Goal: Task Accomplishment & Management: Use online tool/utility

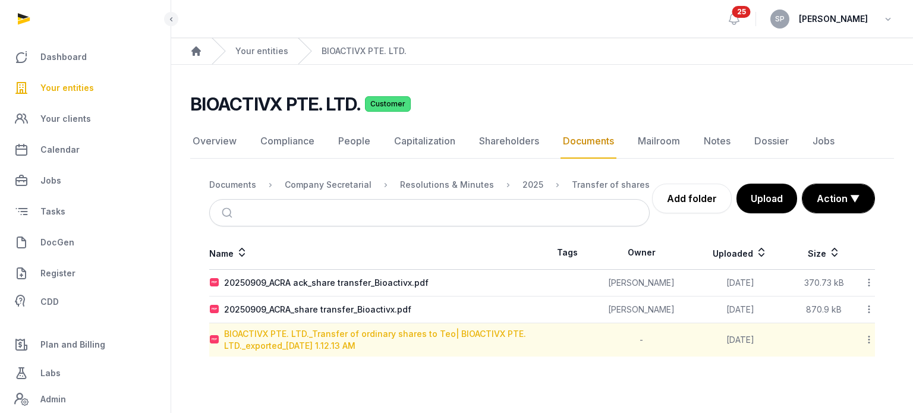
drag, startPoint x: 0, startPoint y: 0, endPoint x: 357, endPoint y: 342, distance: 494.4
click at [357, 342] on div "BIOACTIVX PTE. LTD._Transfer of ordinary shares to Teo| BIOACTIVX PTE. LTD._exp…" at bounding box center [382, 340] width 317 height 24
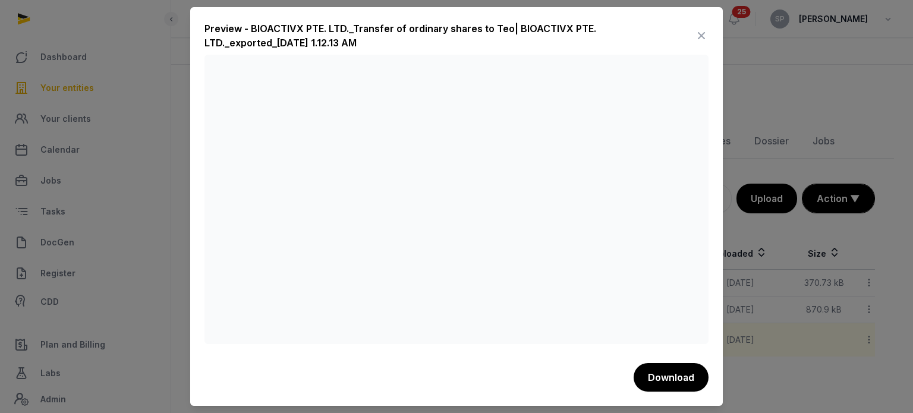
click at [698, 39] on icon at bounding box center [701, 35] width 14 height 19
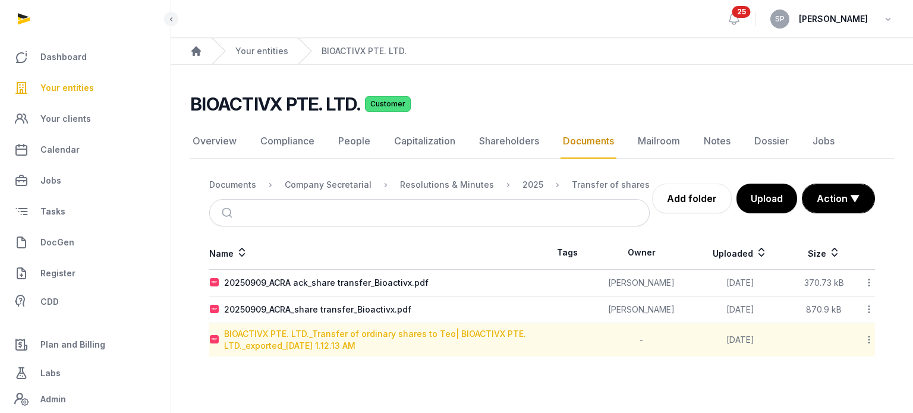
click at [344, 332] on div "BIOACTIVX PTE. LTD._Transfer of ordinary shares to Teo| BIOACTIVX PTE. LTD._exp…" at bounding box center [382, 340] width 317 height 24
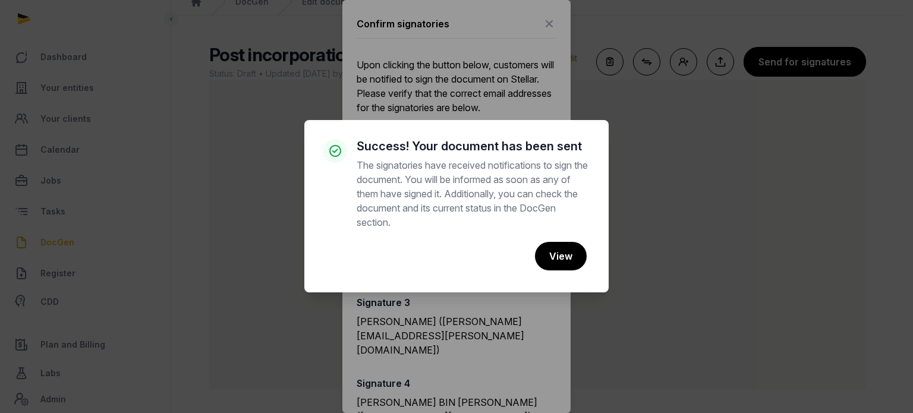
click at [542, 28] on div "× Success! Your document has been sent The signatories have received notificati…" at bounding box center [456, 206] width 913 height 413
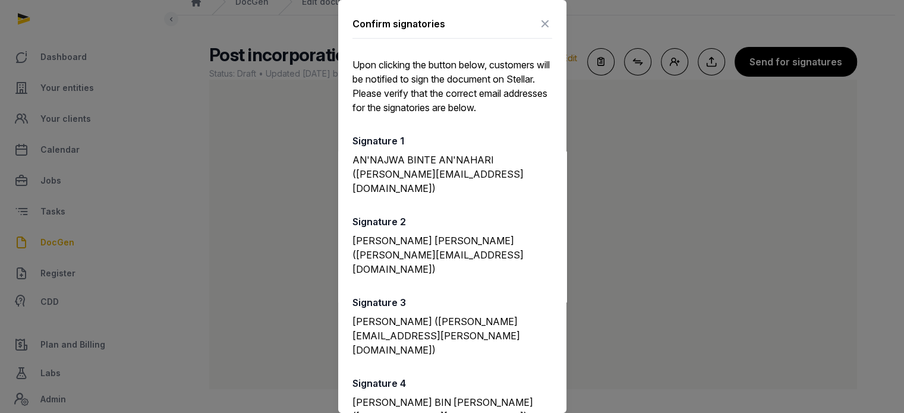
scroll to position [1, 0]
click at [542, 28] on icon at bounding box center [545, 23] width 14 height 19
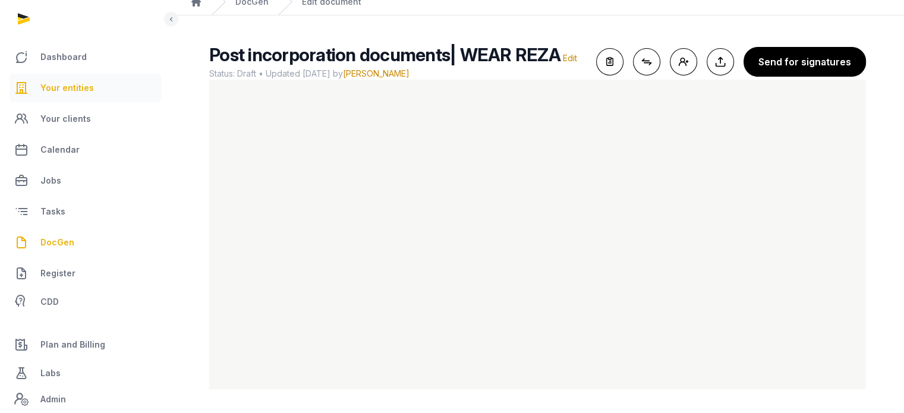
click at [85, 90] on span "Your entities" at bounding box center [67, 88] width 54 height 14
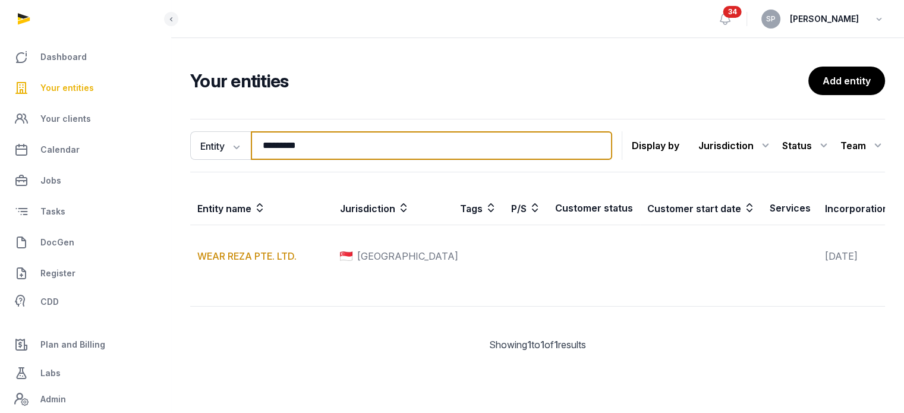
click at [317, 149] on input "*********" at bounding box center [431, 145] width 361 height 29
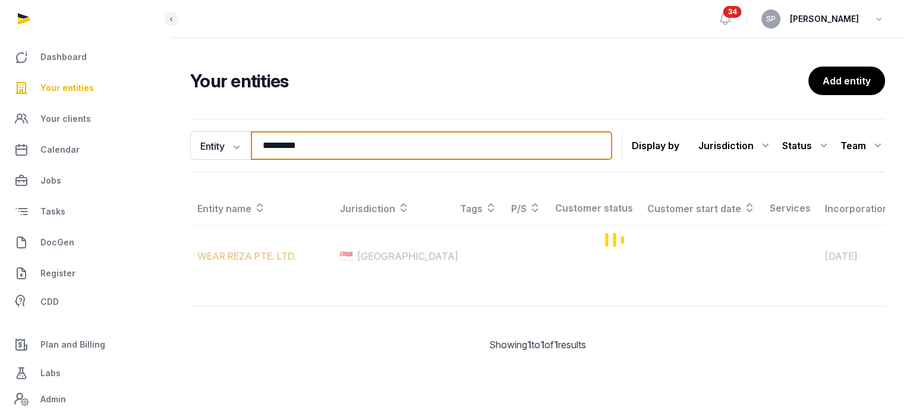
type input "*********"
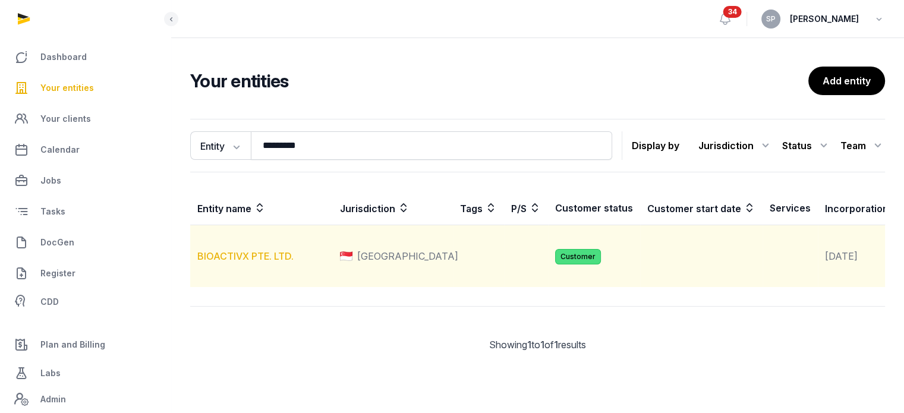
click at [261, 262] on link "BIOACTIVX PTE. LTD." at bounding box center [245, 256] width 96 height 12
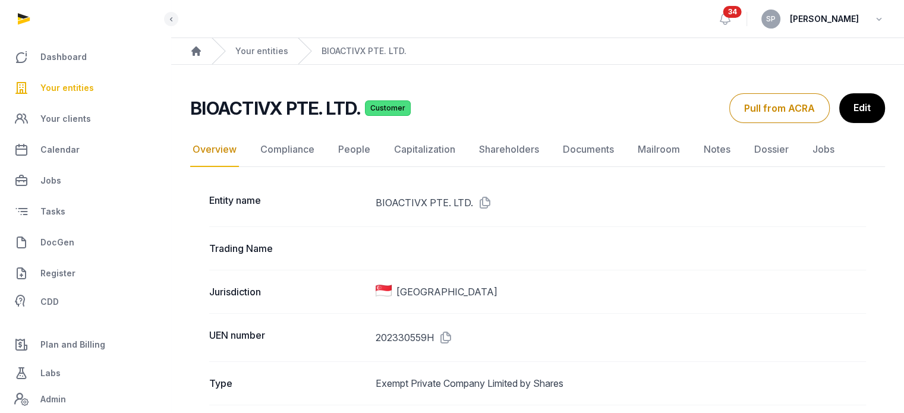
click at [603, 149] on link "Documents" at bounding box center [589, 150] width 56 height 34
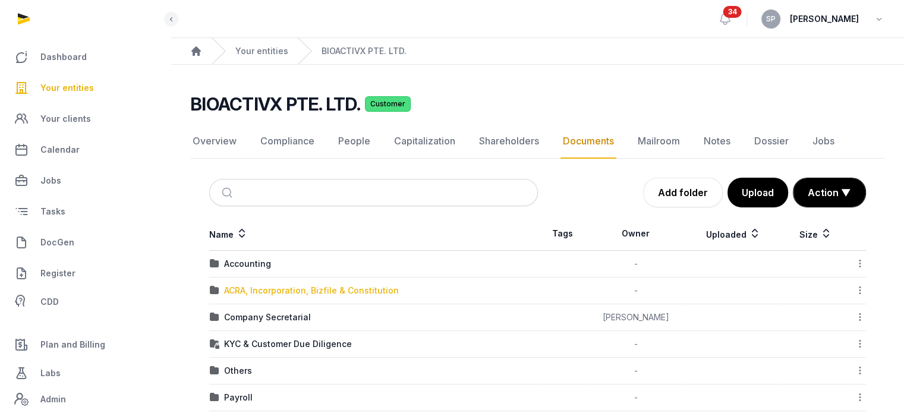
click at [327, 285] on div "ACRA, Incorporation, Bizfile & Constitution" at bounding box center [311, 291] width 175 height 12
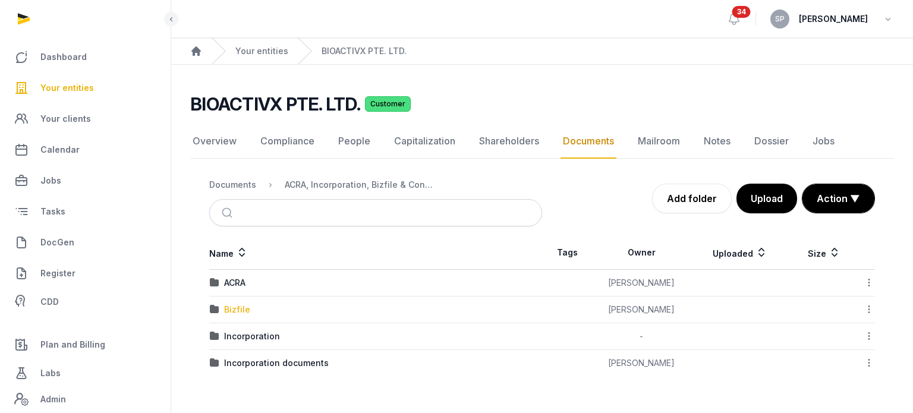
click at [231, 311] on div "Bizfile" at bounding box center [237, 310] width 26 height 12
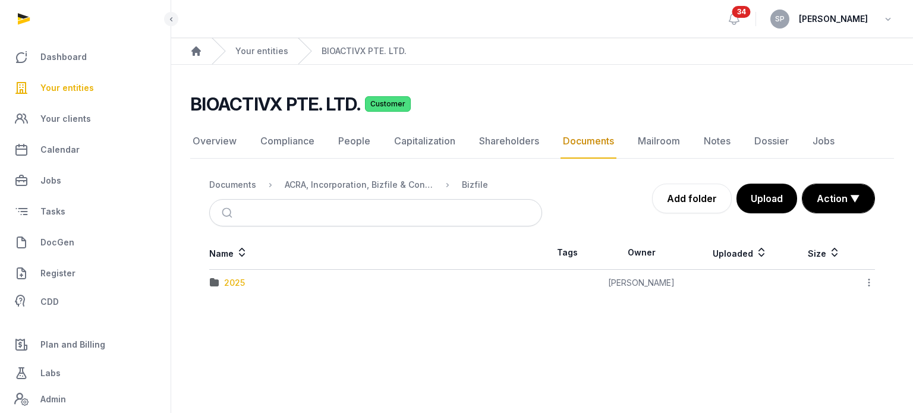
click at [232, 284] on div "2025" at bounding box center [234, 283] width 21 height 12
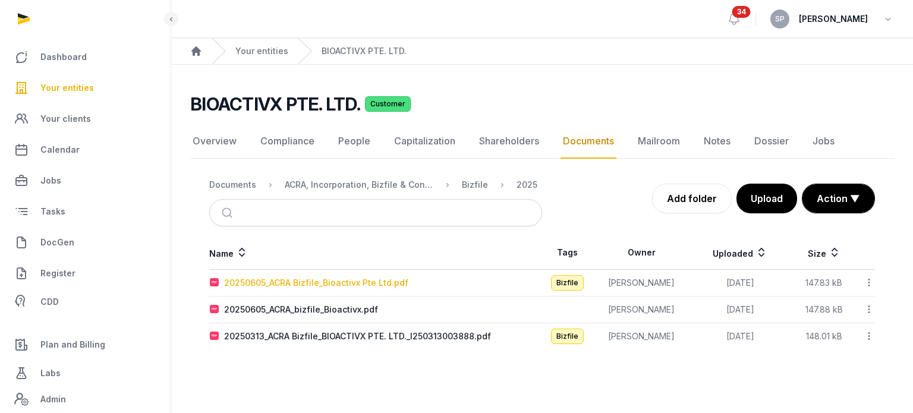
click at [306, 281] on div "20250605_ACRA Bizfile_Bioactivx Pte Ltd.pdf" at bounding box center [316, 283] width 184 height 12
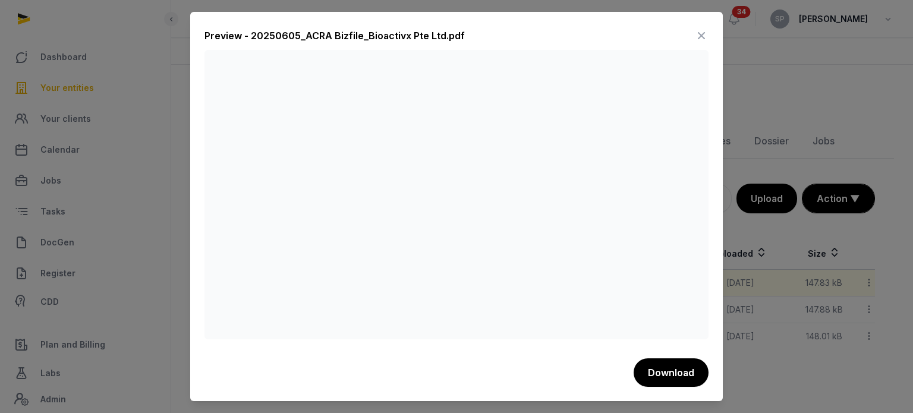
click at [706, 34] on icon at bounding box center [701, 35] width 14 height 19
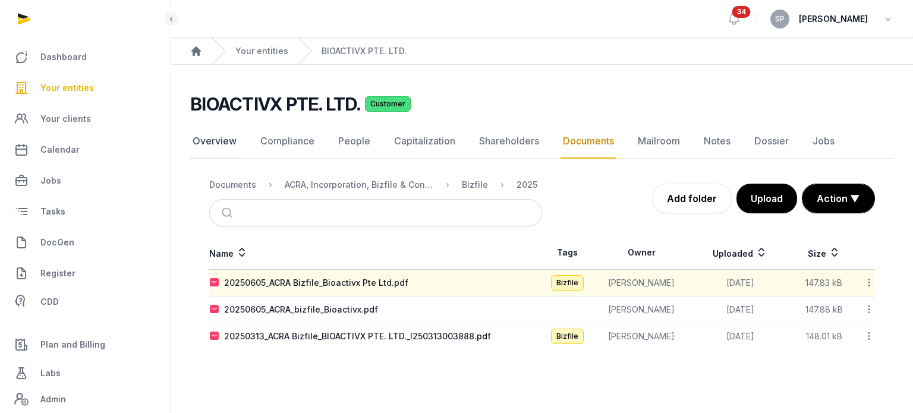
click at [219, 141] on link "Overview" at bounding box center [214, 141] width 49 height 34
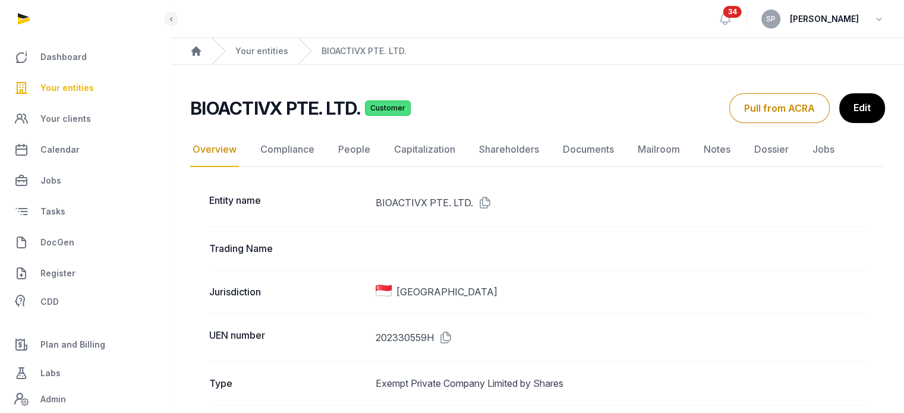
click at [447, 338] on icon at bounding box center [443, 337] width 19 height 19
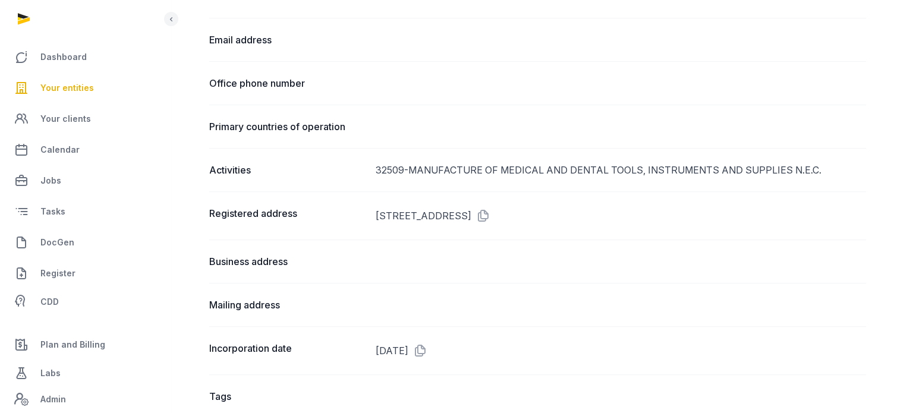
scroll to position [584, 0]
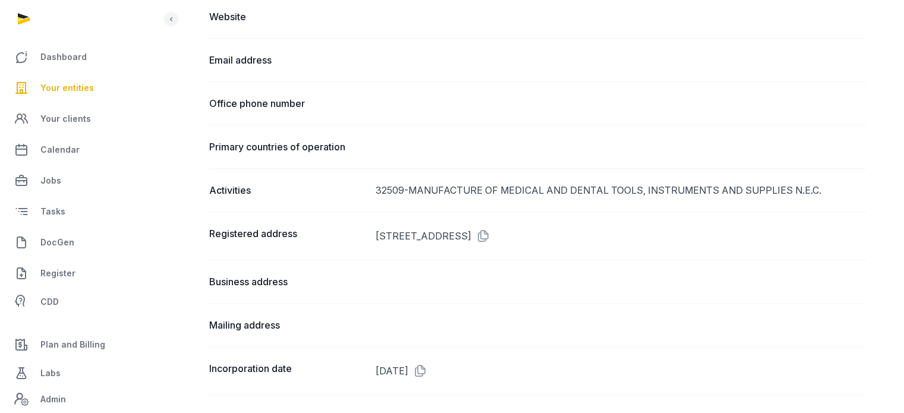
drag, startPoint x: 792, startPoint y: 266, endPoint x: 847, endPoint y: 238, distance: 61.9
click at [813, 260] on div "Business address" at bounding box center [537, 281] width 657 height 43
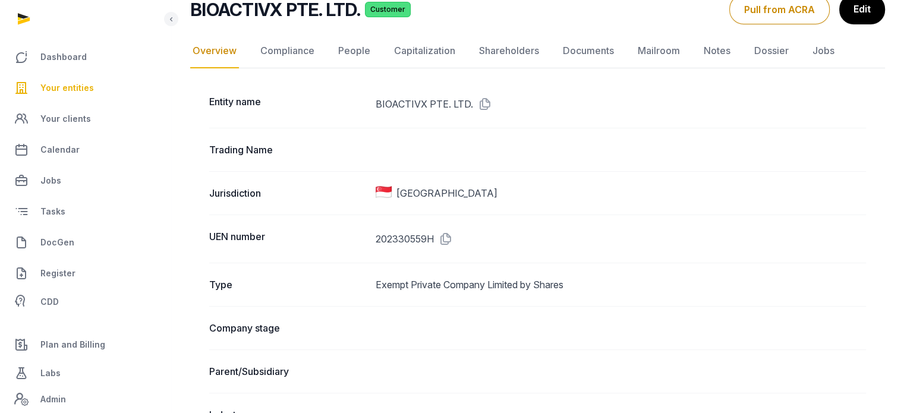
scroll to position [0, 0]
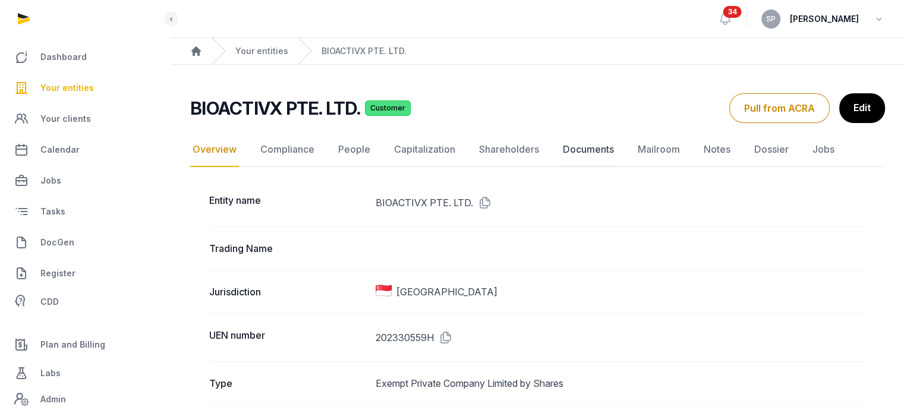
click at [589, 155] on link "Documents" at bounding box center [589, 150] width 56 height 34
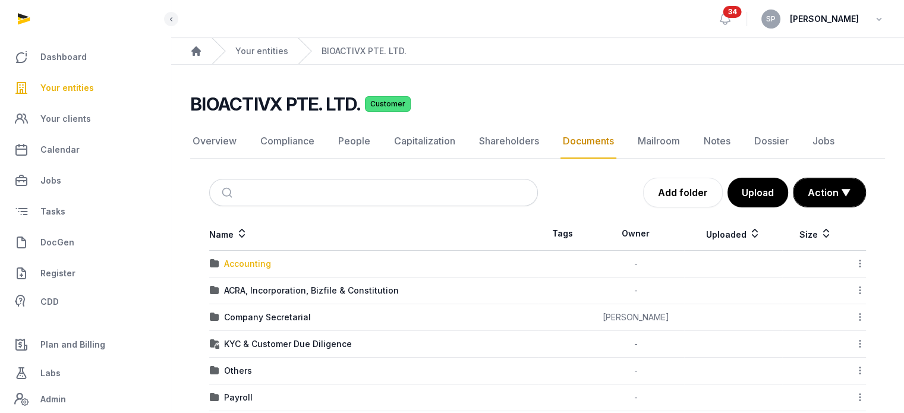
click at [260, 263] on div "Accounting" at bounding box center [247, 264] width 47 height 12
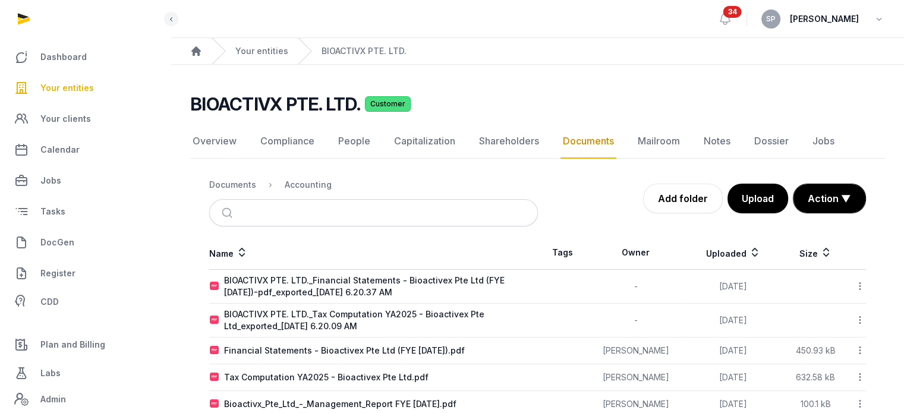
scroll to position [26, 0]
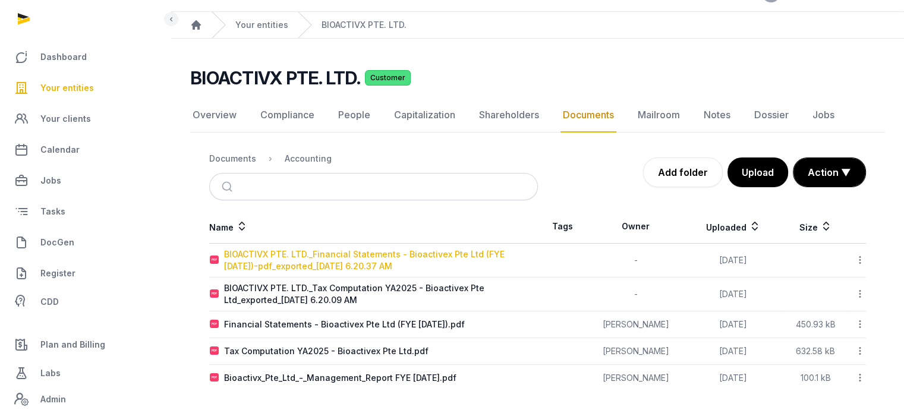
click at [328, 259] on div "BIOACTIVX PTE. LTD._Financial Statements - Bioactivex Pte Ltd (FYE 31 July 2024…" at bounding box center [380, 260] width 313 height 24
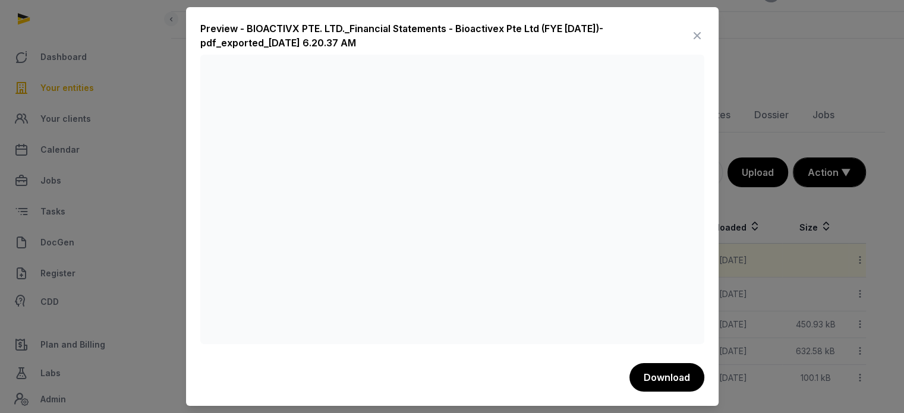
click at [696, 37] on icon at bounding box center [697, 35] width 14 height 19
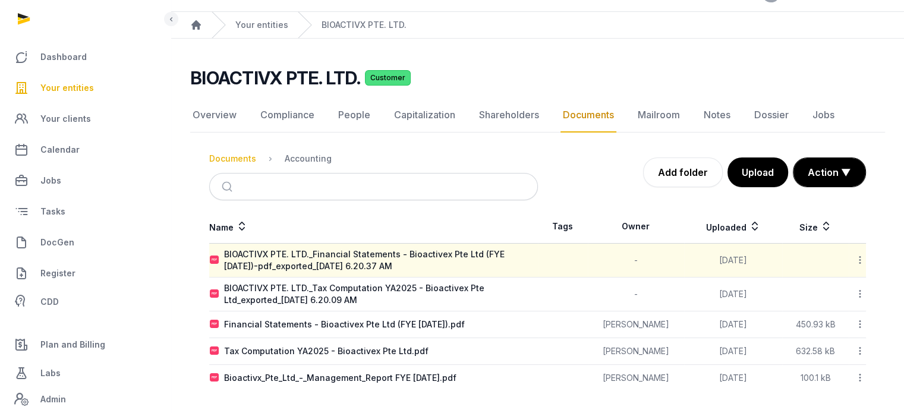
click at [241, 158] on div "Documents" at bounding box center [232, 159] width 47 height 12
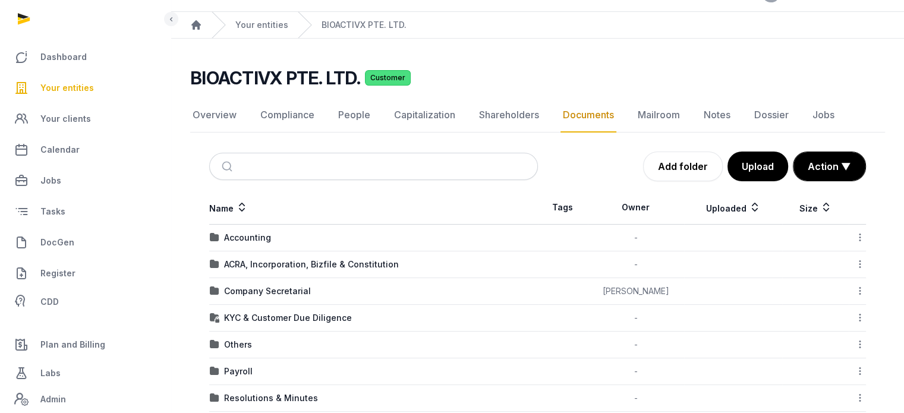
click at [262, 273] on td "ACRA, Incorporation, Bizfile & Constitution" at bounding box center [373, 264] width 329 height 27
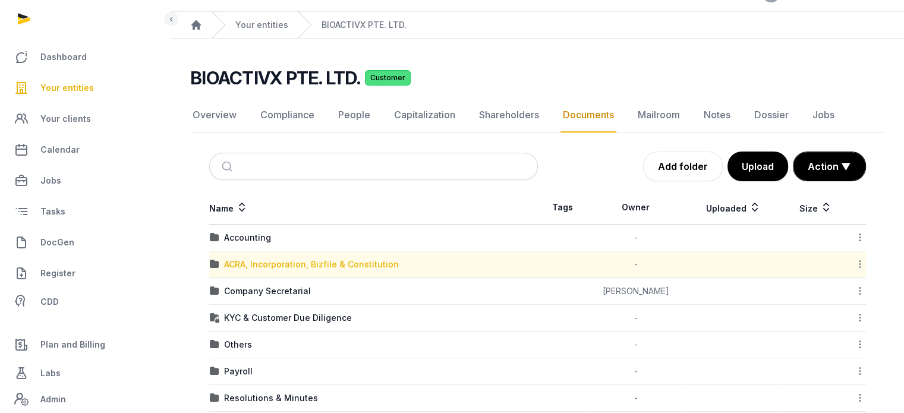
click at [264, 259] on div "ACRA, Incorporation, Bizfile & Constitution" at bounding box center [311, 265] width 175 height 12
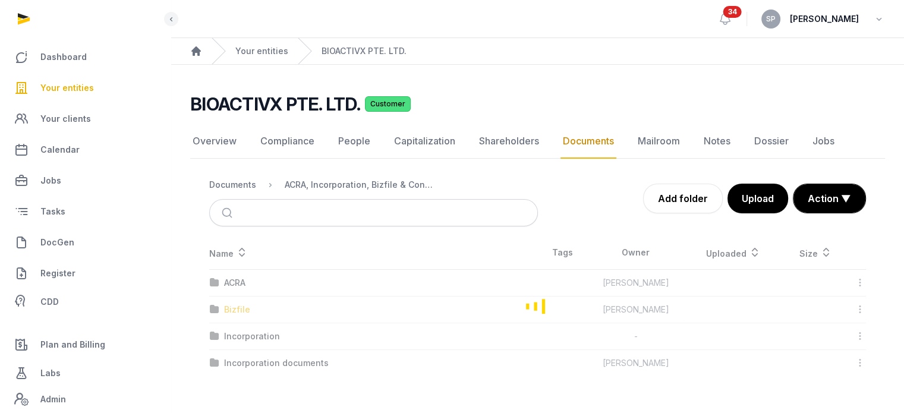
scroll to position [0, 0]
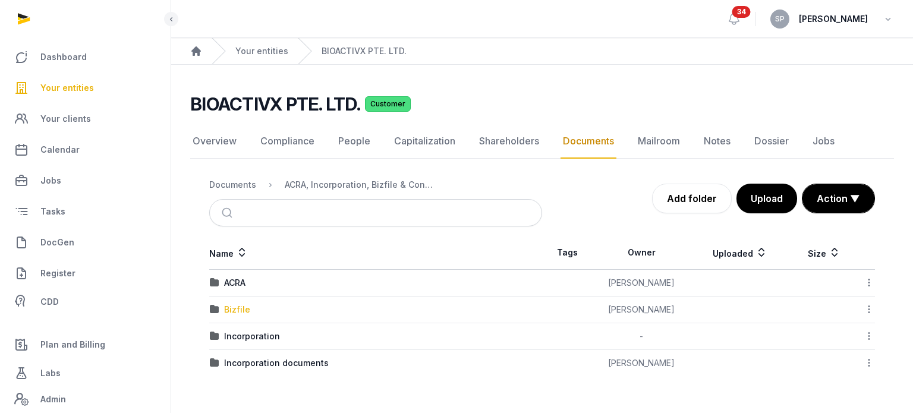
click at [246, 309] on div "Bizfile" at bounding box center [237, 310] width 26 height 12
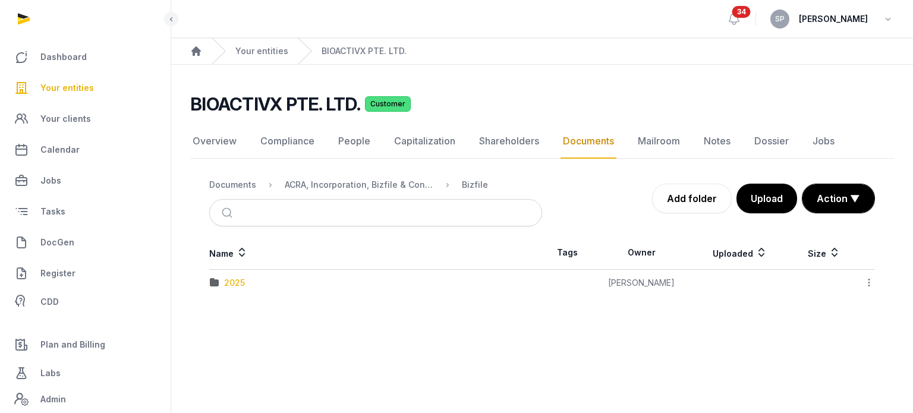
click at [232, 280] on div "2025" at bounding box center [234, 283] width 21 height 12
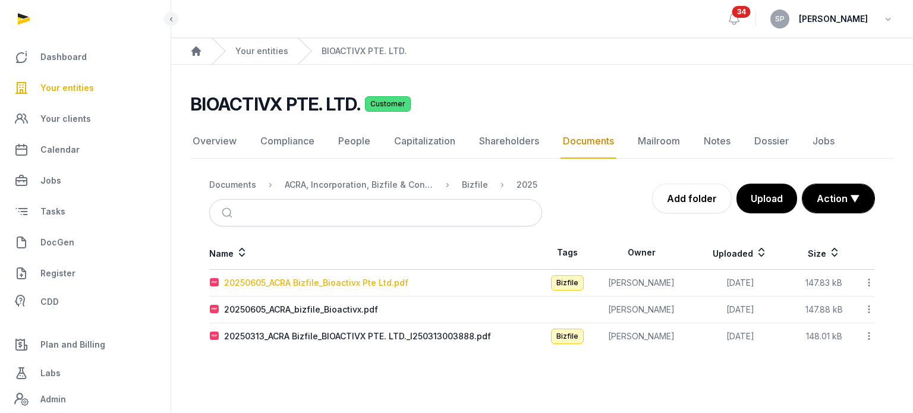
click at [319, 281] on div "20250605_ACRA Bizfile_Bioactivx Pte Ltd.pdf" at bounding box center [316, 283] width 184 height 12
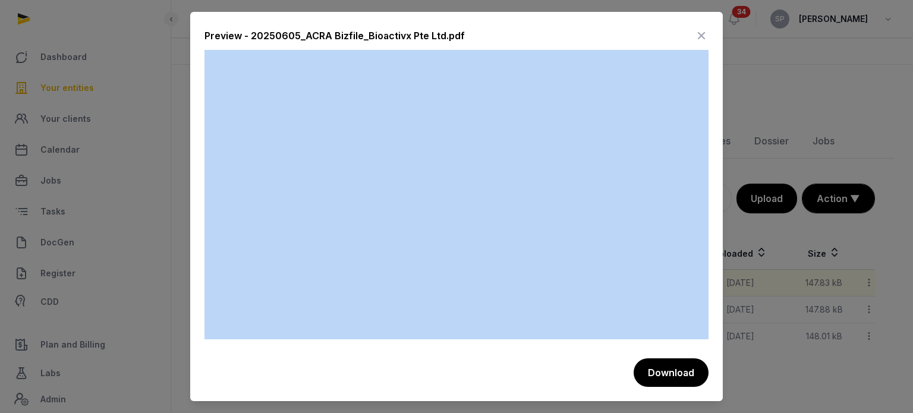
drag, startPoint x: 701, startPoint y: 39, endPoint x: 99, endPoint y: 144, distance: 611.3
click at [99, 144] on div "Preview - 20250605_ACRA Bizfile_Bioactivx Pte Ltd.pdf Download" at bounding box center [456, 206] width 913 height 413
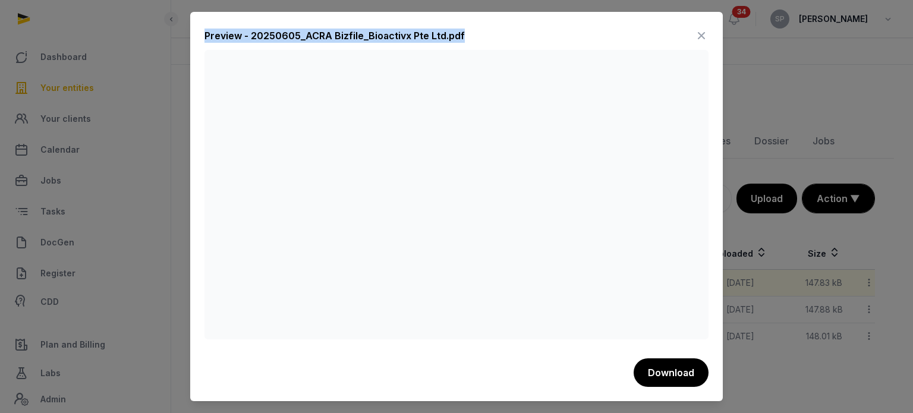
click at [696, 33] on icon at bounding box center [701, 35] width 14 height 19
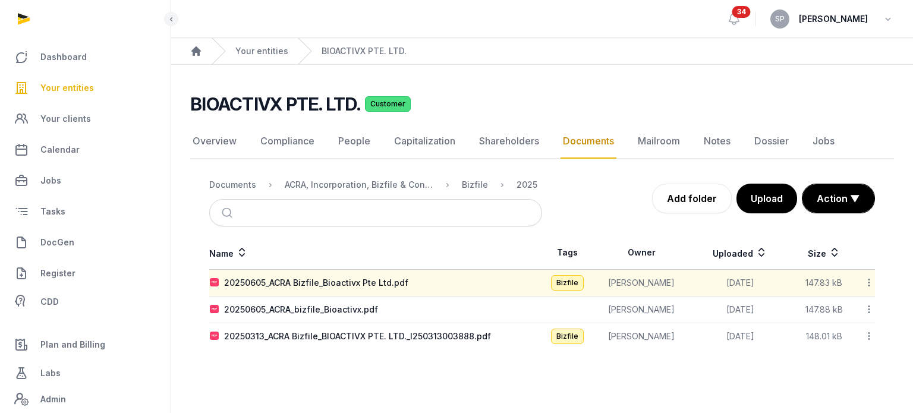
click at [98, 81] on link "Your entities" at bounding box center [86, 88] width 152 height 29
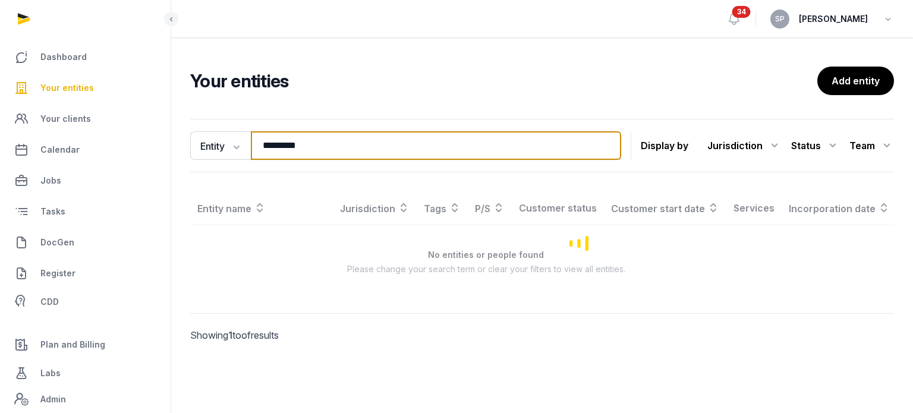
click at [326, 143] on input "*********" at bounding box center [436, 145] width 370 height 29
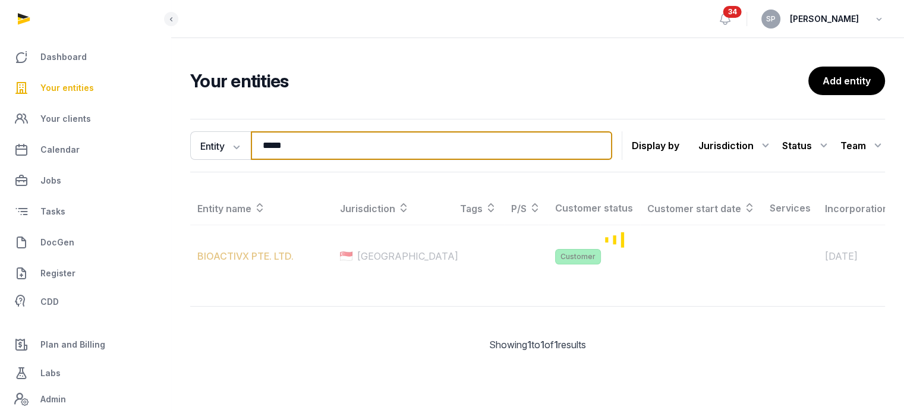
type input "*****"
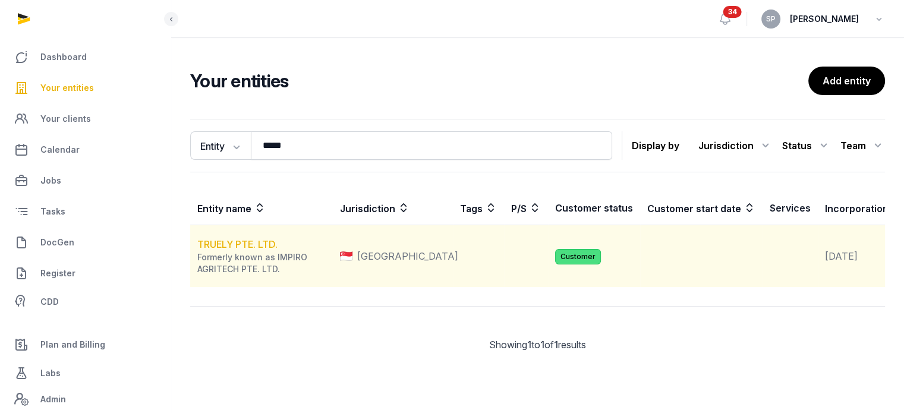
click at [269, 250] on link "TRUELY PTE. LTD." at bounding box center [237, 244] width 80 height 12
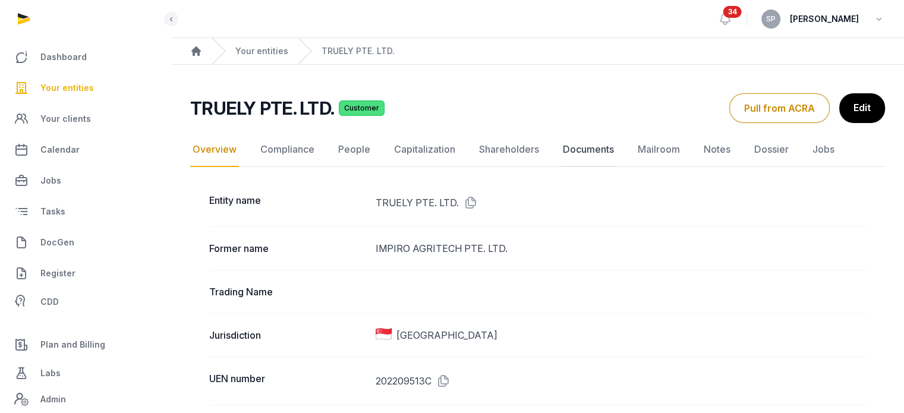
click at [587, 149] on link "Documents" at bounding box center [589, 150] width 56 height 34
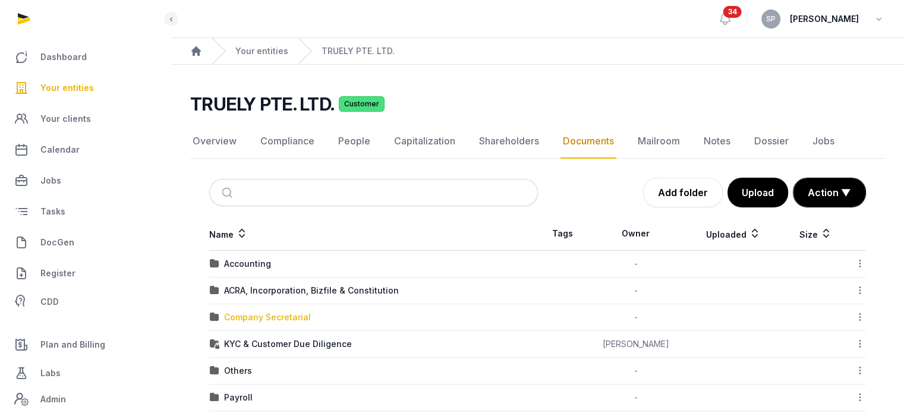
click at [287, 314] on div "Company Secretarial" at bounding box center [267, 317] width 87 height 12
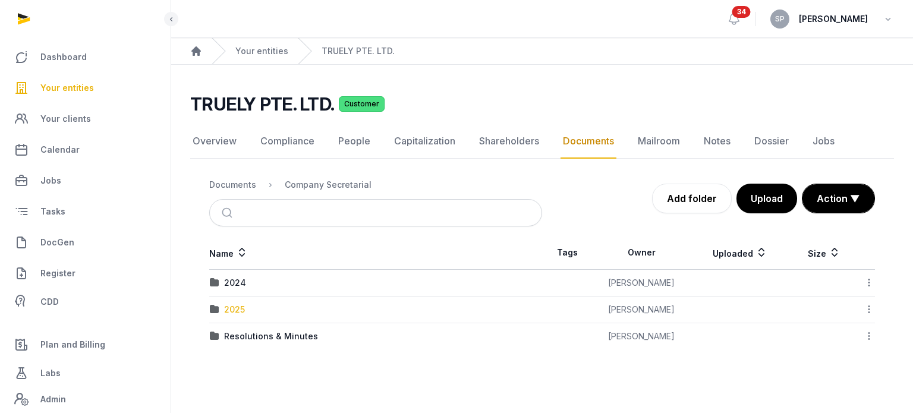
click at [241, 309] on div "2025" at bounding box center [234, 310] width 21 height 12
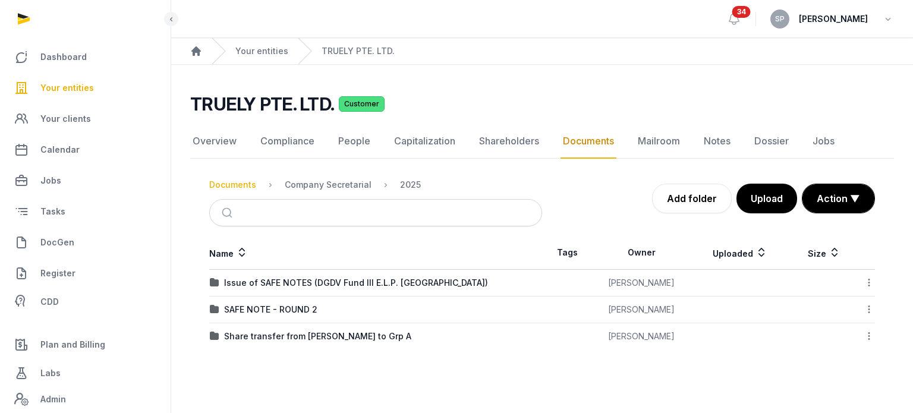
click at [240, 180] on div "Documents" at bounding box center [232, 185] width 47 height 12
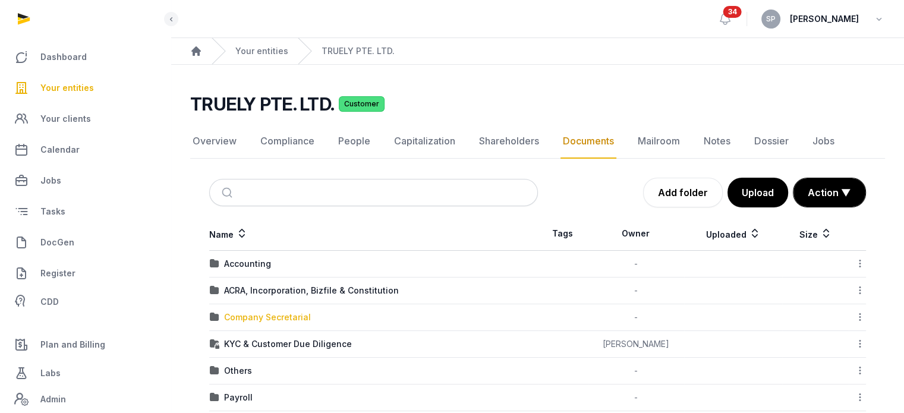
click at [281, 317] on div "Company Secretarial" at bounding box center [267, 317] width 87 height 12
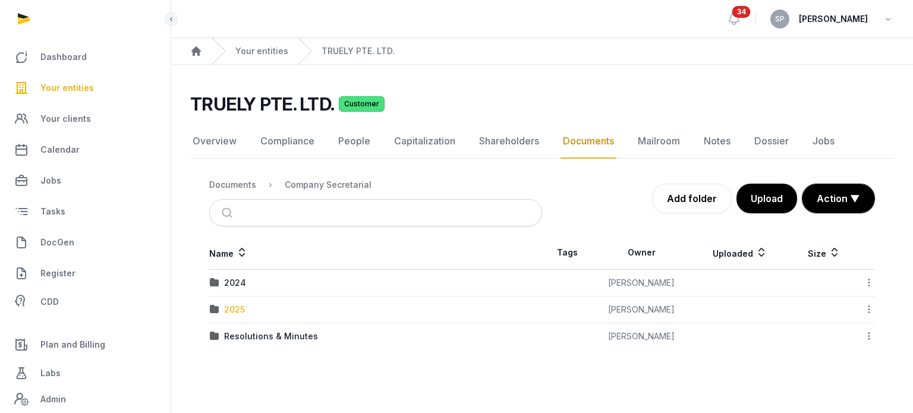
click at [239, 304] on div "2025" at bounding box center [234, 310] width 21 height 12
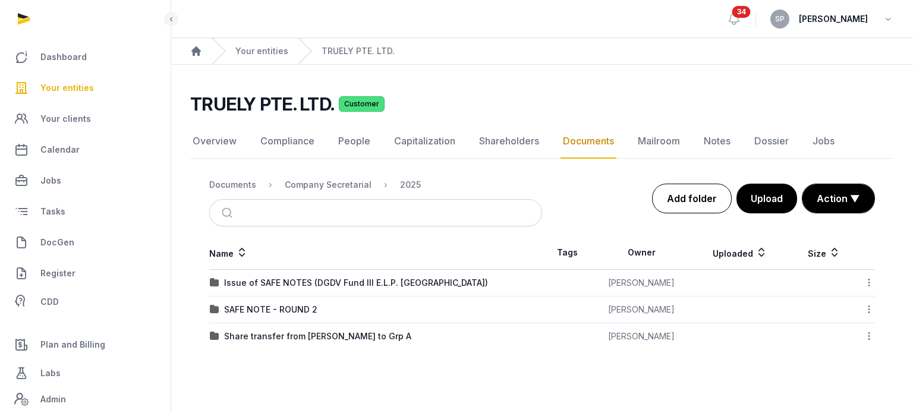
click at [703, 196] on link "Add folder" at bounding box center [692, 199] width 80 height 30
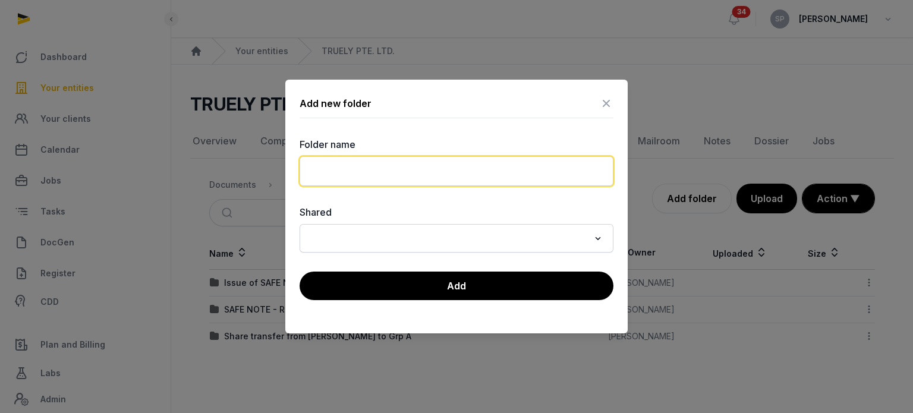
click at [369, 174] on input "text" at bounding box center [457, 171] width 314 height 30
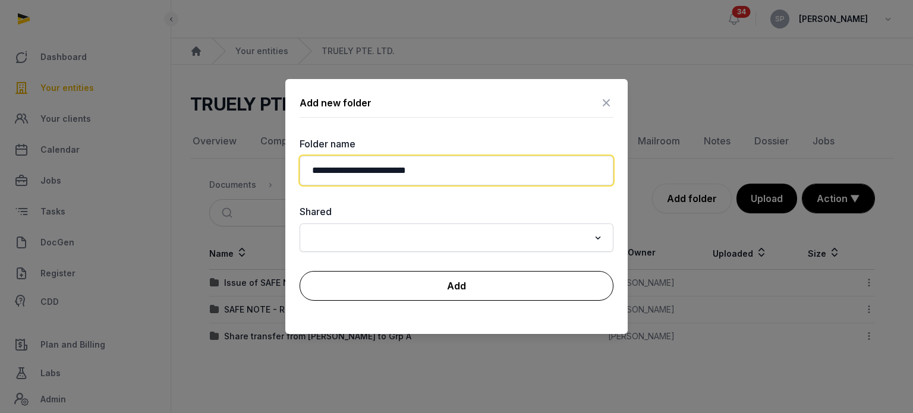
type input "**********"
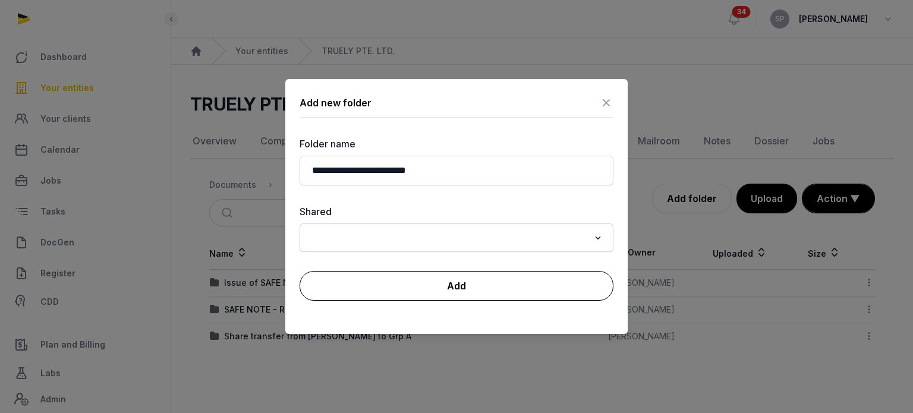
click at [447, 294] on button "Add" at bounding box center [457, 286] width 314 height 30
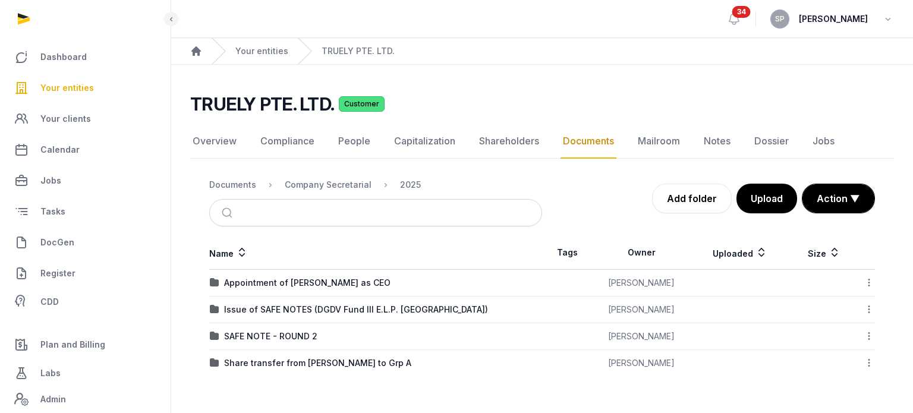
click at [89, 89] on span "Your entities" at bounding box center [67, 88] width 54 height 14
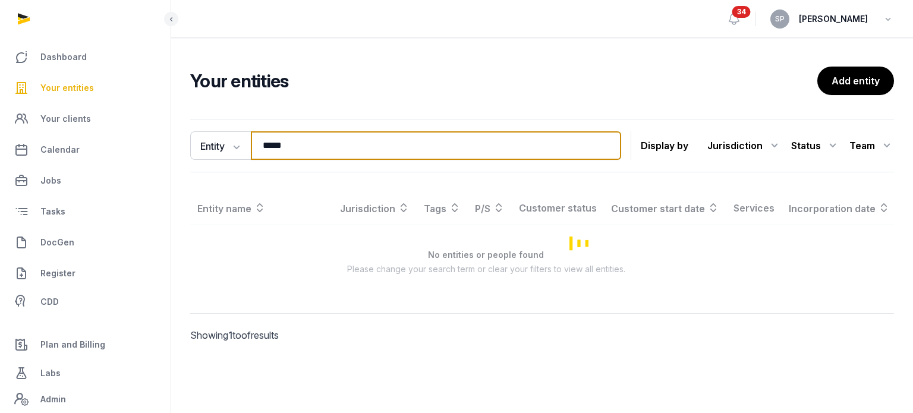
click at [290, 143] on input "*****" at bounding box center [436, 145] width 370 height 29
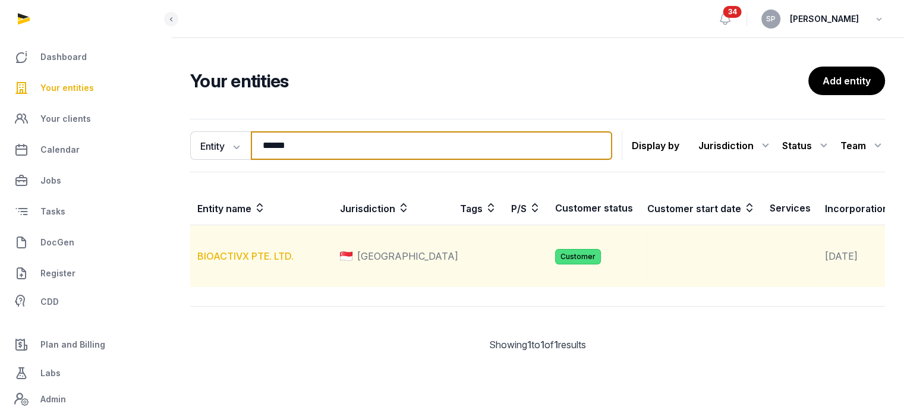
type input "******"
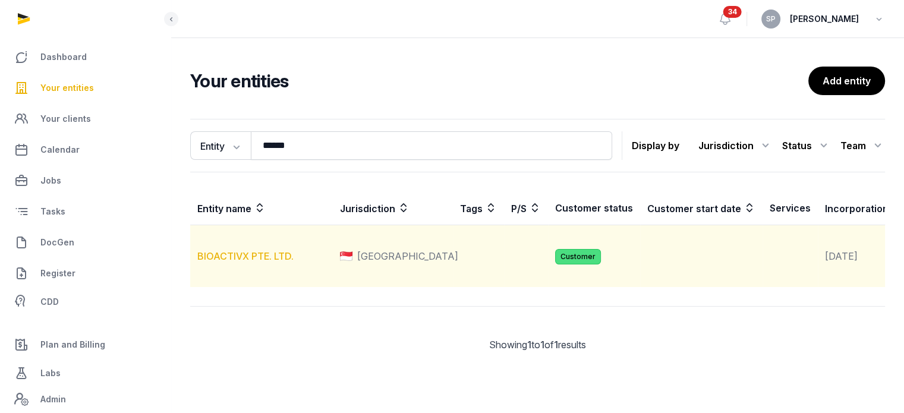
click at [273, 262] on link "BIOACTIVX PTE. LTD." at bounding box center [245, 256] width 96 height 12
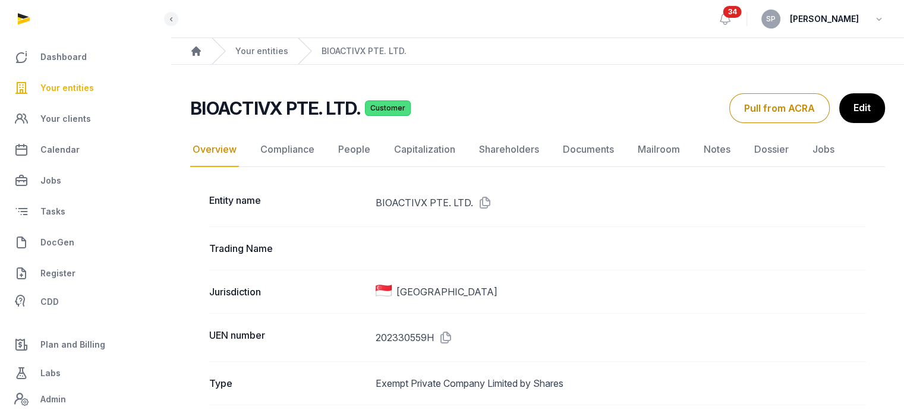
click at [592, 149] on link "Documents" at bounding box center [589, 150] width 56 height 34
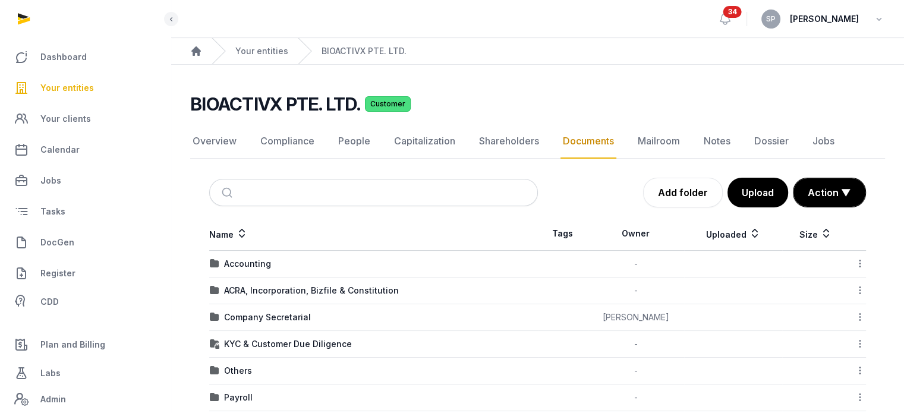
scroll to position [206, 0]
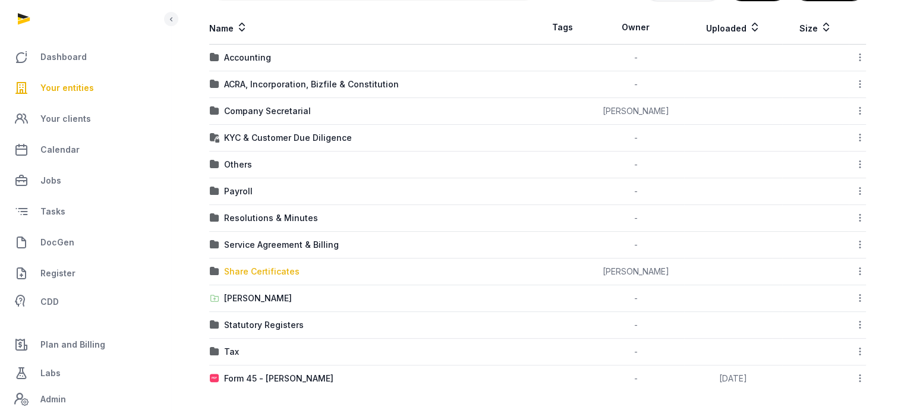
click at [283, 268] on div "Share Certificates" at bounding box center [261, 272] width 75 height 12
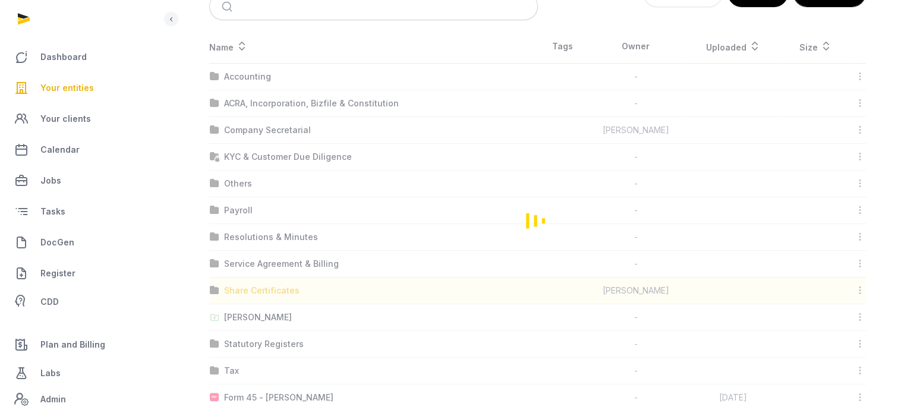
scroll to position [0, 0]
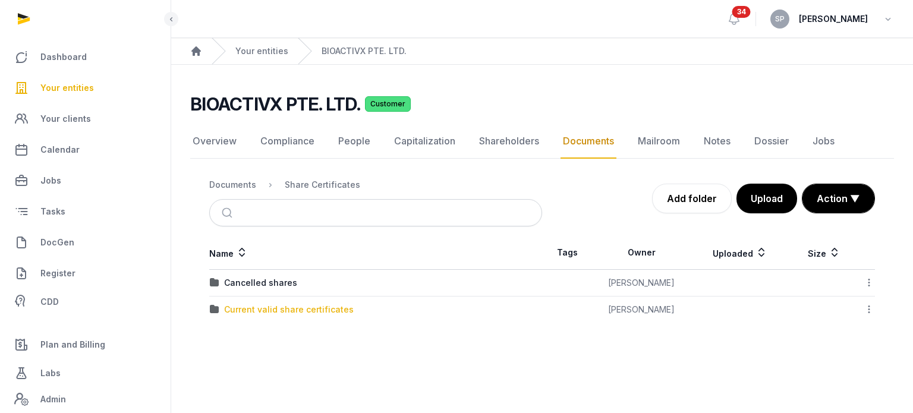
click at [290, 313] on div "Current valid share certificates" at bounding box center [289, 310] width 130 height 12
click at [290, 306] on div "SC 3&4 Bioactivx.pdf" at bounding box center [267, 310] width 87 height 12
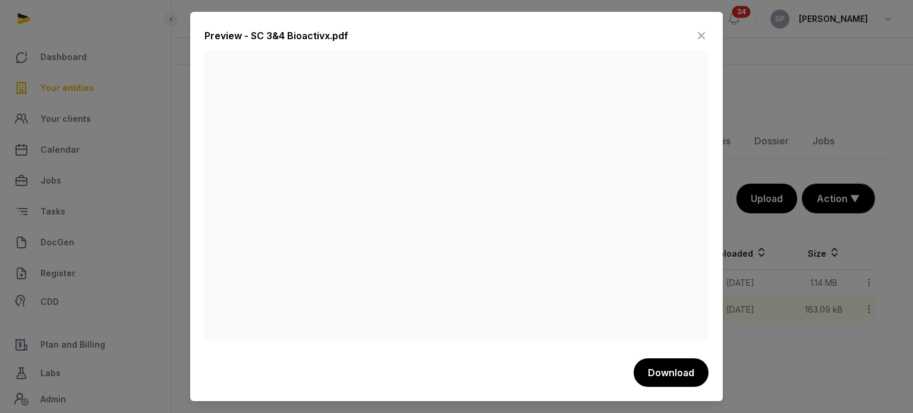
click at [706, 42] on icon at bounding box center [701, 35] width 14 height 19
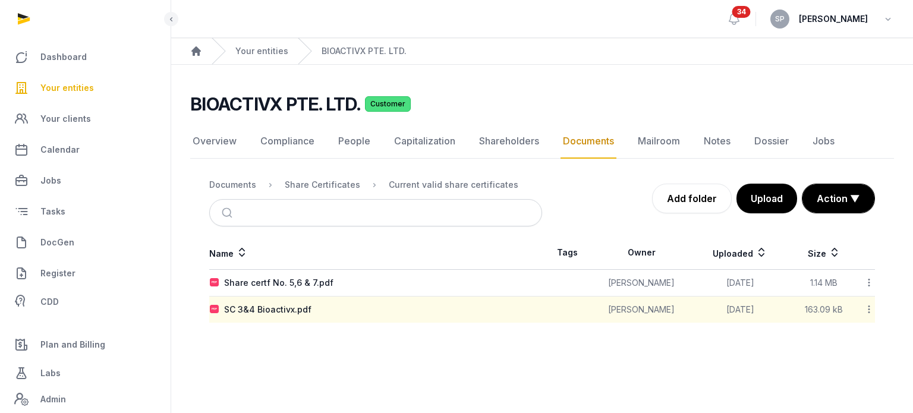
click at [290, 297] on td "SC 3&4 Bioactivx.pdf" at bounding box center [375, 310] width 333 height 27
click at [291, 304] on div "SC 3&4 Bioactivx.pdf" at bounding box center [267, 310] width 87 height 12
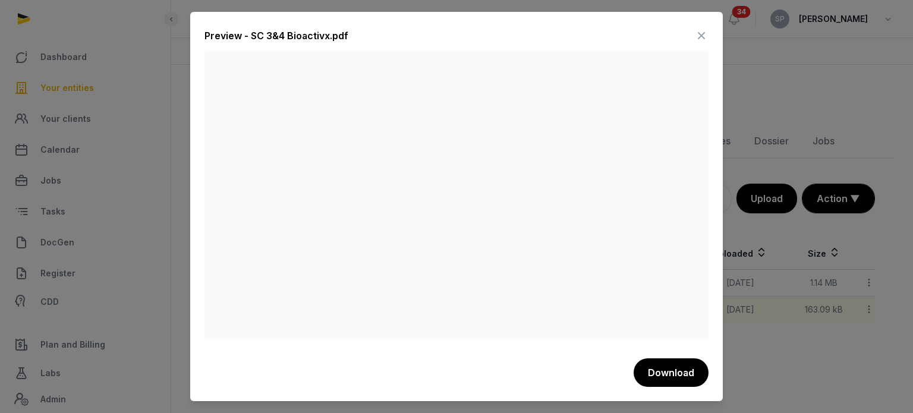
click at [704, 36] on icon at bounding box center [701, 35] width 14 height 19
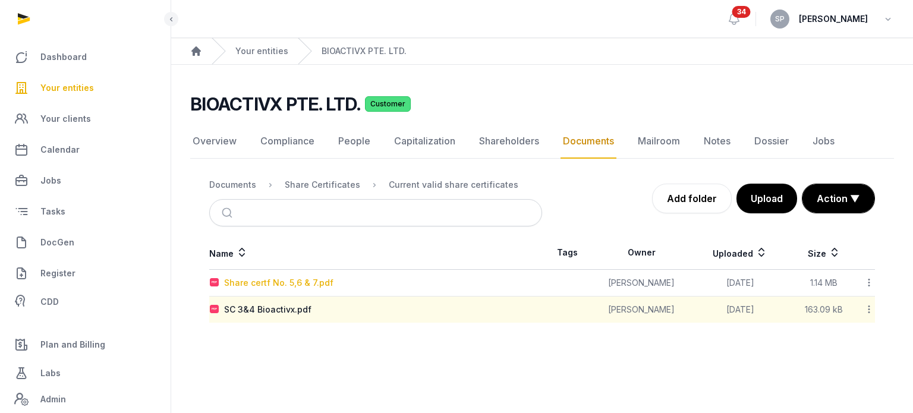
click at [314, 279] on div "Share certf No. 5,6 & 7.pdf" at bounding box center [278, 283] width 109 height 12
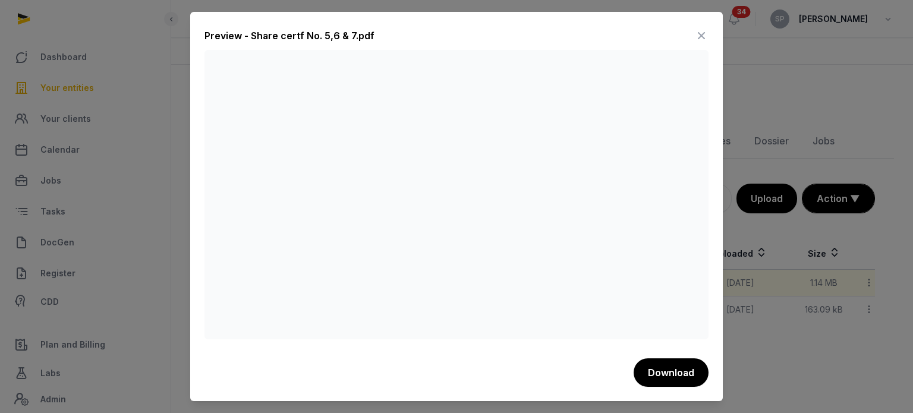
click at [699, 37] on icon at bounding box center [701, 35] width 14 height 19
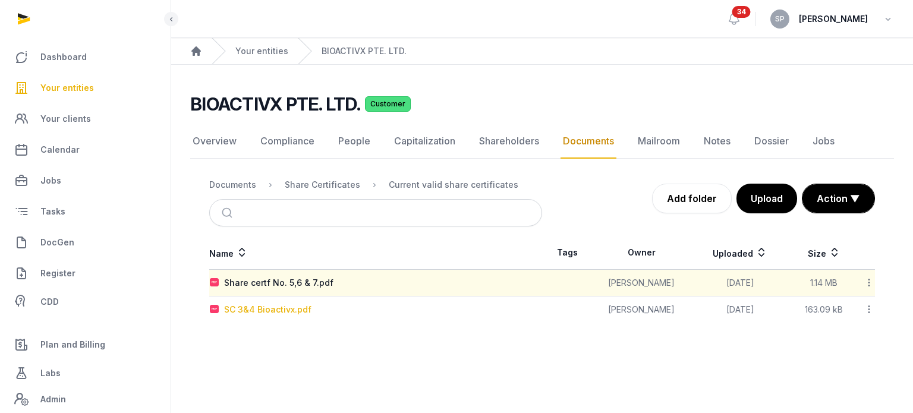
click at [295, 308] on div "SC 3&4 Bioactivx.pdf" at bounding box center [267, 310] width 87 height 12
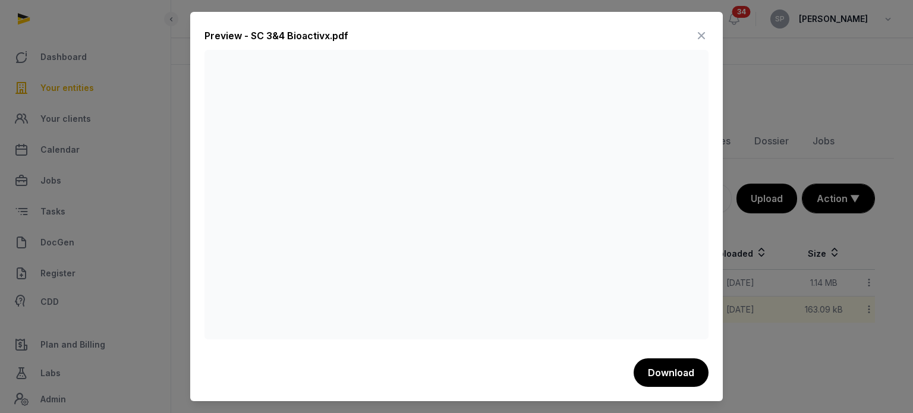
click at [702, 35] on icon at bounding box center [701, 35] width 14 height 19
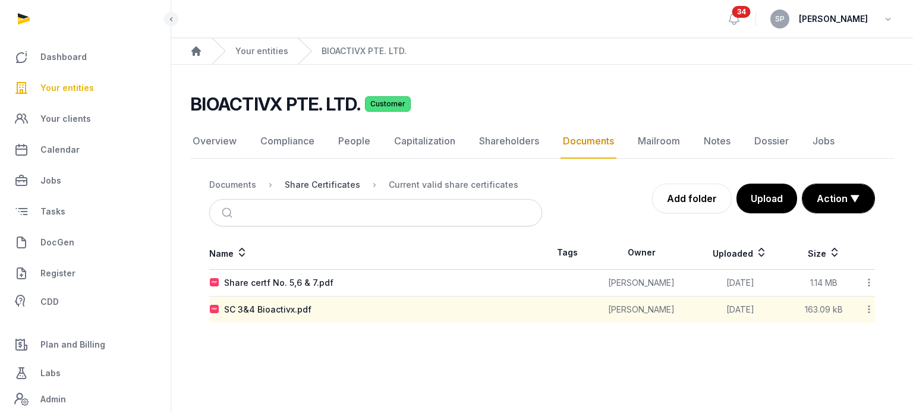
click at [335, 184] on div "Share Certificates" at bounding box center [322, 185] width 75 height 12
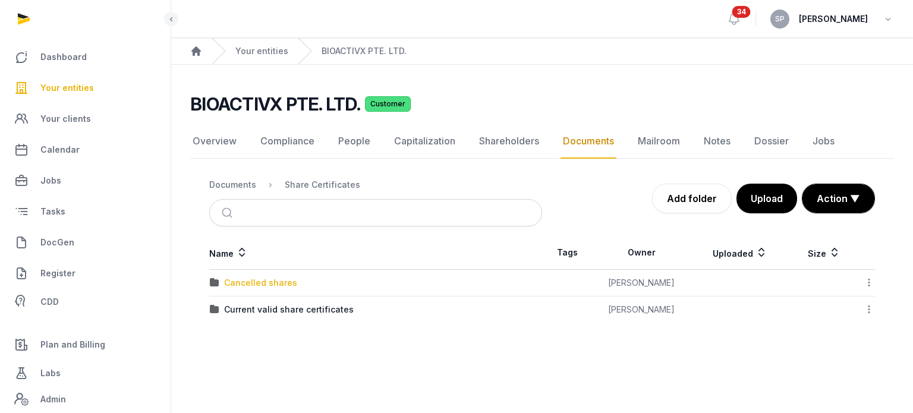
click at [280, 280] on div "Cancelled shares" at bounding box center [260, 283] width 73 height 12
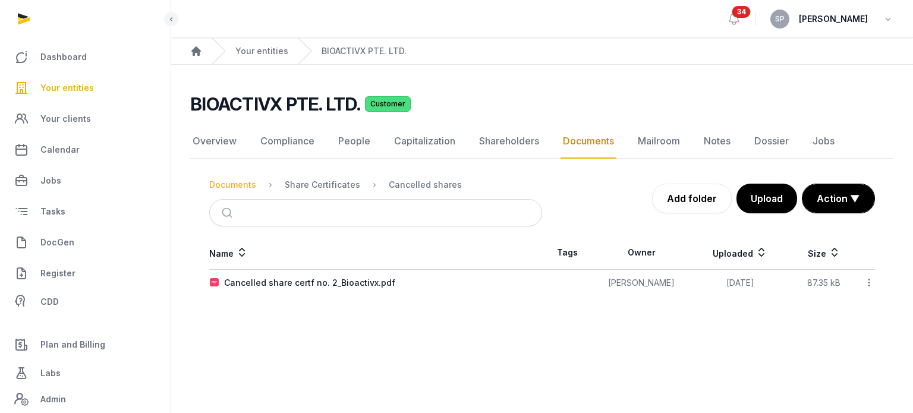
click at [240, 183] on div "Documents" at bounding box center [232, 185] width 47 height 12
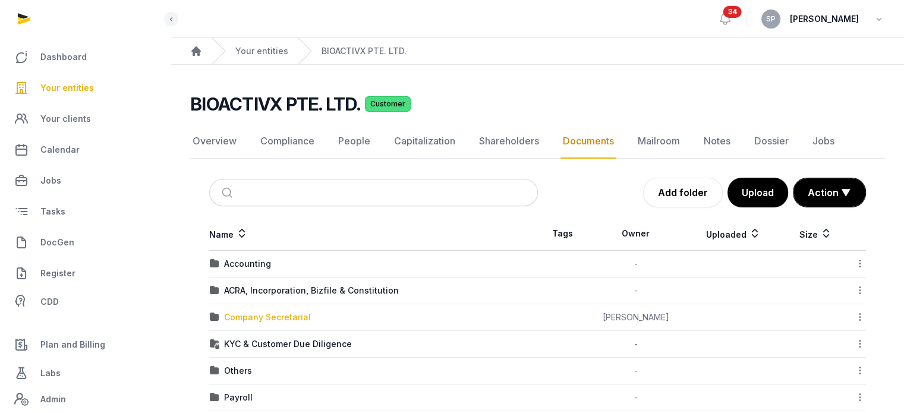
click at [273, 315] on div "Company Secretarial" at bounding box center [267, 317] width 87 height 12
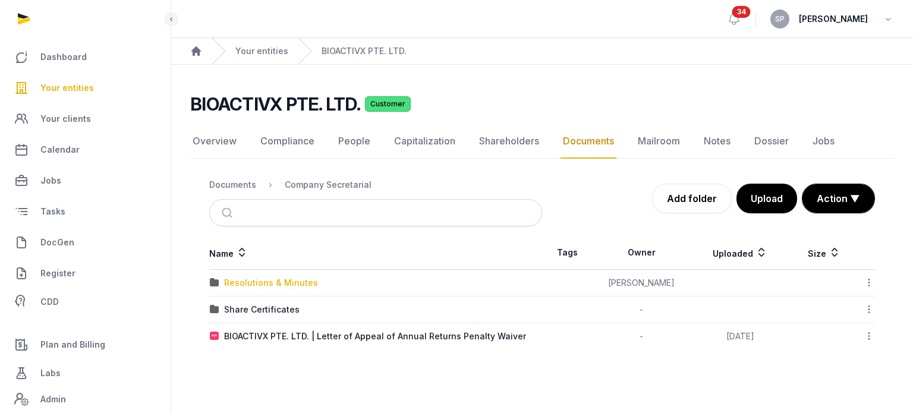
click at [282, 277] on div "Resolutions & Minutes" at bounding box center [271, 283] width 94 height 12
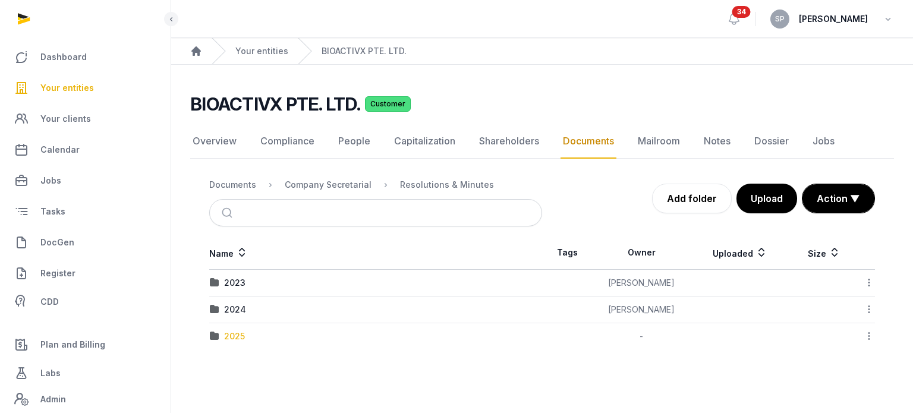
click at [234, 331] on div "2025" at bounding box center [234, 337] width 21 height 12
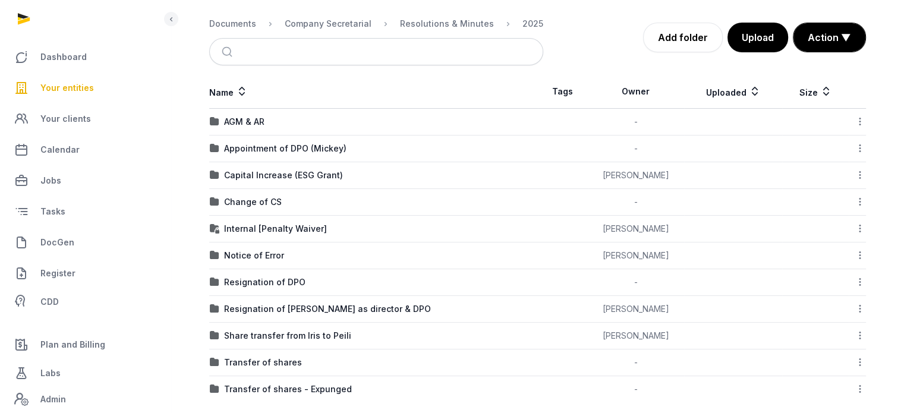
scroll to position [172, 0]
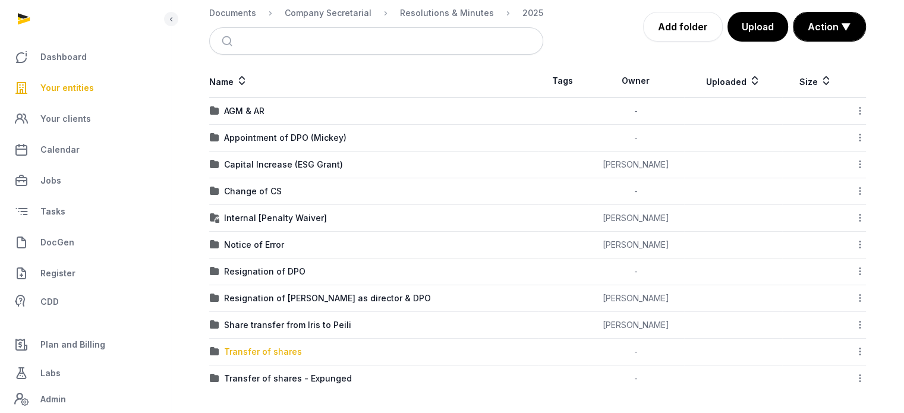
click at [296, 349] on div "Transfer of shares" at bounding box center [263, 352] width 78 height 12
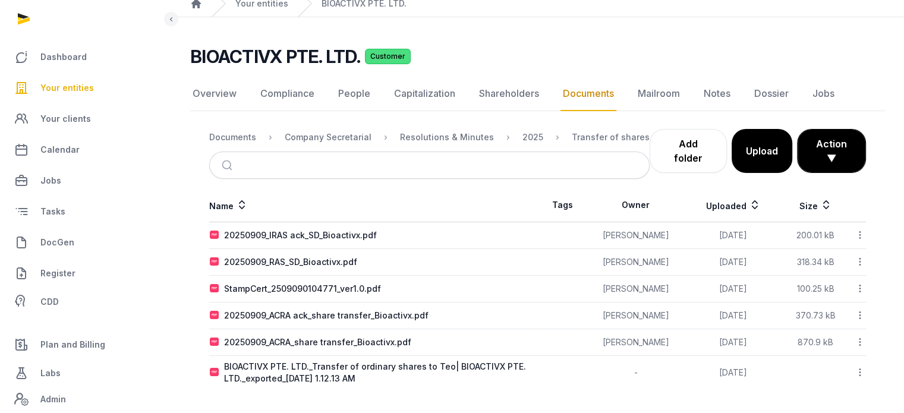
scroll to position [46, 0]
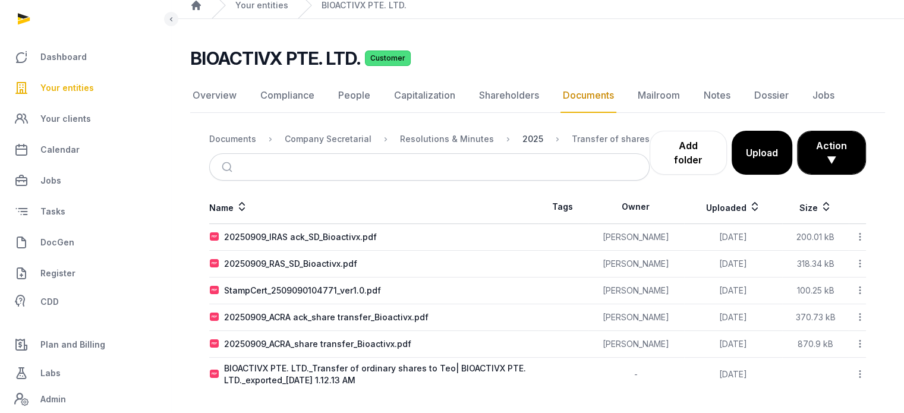
click at [523, 137] on div "2025" at bounding box center [533, 139] width 21 height 12
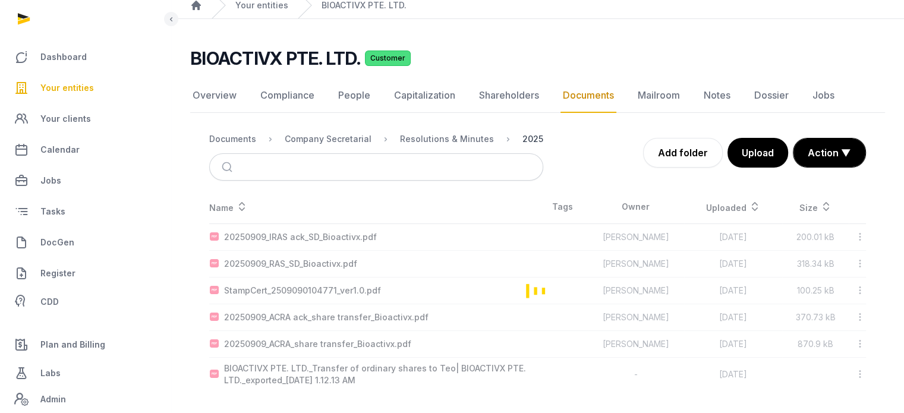
scroll to position [172, 0]
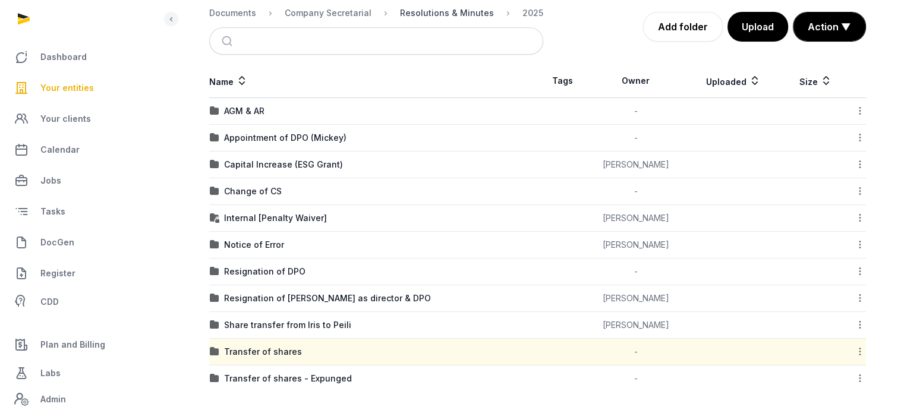
click at [442, 16] on div "Resolutions & Minutes" at bounding box center [447, 13] width 94 height 12
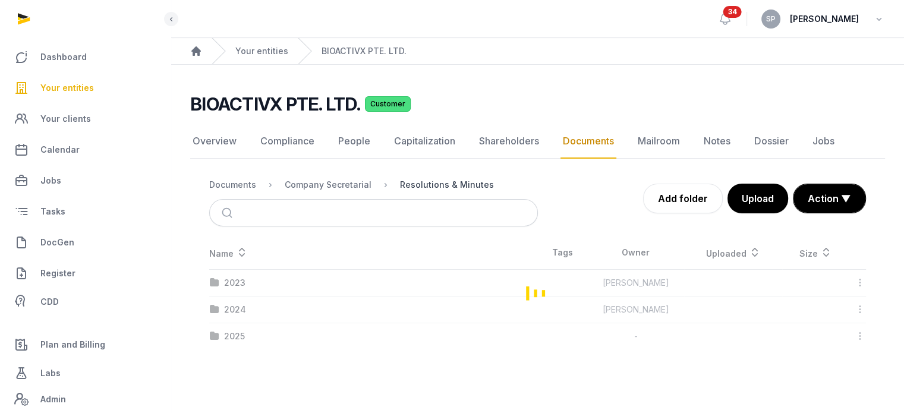
scroll to position [0, 0]
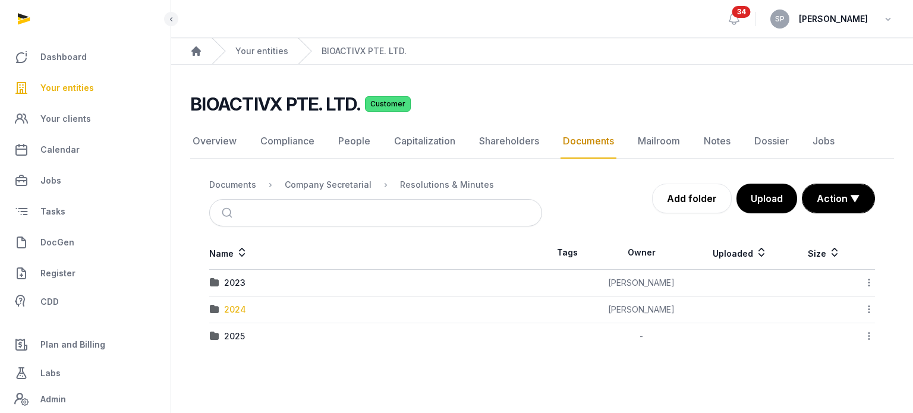
click at [239, 312] on div "2024" at bounding box center [235, 310] width 22 height 12
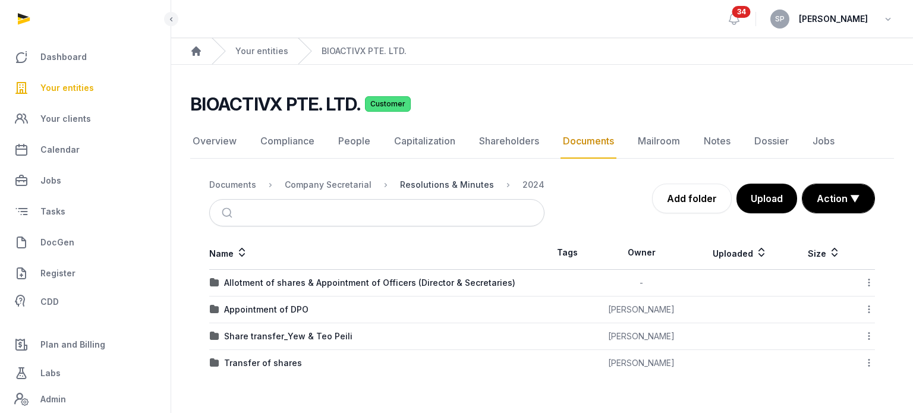
click at [454, 187] on div "Resolutions & Minutes" at bounding box center [447, 185] width 94 height 12
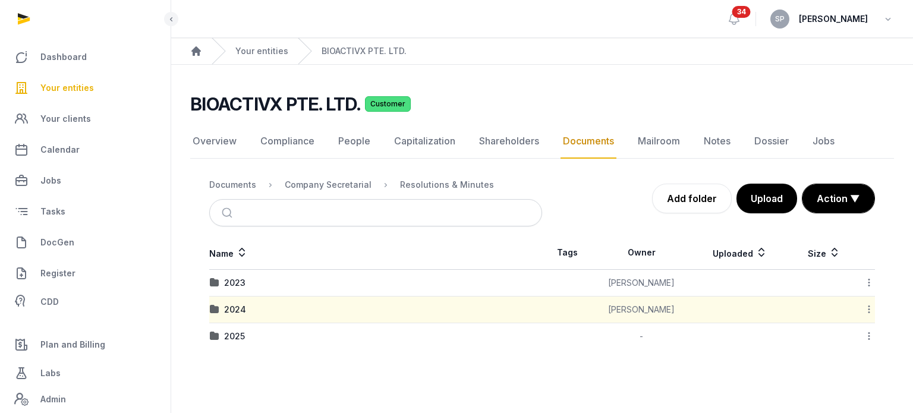
click at [223, 337] on div "2025" at bounding box center [376, 337] width 332 height 12
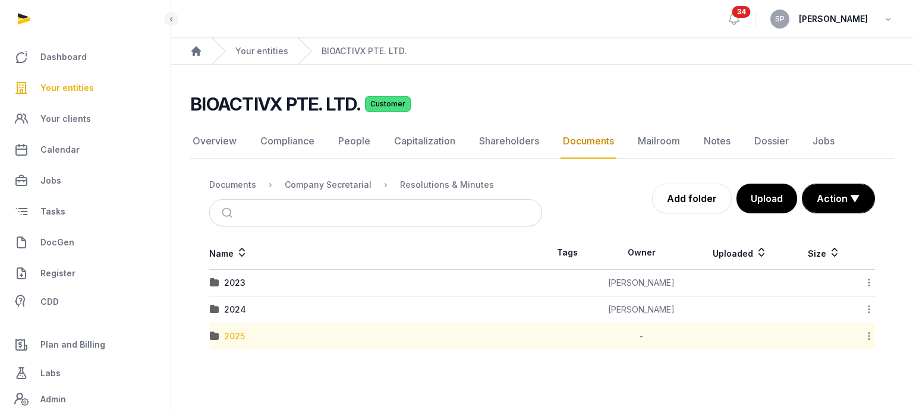
click at [228, 337] on div "2025" at bounding box center [234, 337] width 21 height 12
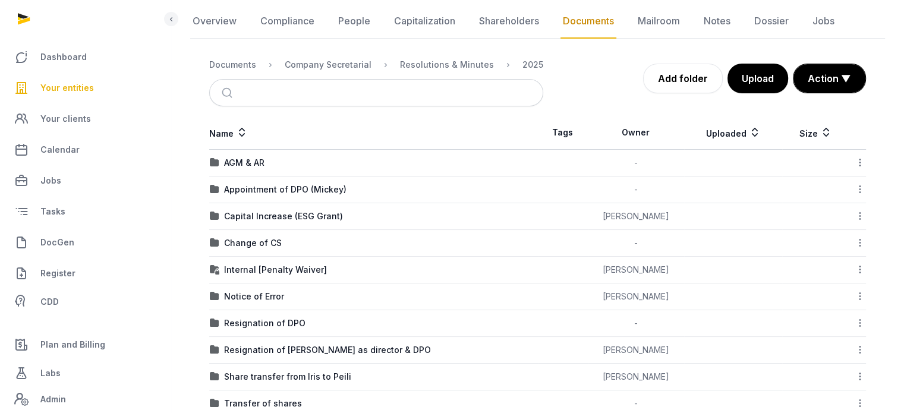
scroll to position [172, 0]
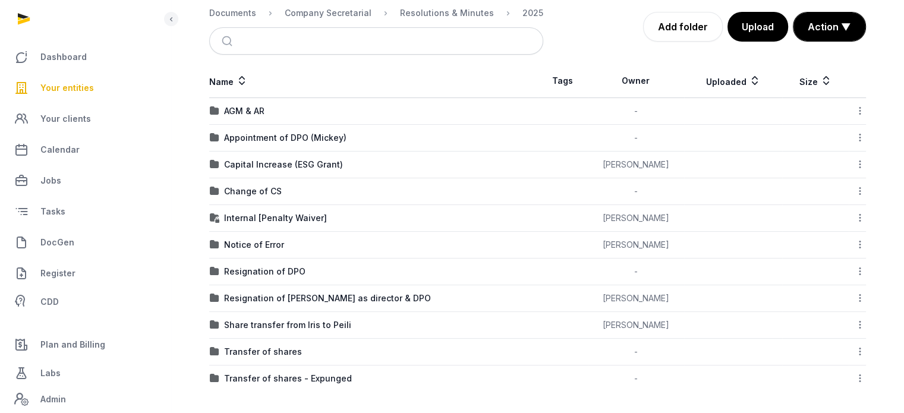
drag, startPoint x: 889, startPoint y: 121, endPoint x: 902, endPoint y: 54, distance: 68.4
click at [901, 54] on div "BIOACTIVX PTE. LTD. Customer Documents Overview Compliance People Capitalizatio…" at bounding box center [537, 157] width 733 height 470
click at [64, 250] on link "DocGen" at bounding box center [86, 242] width 152 height 29
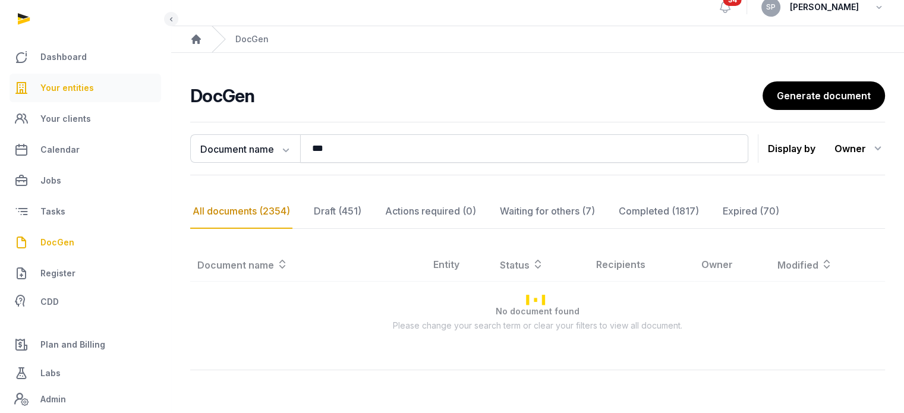
click at [80, 77] on link "Your entities" at bounding box center [86, 88] width 152 height 29
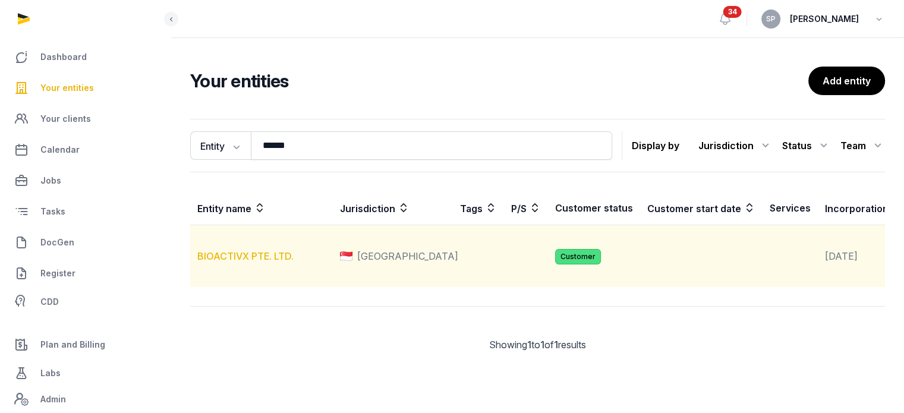
click at [285, 262] on link "BIOACTIVX PTE. LTD." at bounding box center [245, 256] width 96 height 12
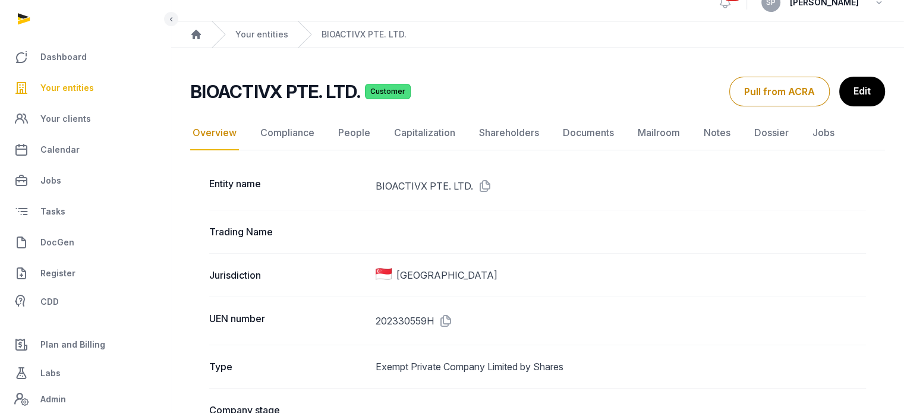
scroll to position [5, 0]
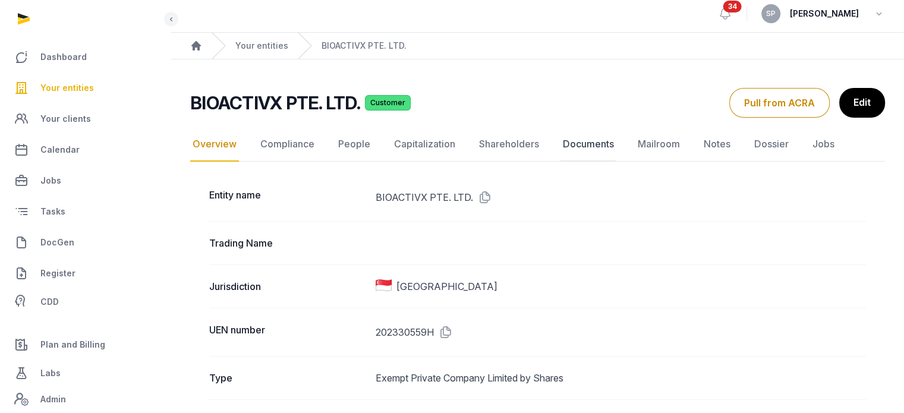
click at [578, 146] on link "Documents" at bounding box center [589, 144] width 56 height 34
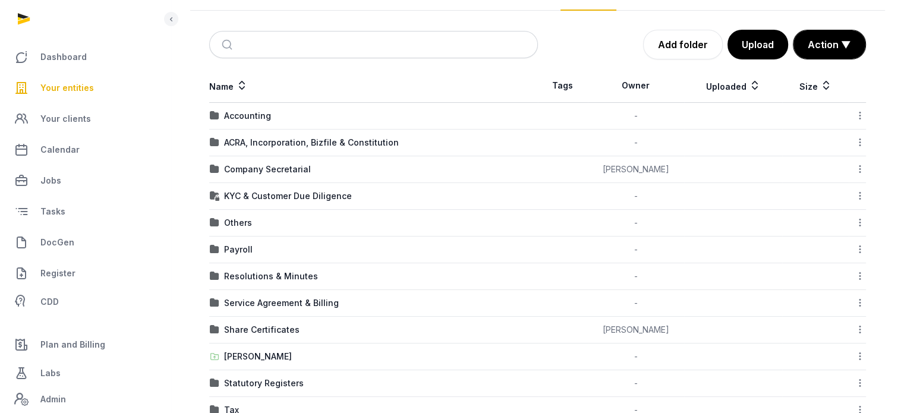
scroll to position [158, 0]
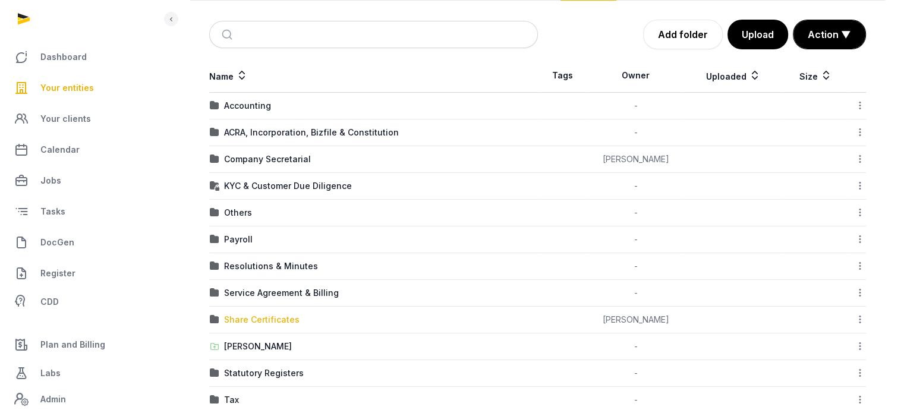
click at [277, 323] on div "Share Certificates" at bounding box center [261, 320] width 75 height 12
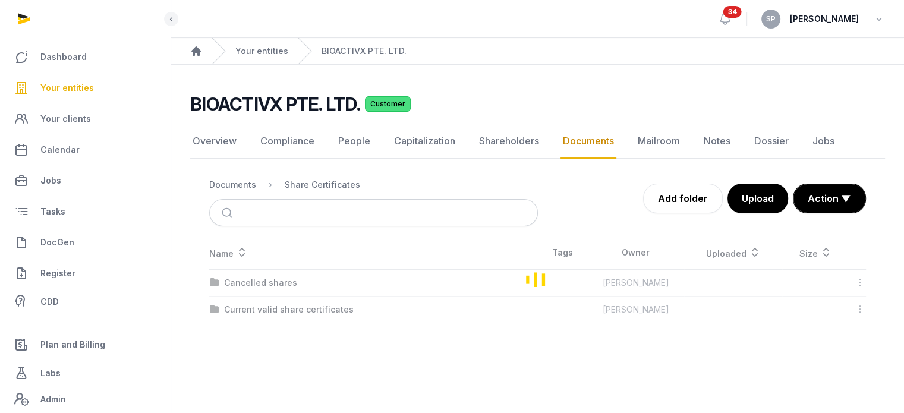
scroll to position [0, 0]
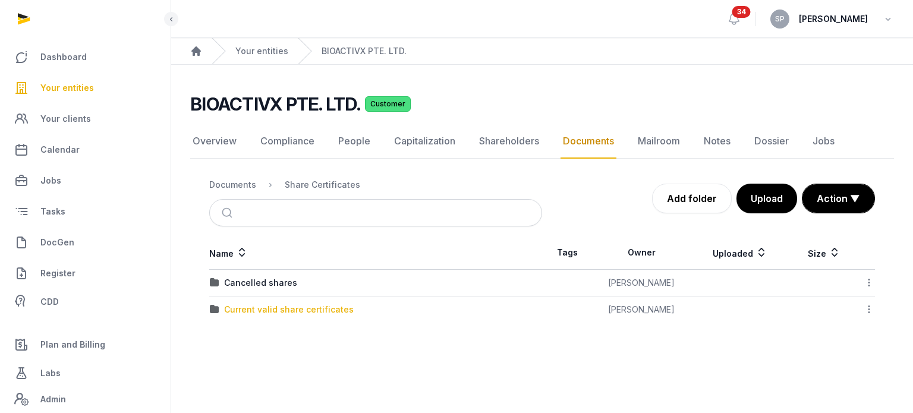
click at [295, 311] on div "Current valid share certificates" at bounding box center [289, 310] width 130 height 12
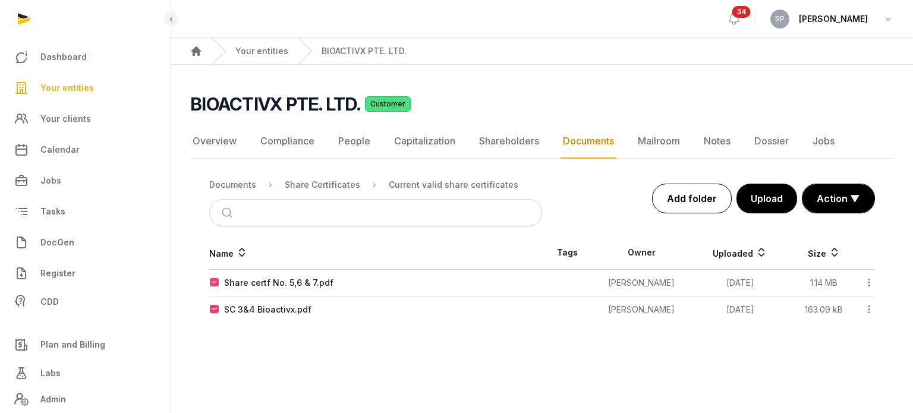
click at [681, 204] on link "Add folder" at bounding box center [692, 199] width 80 height 30
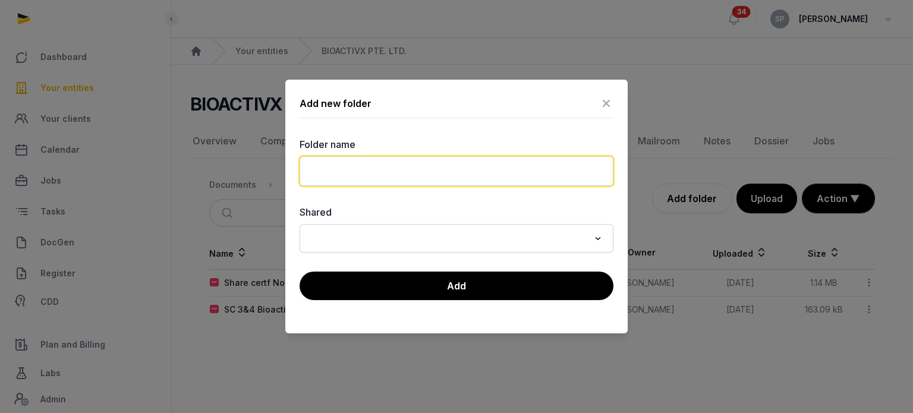
click at [390, 163] on input "text" at bounding box center [457, 171] width 314 height 30
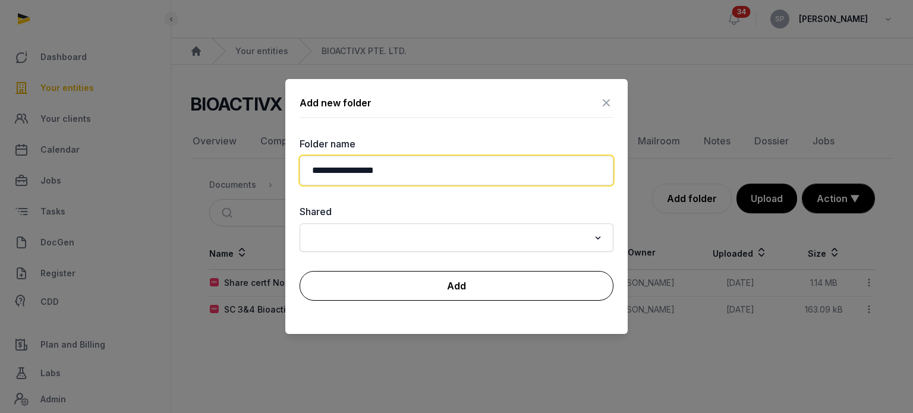
type input "**********"
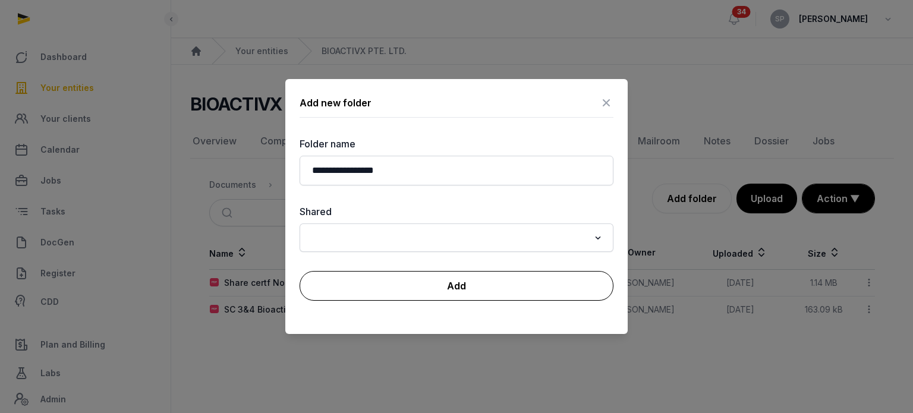
click at [419, 281] on button "Add" at bounding box center [457, 286] width 314 height 30
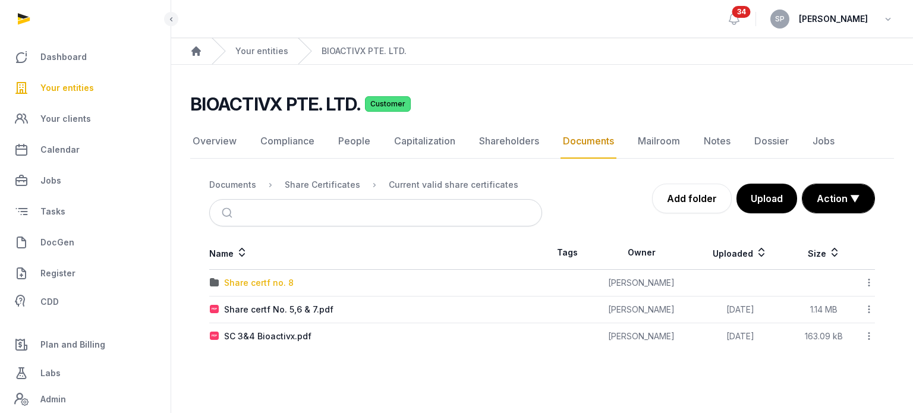
click at [240, 282] on div "Share certf no. 8" at bounding box center [259, 283] width 70 height 12
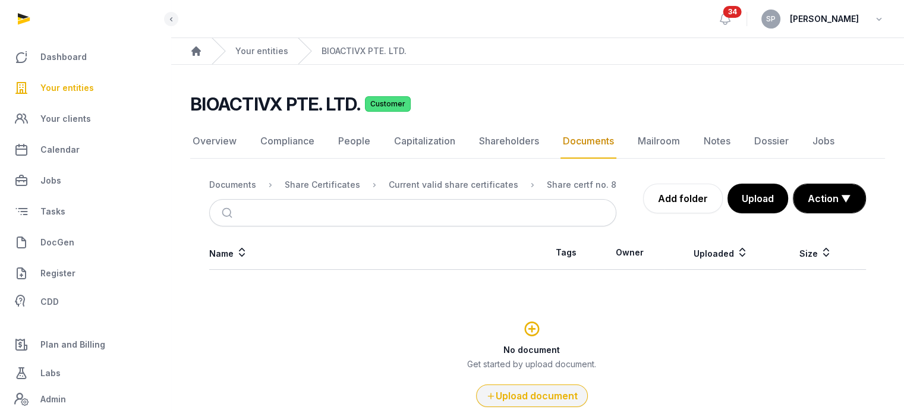
click at [526, 392] on button "Upload document" at bounding box center [532, 396] width 112 height 23
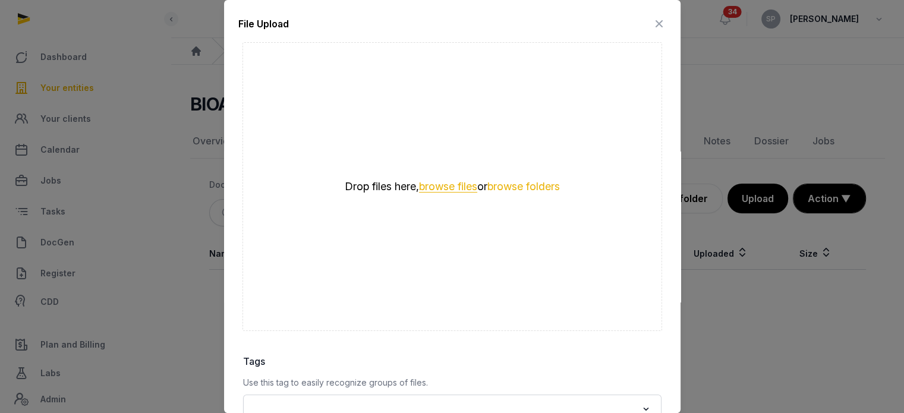
click at [424, 182] on button "browse files" at bounding box center [448, 186] width 58 height 11
click at [652, 26] on icon at bounding box center [659, 23] width 14 height 19
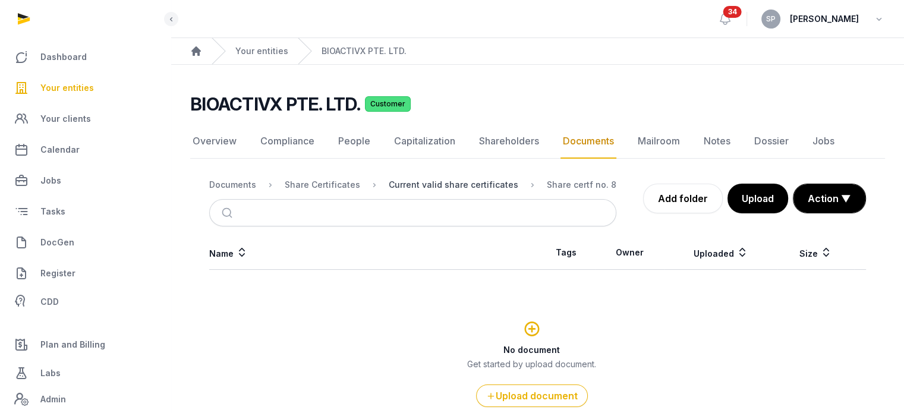
click at [469, 179] on div "Current valid share certificates" at bounding box center [454, 185] width 130 height 12
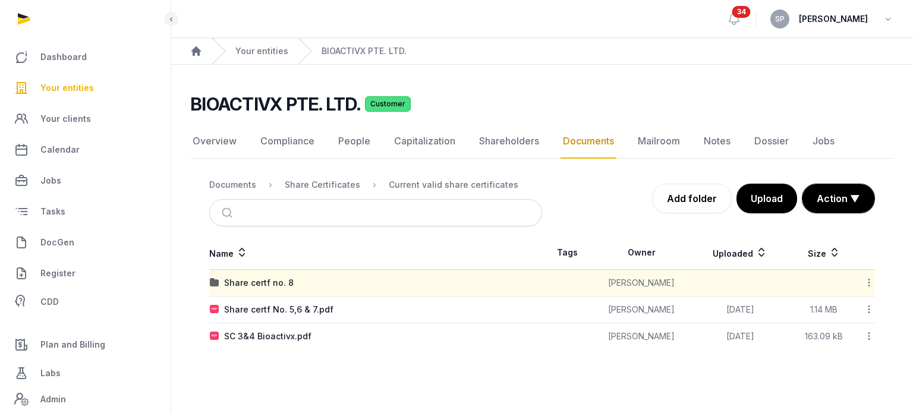
click at [873, 283] on icon at bounding box center [869, 282] width 11 height 12
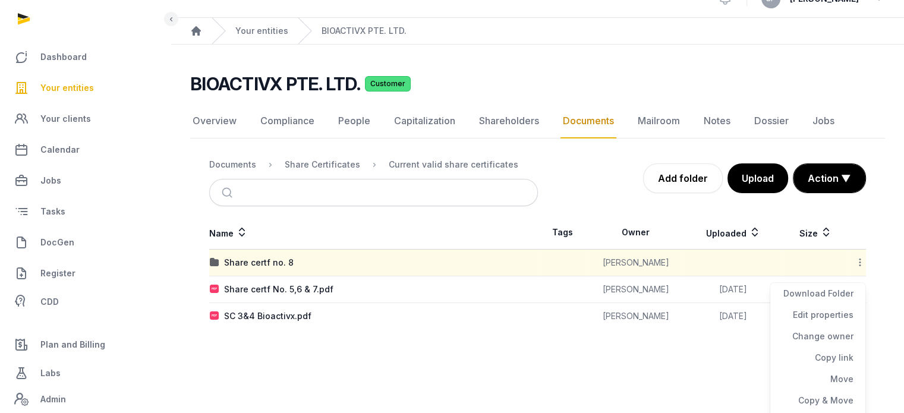
scroll to position [39, 0]
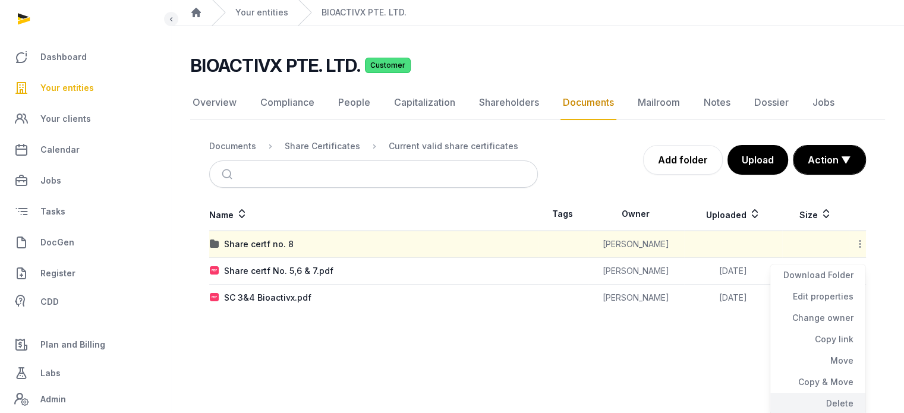
click at [852, 402] on div "Delete" at bounding box center [817, 403] width 95 height 21
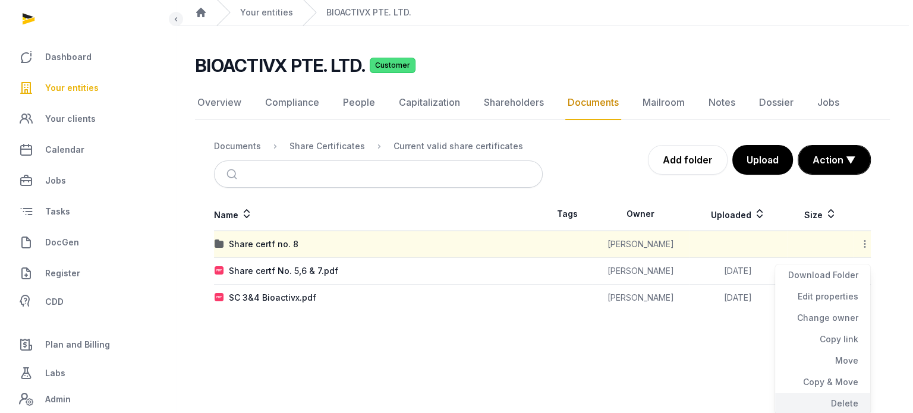
scroll to position [0, 0]
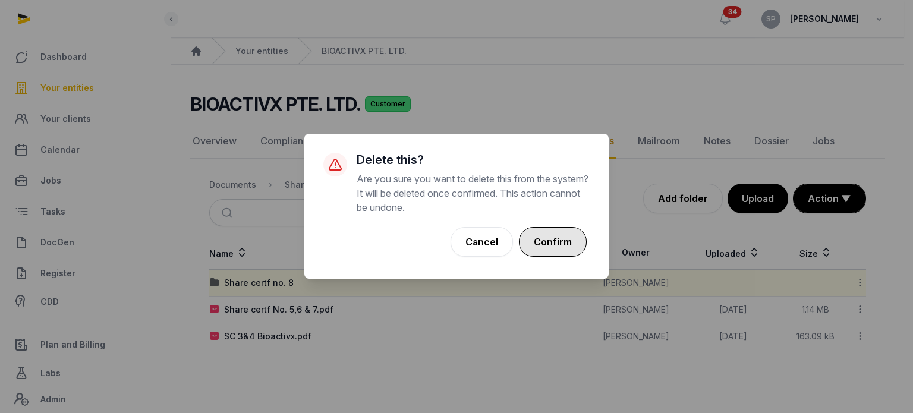
click at [542, 238] on button "Confirm" at bounding box center [553, 242] width 68 height 30
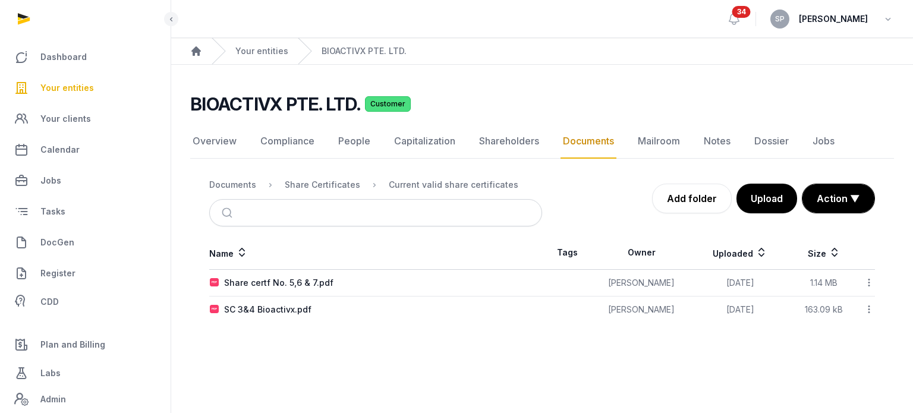
click at [774, 198] on button "Upload" at bounding box center [767, 199] width 61 height 30
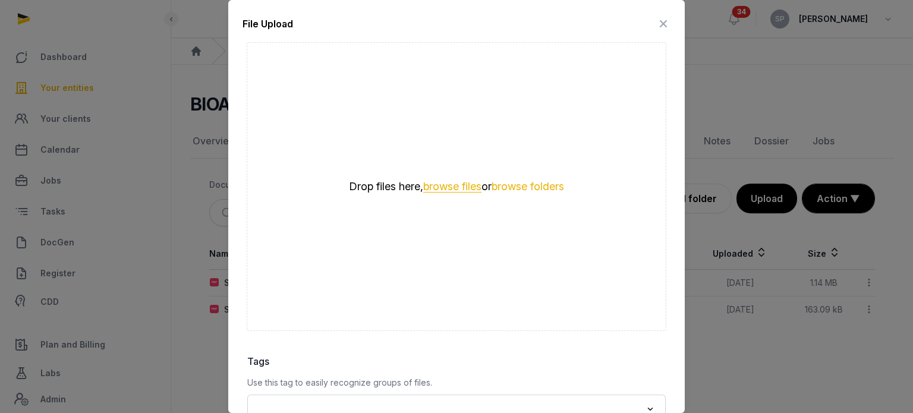
click at [449, 181] on button "browse files" at bounding box center [452, 186] width 58 height 11
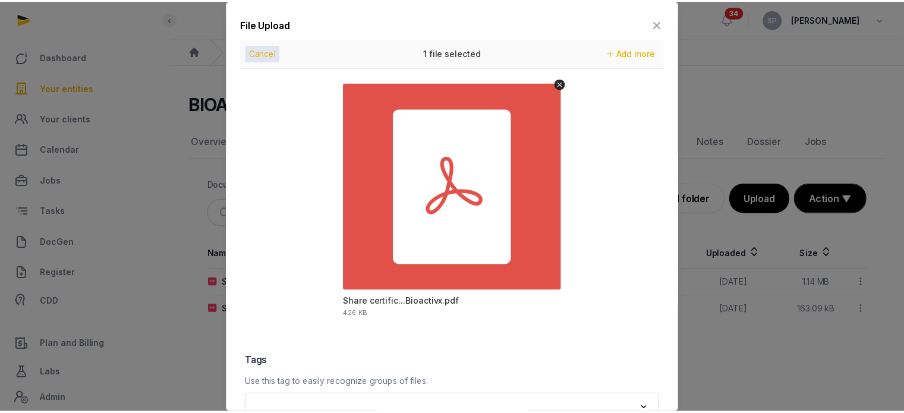
scroll to position [168, 0]
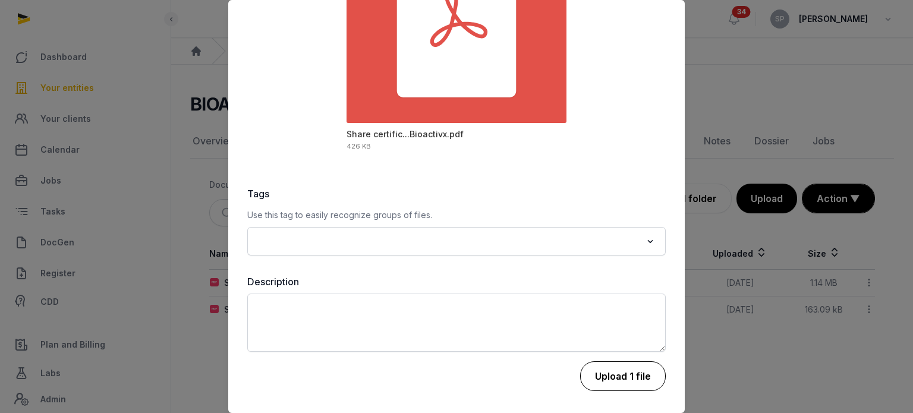
click at [623, 377] on button "Upload 1 file" at bounding box center [623, 376] width 86 height 30
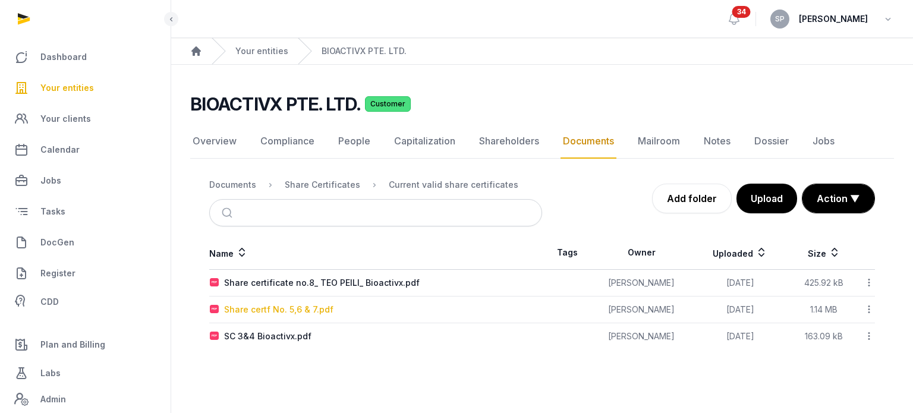
click at [302, 311] on div "Share certf No. 5,6 & 7.pdf" at bounding box center [278, 310] width 109 height 12
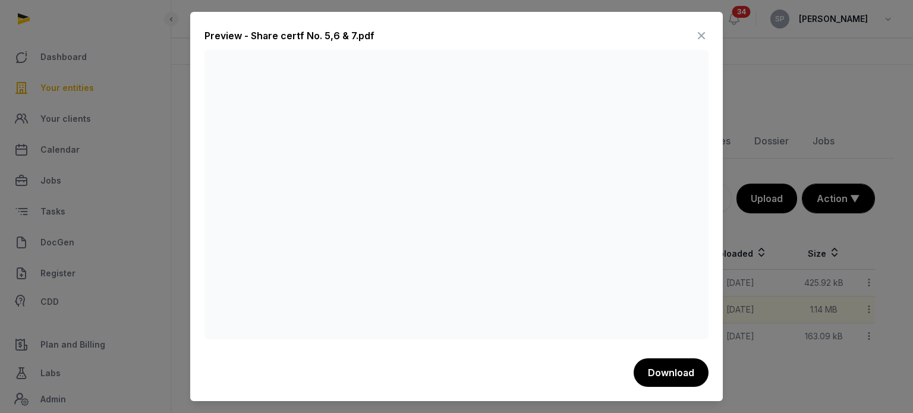
click at [701, 39] on icon at bounding box center [701, 35] width 14 height 19
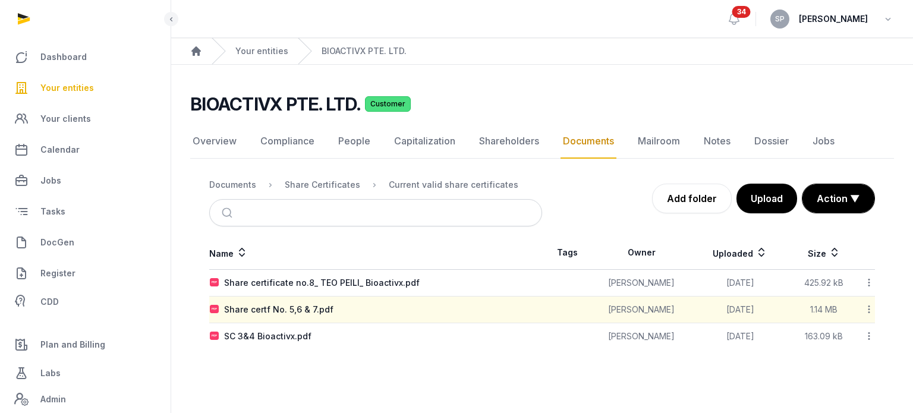
click at [865, 306] on icon at bounding box center [869, 309] width 11 height 12
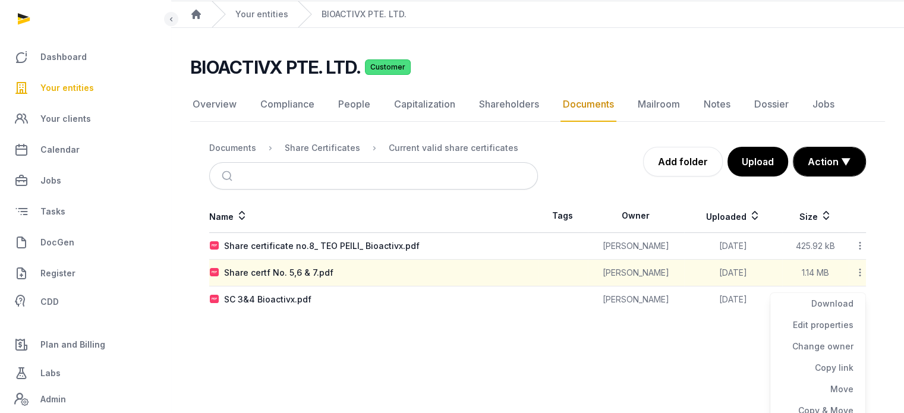
scroll to position [65, 0]
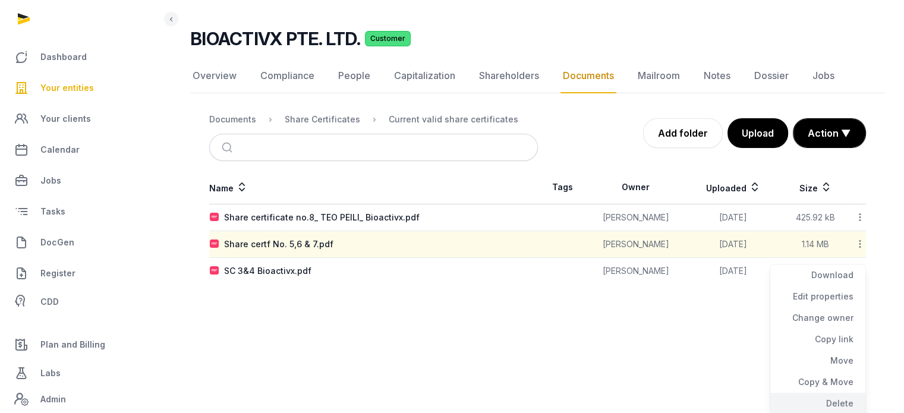
click at [839, 402] on div "Delete" at bounding box center [817, 403] width 95 height 21
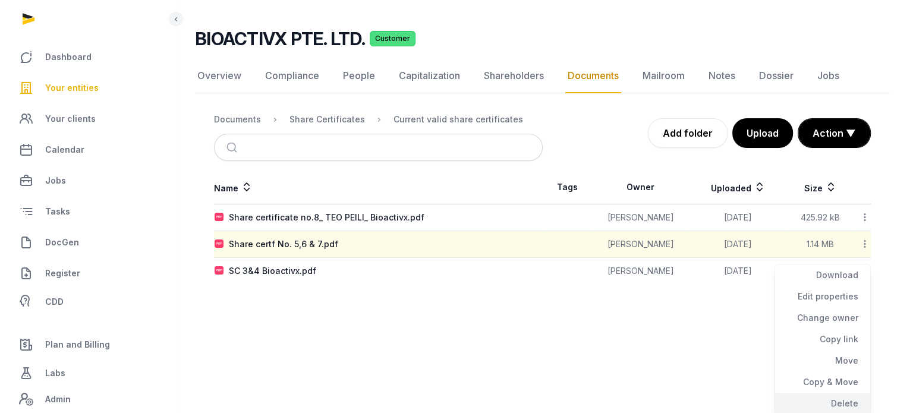
scroll to position [0, 0]
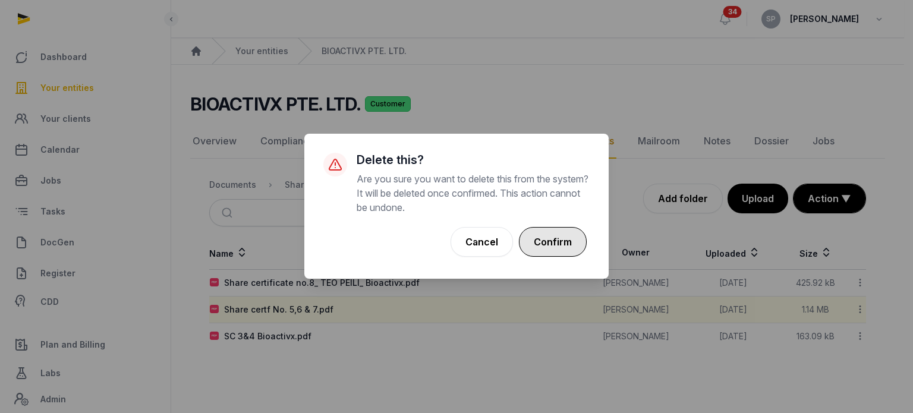
click at [561, 241] on button "Confirm" at bounding box center [553, 242] width 68 height 30
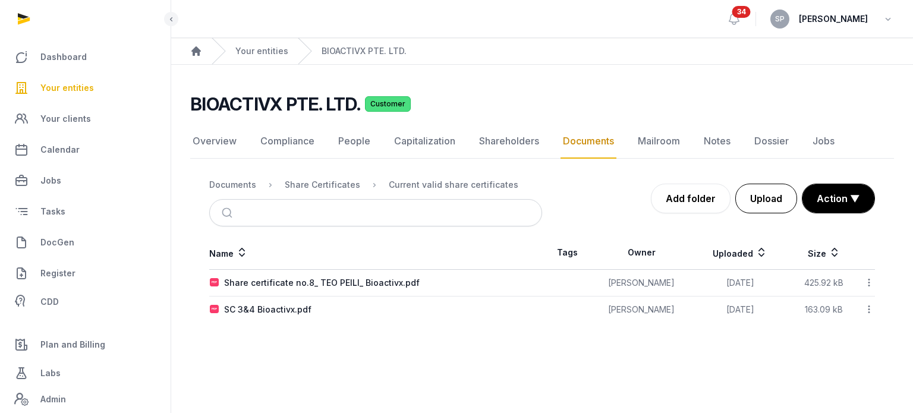
click at [763, 204] on button "Upload" at bounding box center [766, 199] width 62 height 30
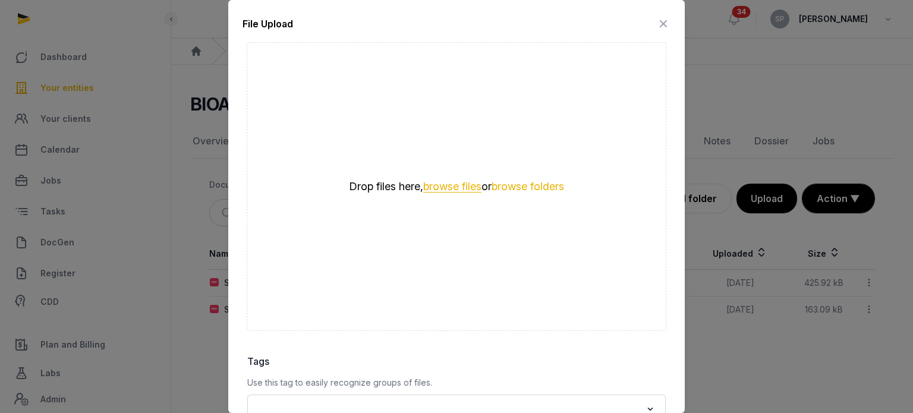
click at [428, 184] on button "browse files" at bounding box center [452, 186] width 58 height 11
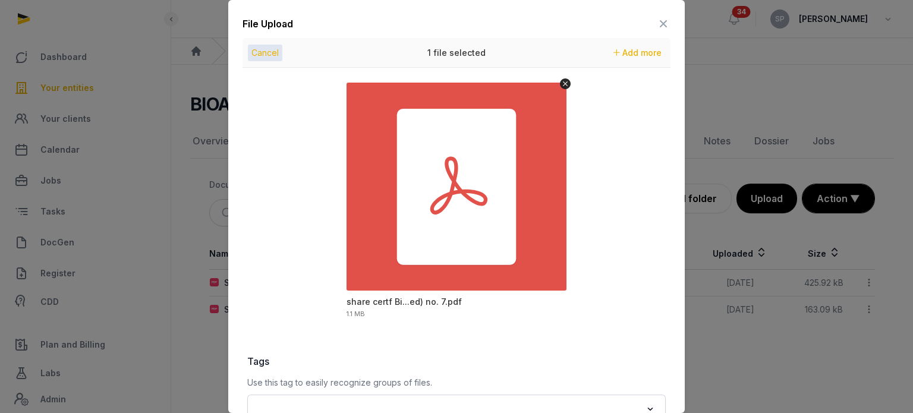
scroll to position [168, 0]
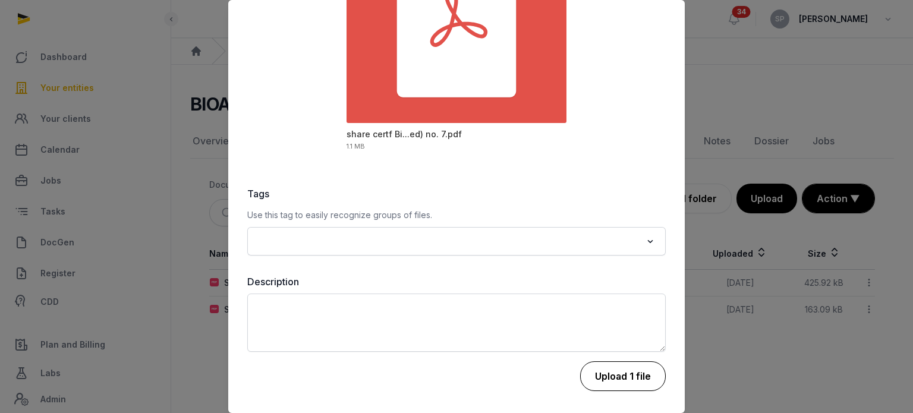
click at [633, 366] on button "Upload 1 file" at bounding box center [623, 376] width 86 height 30
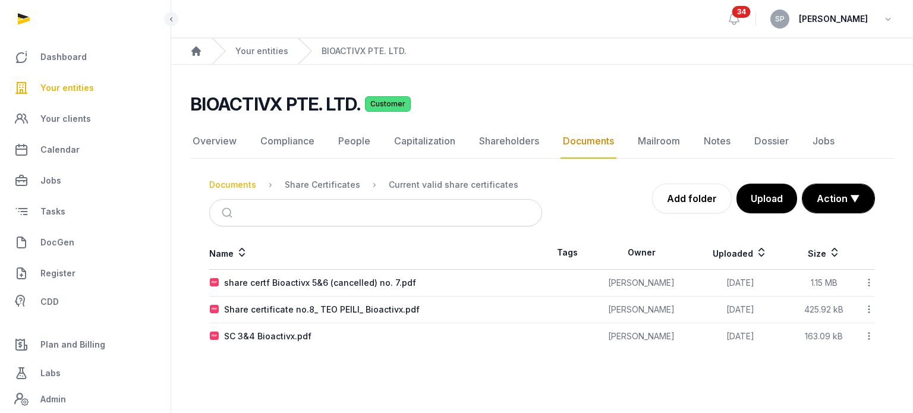
click at [244, 186] on div "Documents" at bounding box center [232, 185] width 47 height 12
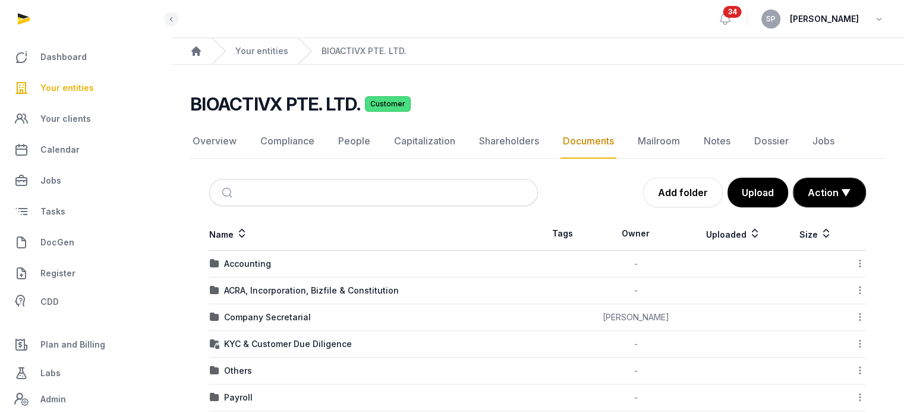
click at [255, 300] on td "ACRA, Incorporation, Bizfile & Constitution" at bounding box center [373, 291] width 329 height 27
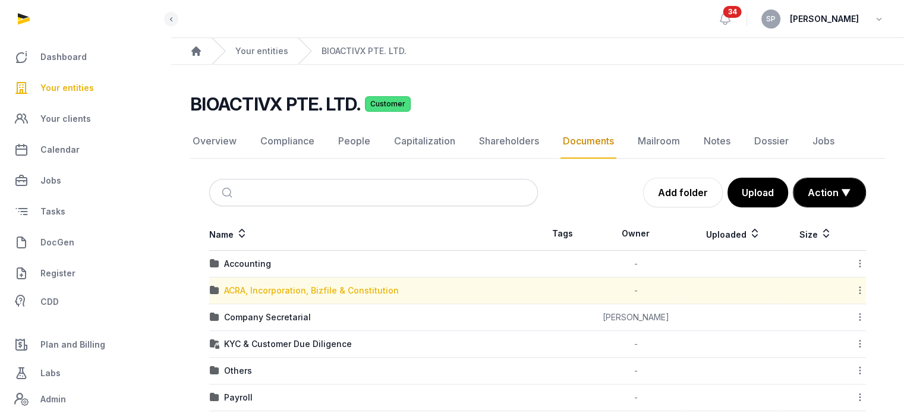
click at [257, 294] on div "ACRA, Incorporation, Bizfile & Constitution" at bounding box center [311, 291] width 175 height 12
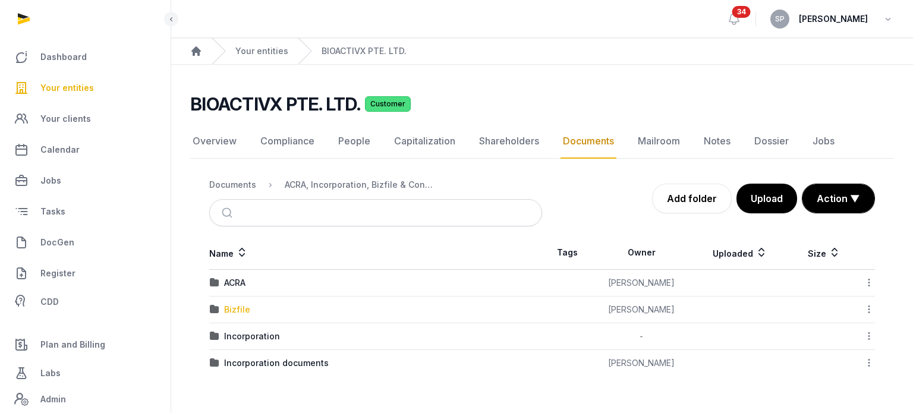
click at [243, 304] on div "Bizfile" at bounding box center [237, 310] width 26 height 12
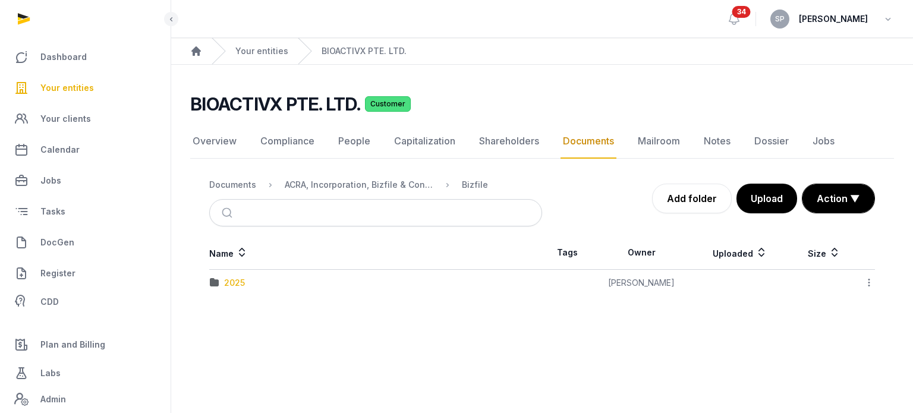
click at [241, 285] on div "2025" at bounding box center [234, 283] width 21 height 12
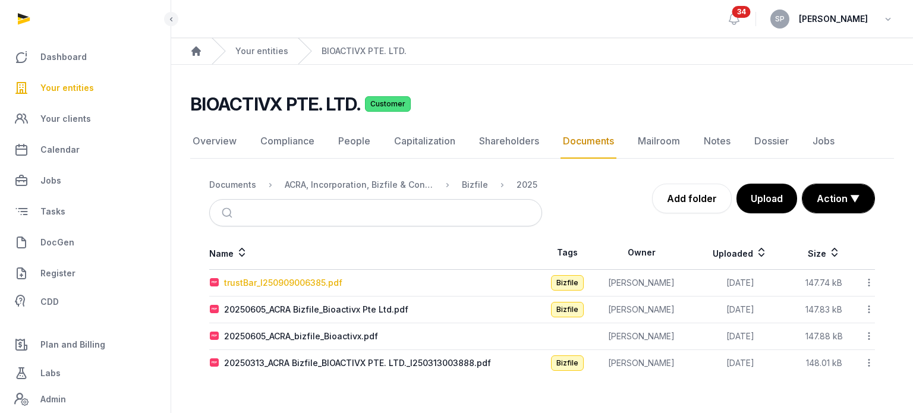
click at [241, 287] on div "trustBar_I250909006385.pdf" at bounding box center [283, 283] width 118 height 12
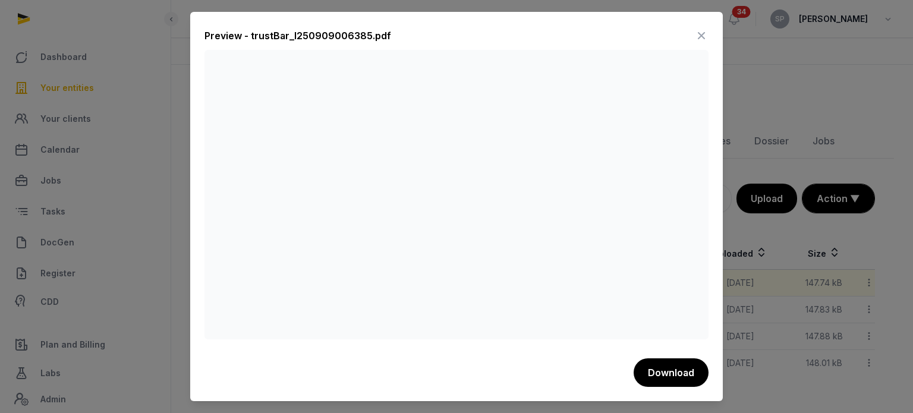
click at [706, 31] on icon at bounding box center [701, 35] width 14 height 19
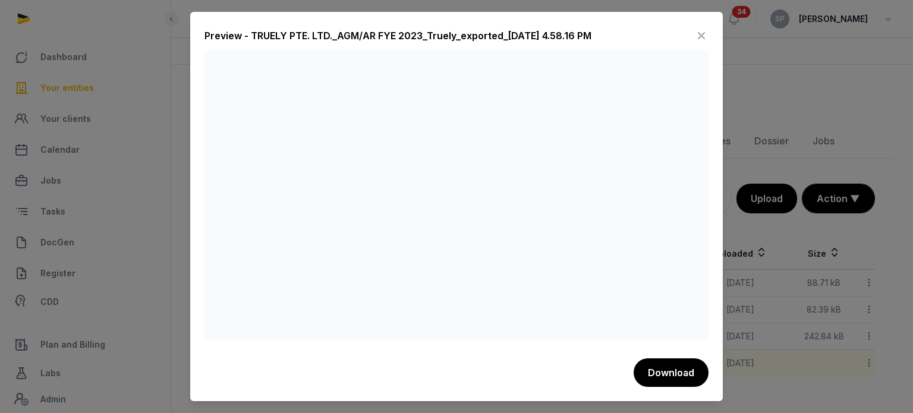
click at [697, 33] on icon at bounding box center [701, 35] width 14 height 19
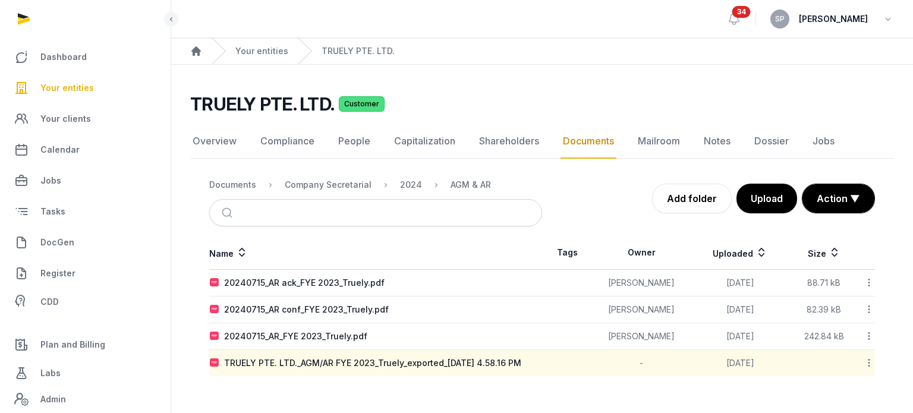
click at [92, 99] on link "Your entities" at bounding box center [86, 88] width 152 height 29
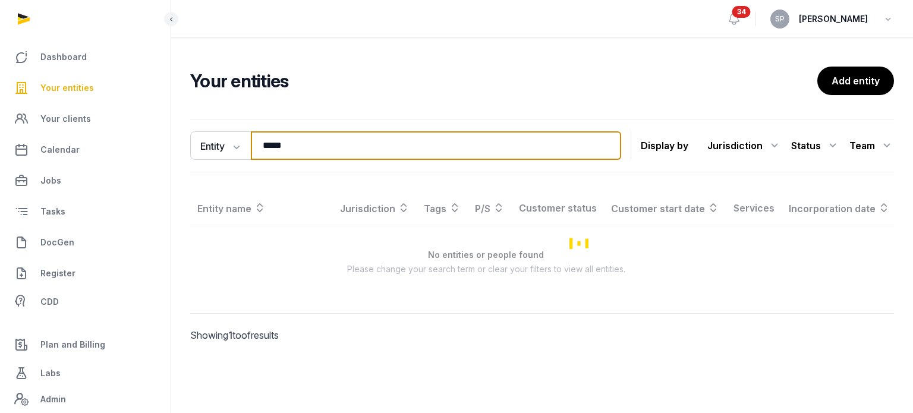
click at [307, 150] on input "*****" at bounding box center [436, 145] width 370 height 29
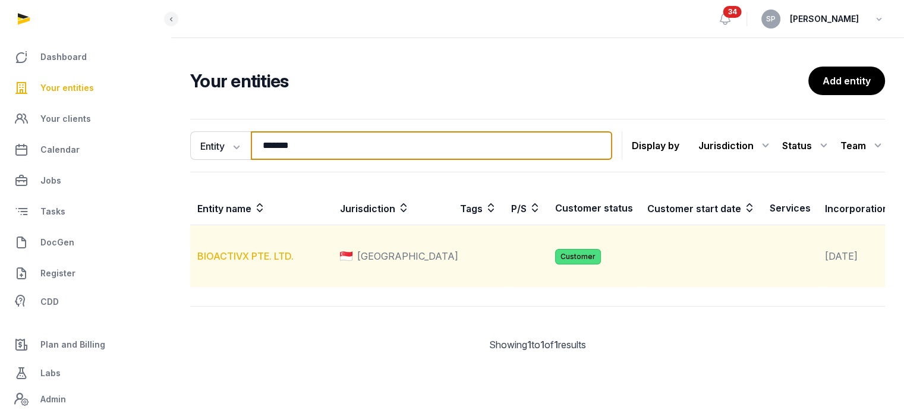
type input "*******"
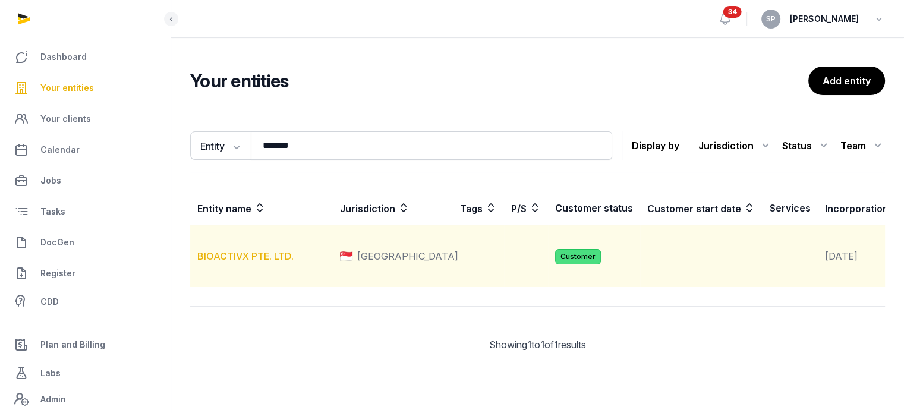
click at [238, 262] on link "BIOACTIVX PTE. LTD." at bounding box center [245, 256] width 96 height 12
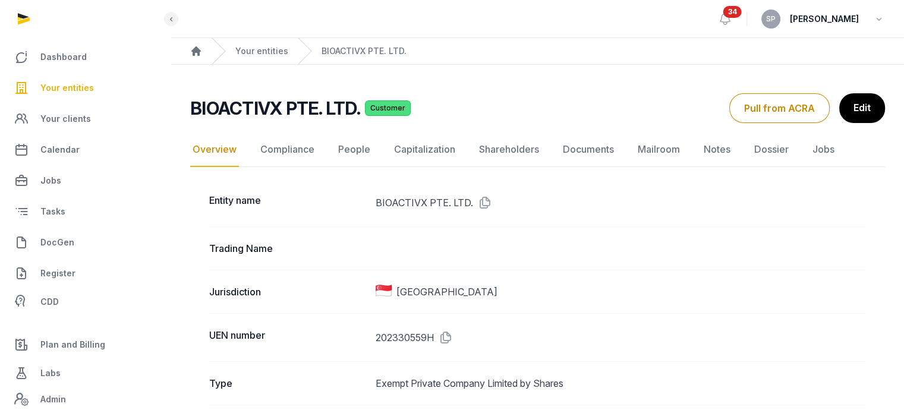
click at [590, 147] on link "Documents" at bounding box center [589, 150] width 56 height 34
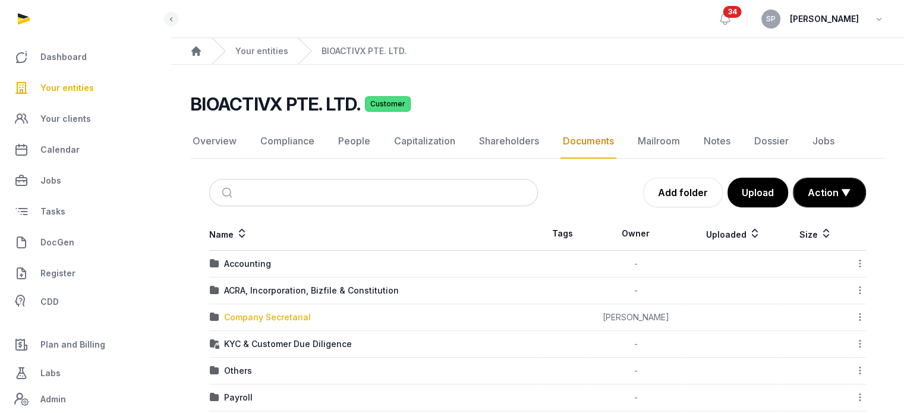
click at [263, 314] on div "Company Secretarial" at bounding box center [267, 317] width 87 height 12
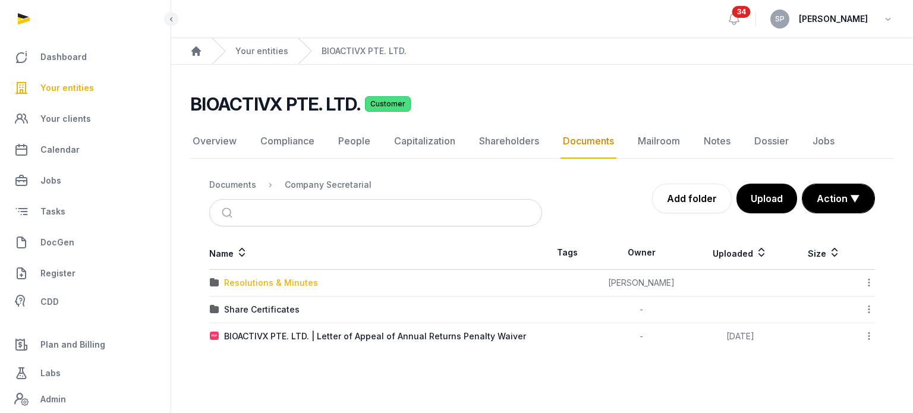
click at [290, 284] on div "Resolutions & Minutes" at bounding box center [271, 283] width 94 height 12
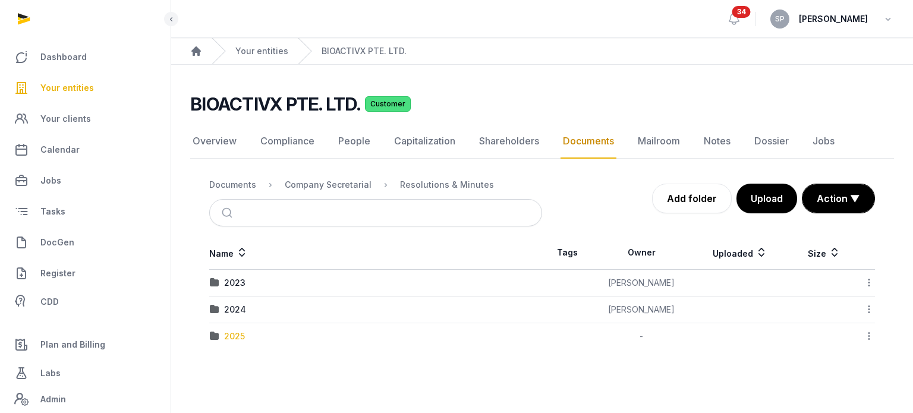
click at [237, 334] on div "2025" at bounding box center [234, 337] width 21 height 12
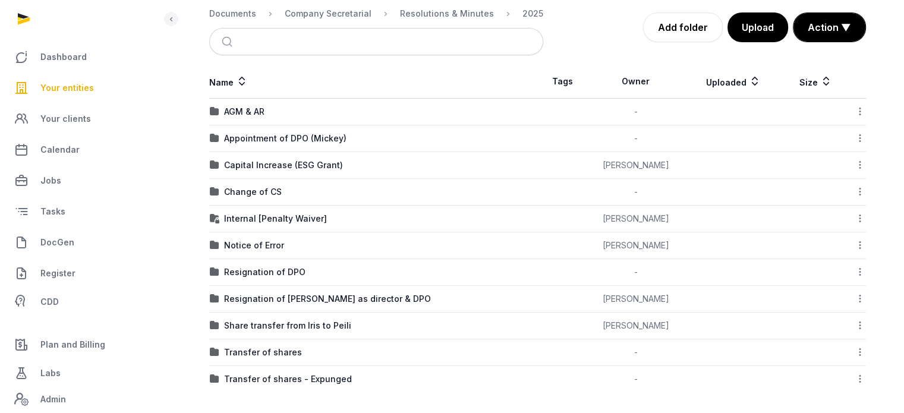
scroll to position [172, 0]
click at [281, 348] on div "Transfer of shares" at bounding box center [263, 352] width 78 height 12
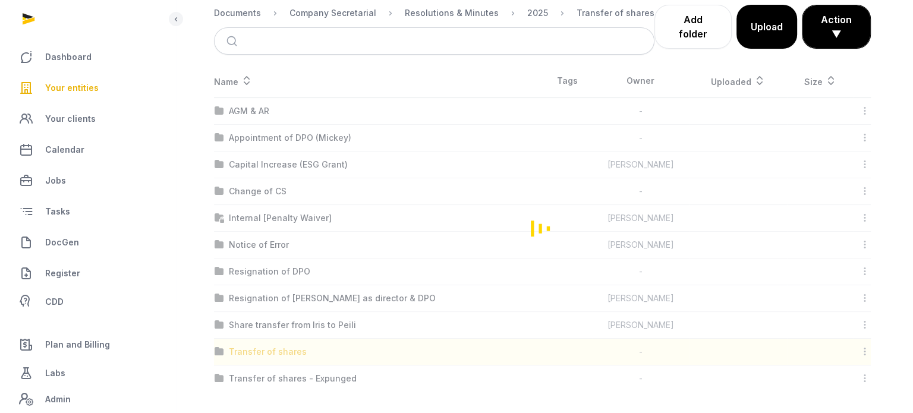
scroll to position [0, 0]
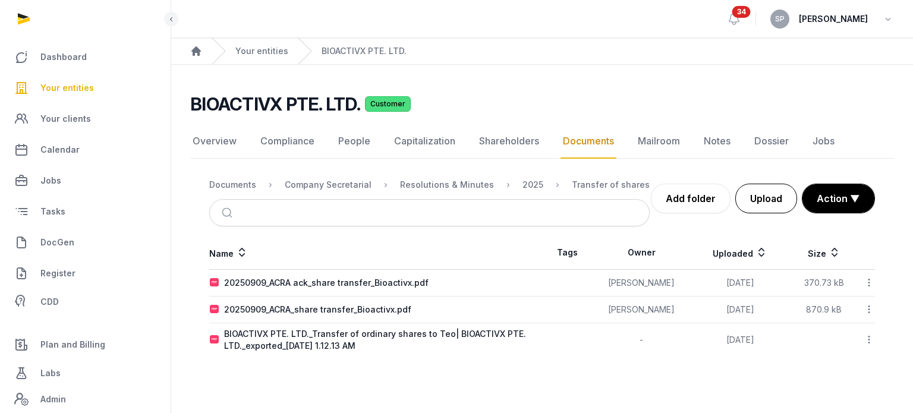
click at [771, 204] on button "Upload" at bounding box center [766, 199] width 62 height 30
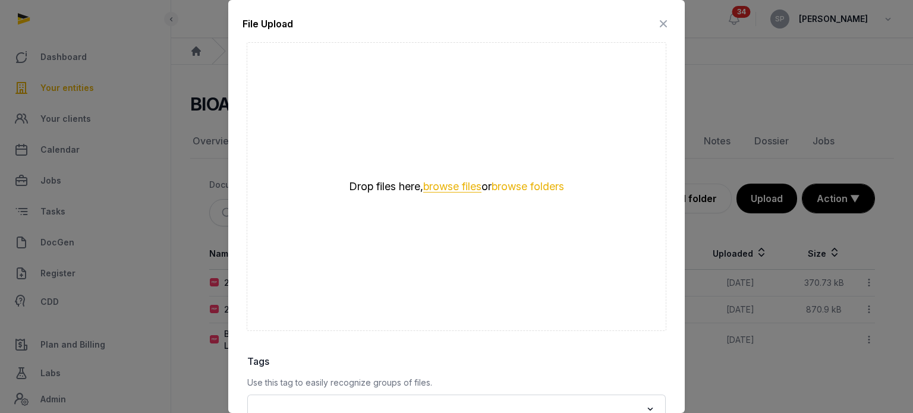
click at [455, 185] on button "browse files" at bounding box center [452, 186] width 58 height 11
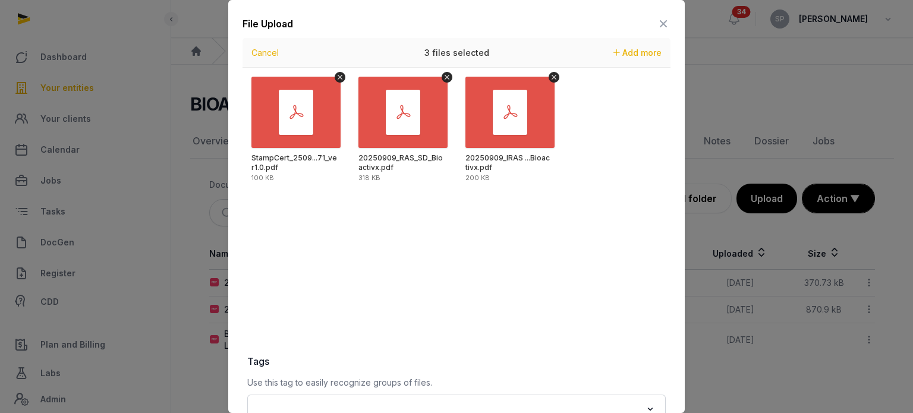
click at [675, 366] on div "File Upload Drop your files here Cancel 3 files selected Add more StampCert_250…" at bounding box center [456, 290] width 457 height 581
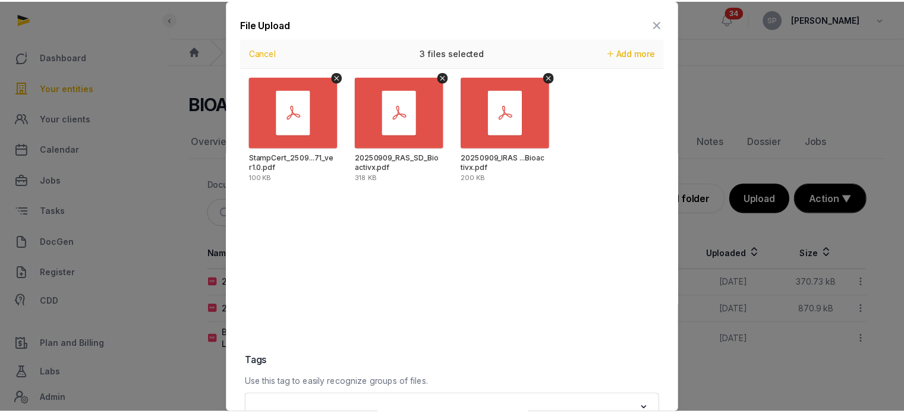
scroll to position [168, 0]
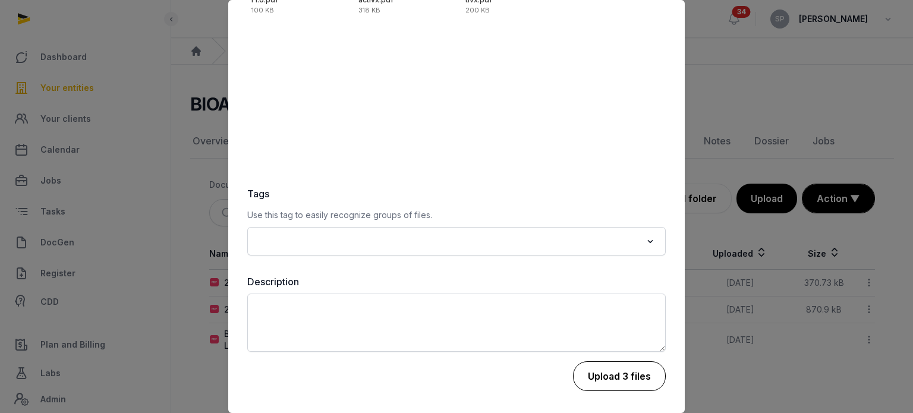
click at [635, 370] on button "Upload 3 files" at bounding box center [619, 376] width 93 height 30
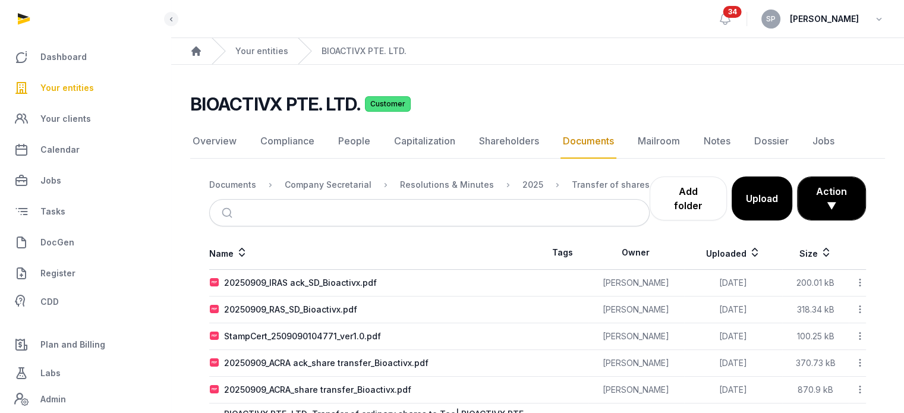
click at [91, 81] on link "Your entities" at bounding box center [86, 88] width 152 height 29
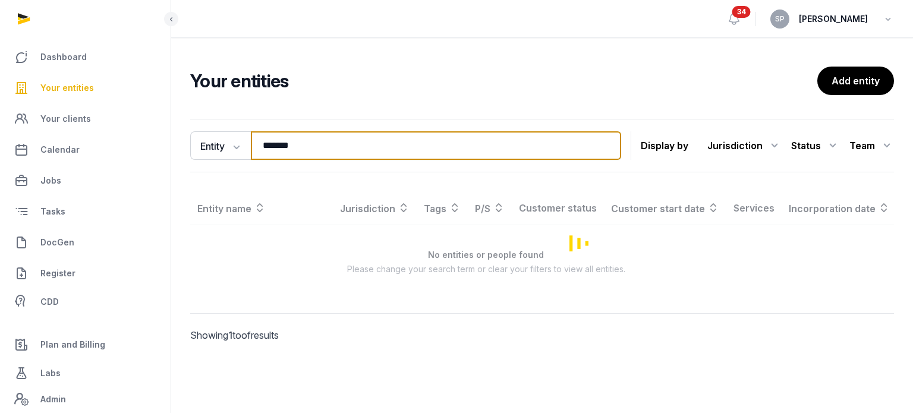
click at [303, 146] on input "*******" at bounding box center [436, 145] width 370 height 29
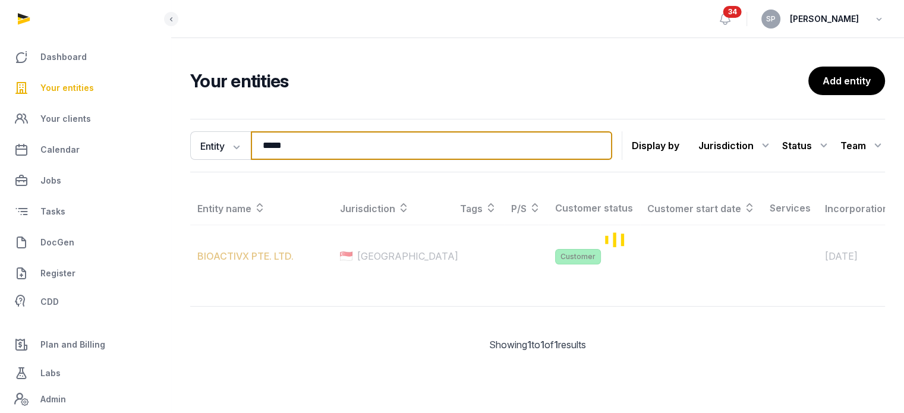
type input "*****"
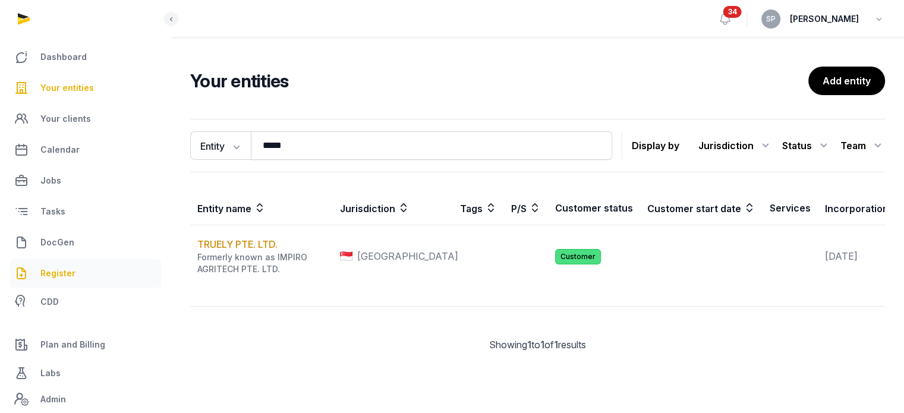
click at [82, 270] on link "Register" at bounding box center [86, 273] width 152 height 29
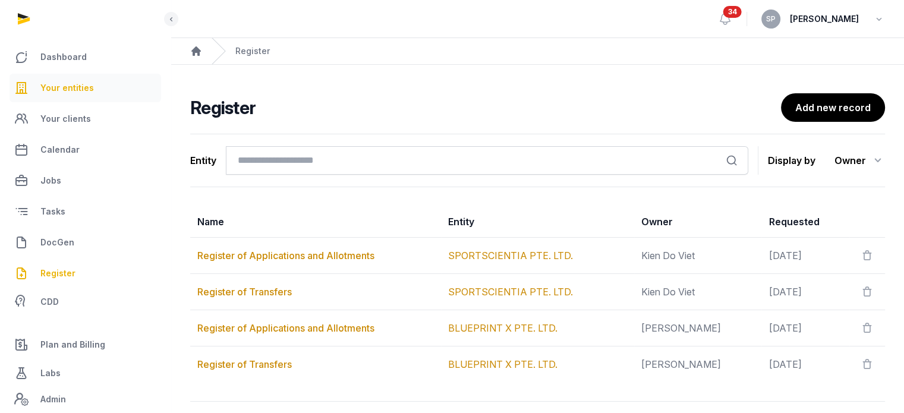
click at [90, 93] on span "Your entities" at bounding box center [67, 88] width 54 height 14
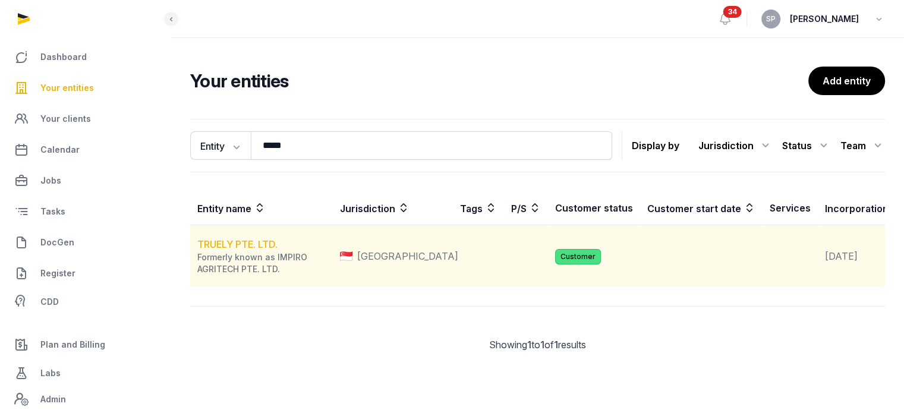
click at [262, 250] on link "TRUELY PTE. LTD." at bounding box center [237, 244] width 80 height 12
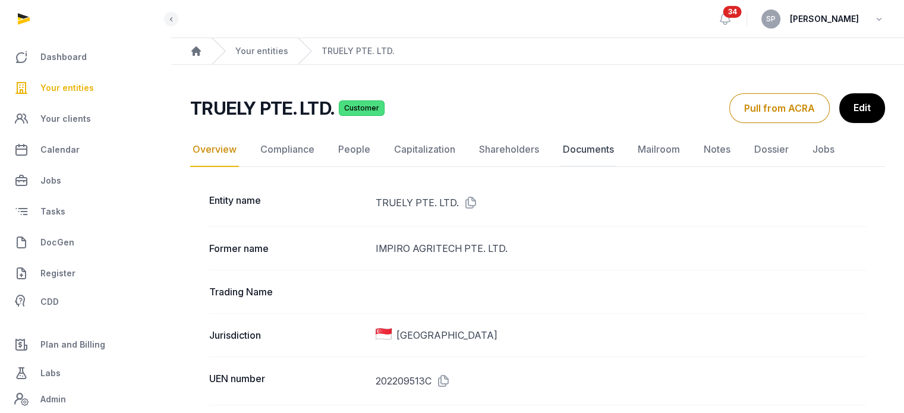
click at [581, 149] on link "Documents" at bounding box center [589, 150] width 56 height 34
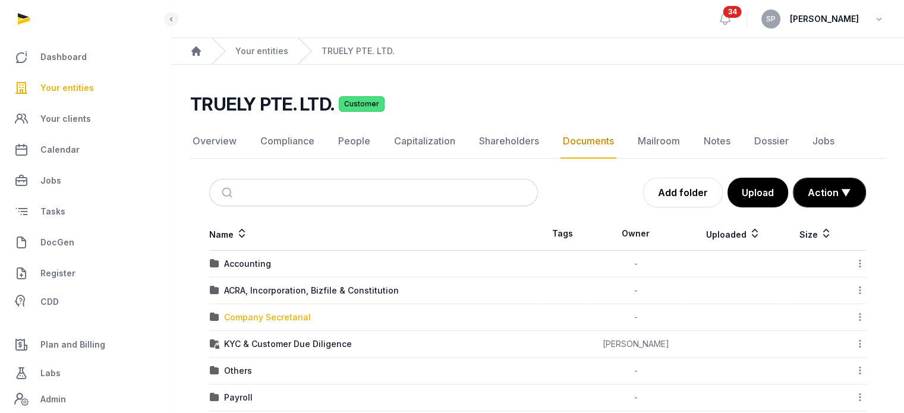
click at [288, 316] on div "Company Secretarial" at bounding box center [267, 317] width 87 height 12
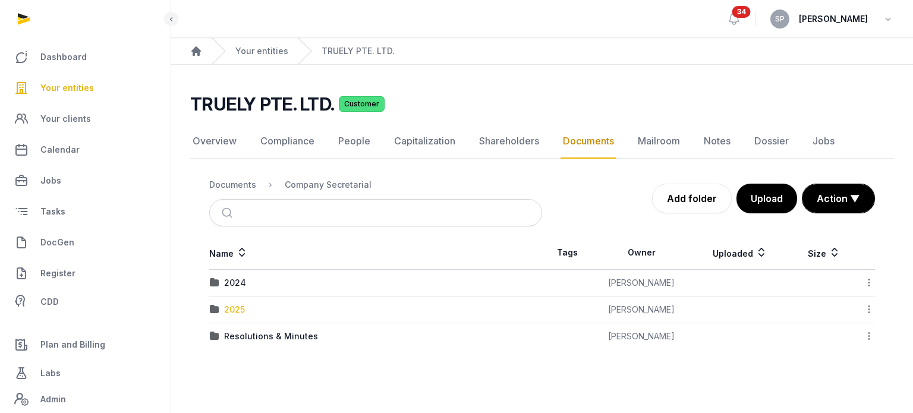
click at [238, 308] on div "2025" at bounding box center [234, 310] width 21 height 12
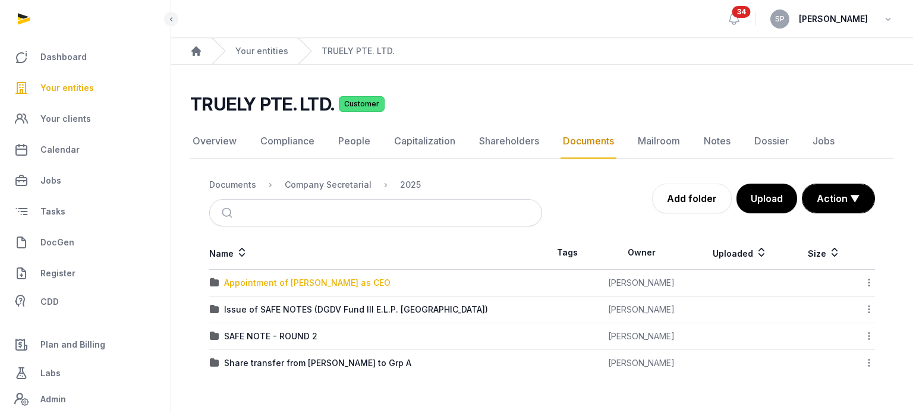
click at [272, 281] on div "Appointment of Eric as CEO" at bounding box center [307, 283] width 166 height 12
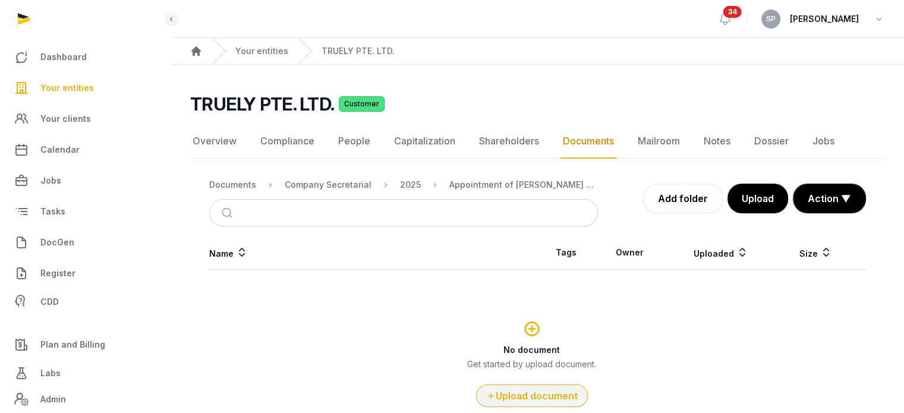
click at [542, 400] on button "Upload document" at bounding box center [532, 396] width 112 height 23
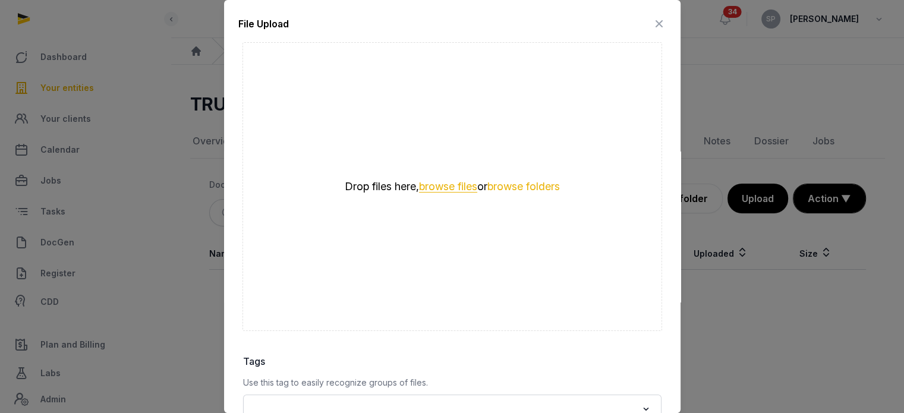
click at [429, 181] on button "browse files" at bounding box center [448, 186] width 58 height 11
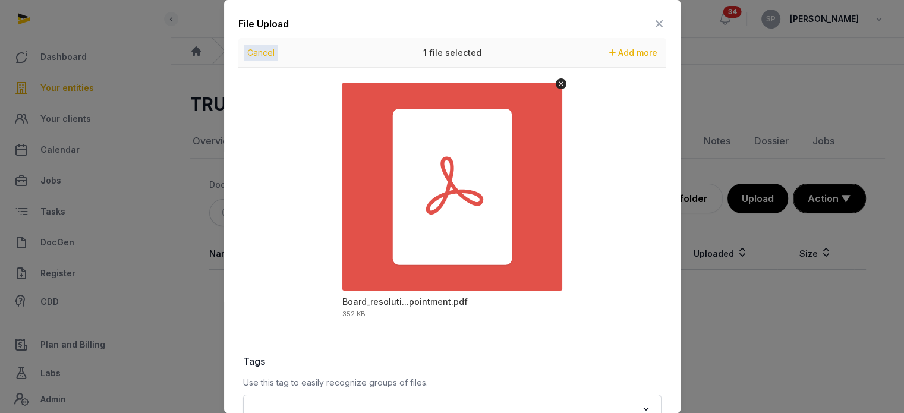
scroll to position [168, 0]
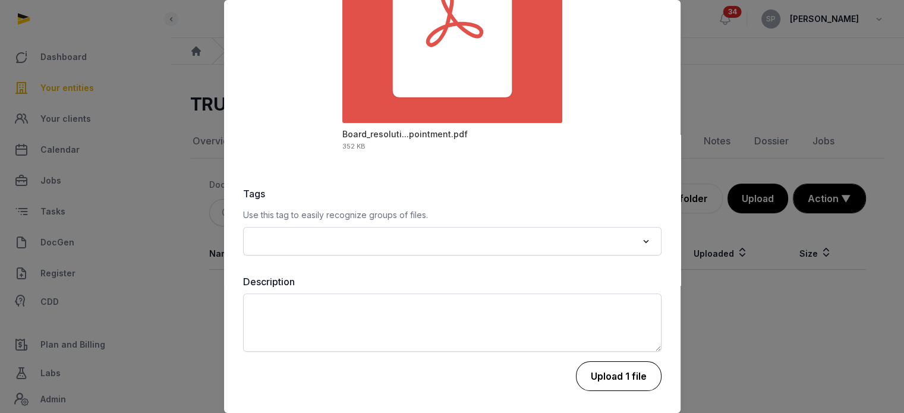
click at [628, 375] on button "Upload 1 file" at bounding box center [619, 376] width 86 height 30
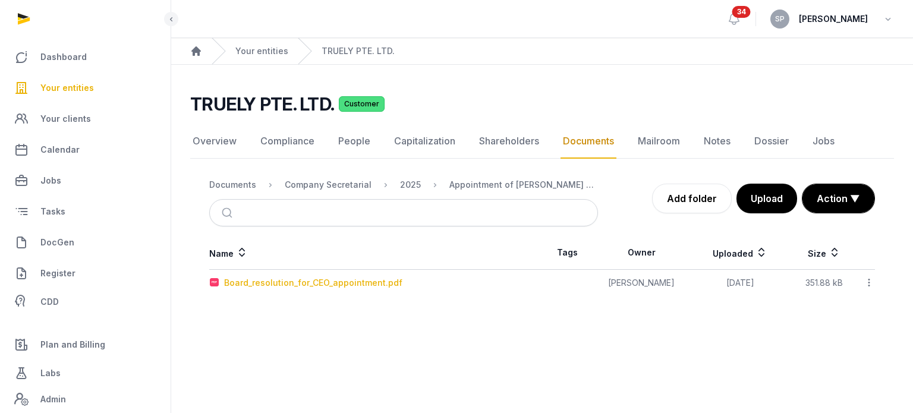
click at [313, 281] on div "Board_resolution_for_CEO_appointment.pdf" at bounding box center [313, 283] width 178 height 12
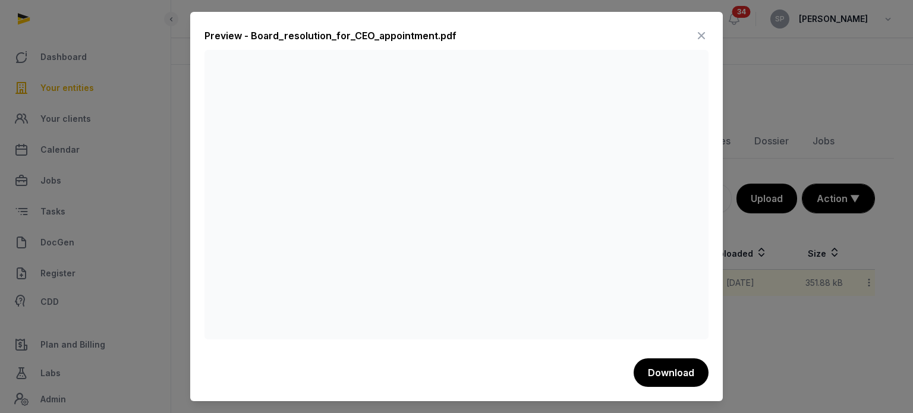
click at [697, 40] on icon at bounding box center [701, 35] width 14 height 19
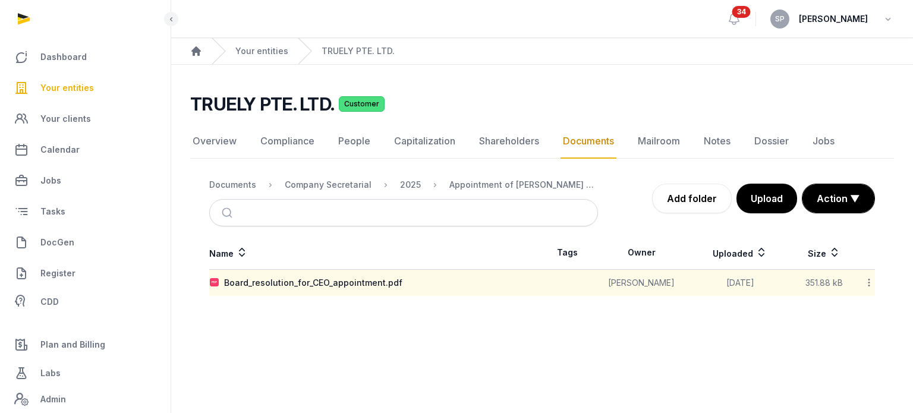
click at [864, 282] on icon at bounding box center [869, 282] width 11 height 12
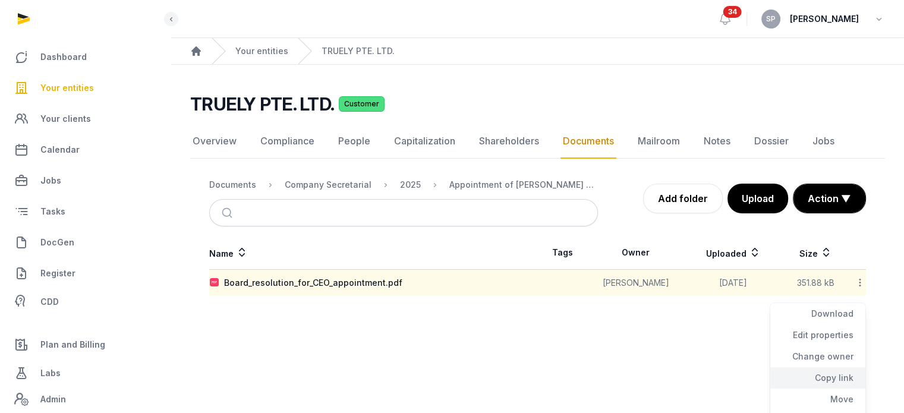
click at [842, 373] on div "Copy link" at bounding box center [817, 377] width 95 height 21
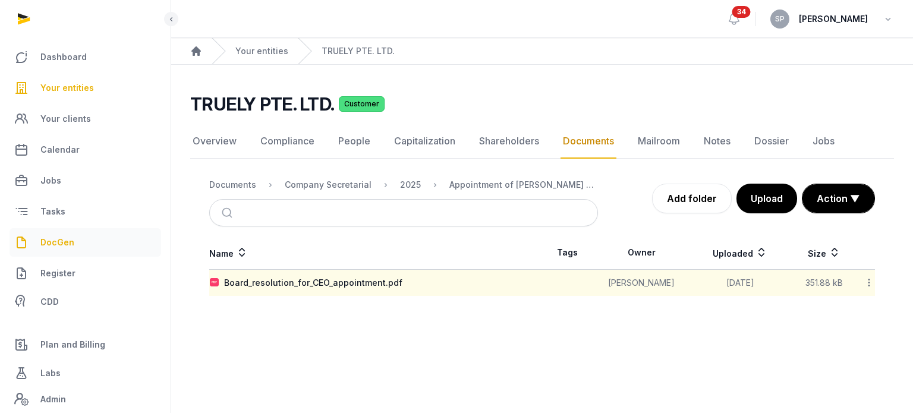
click at [80, 244] on link "DocGen" at bounding box center [86, 242] width 152 height 29
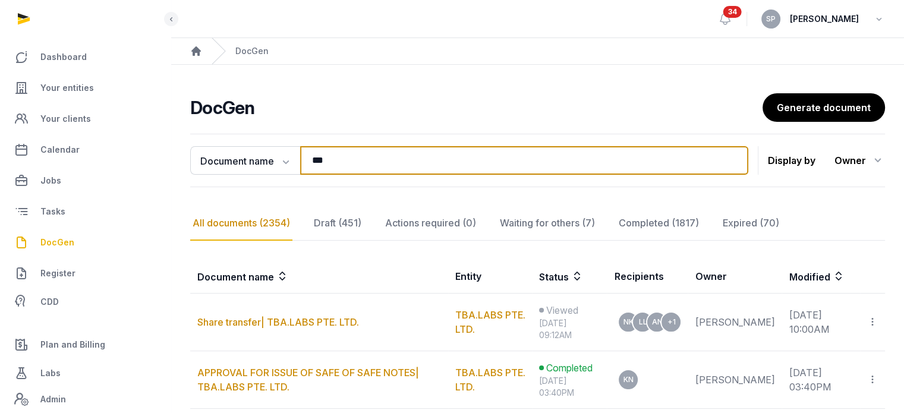
click at [373, 152] on input "***" at bounding box center [524, 160] width 448 height 29
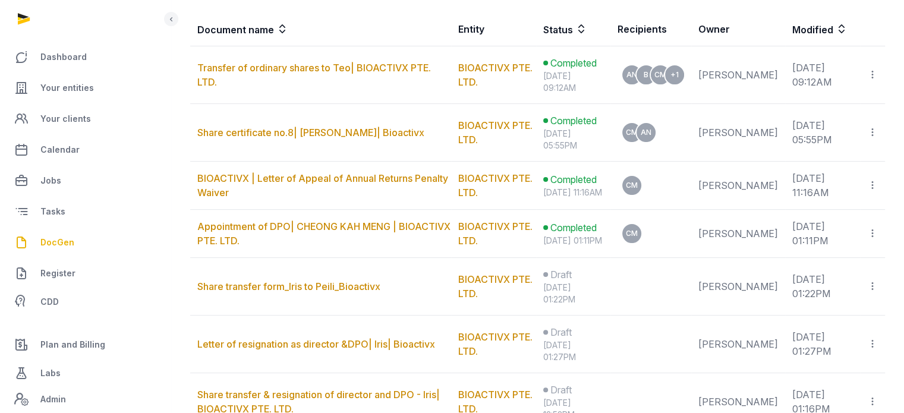
scroll to position [248, 0]
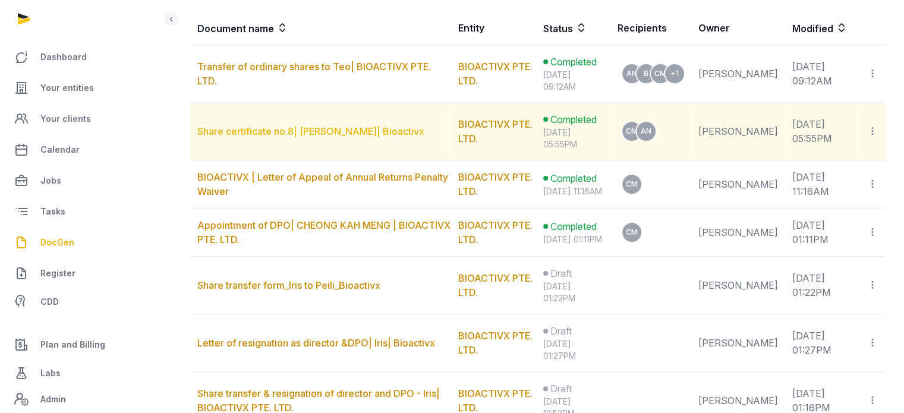
type input "*********"
click at [328, 126] on link "Share certificate no.8| TEO PEILI| Bioactivx" at bounding box center [310, 131] width 227 height 12
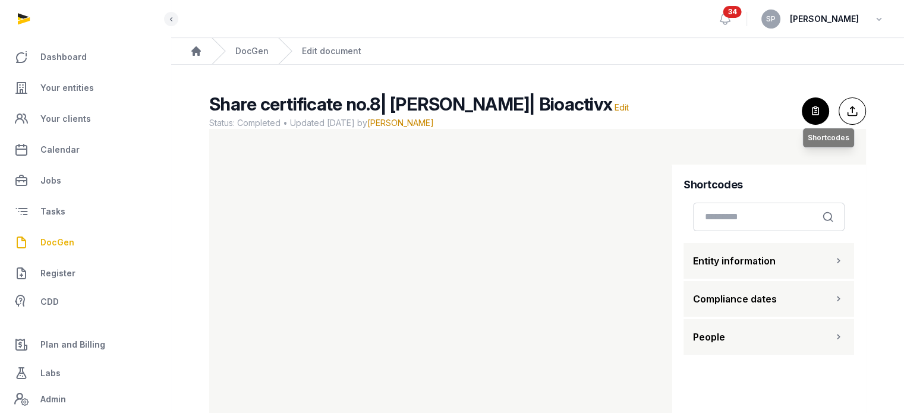
click at [814, 118] on icon "button" at bounding box center [816, 111] width 26 height 26
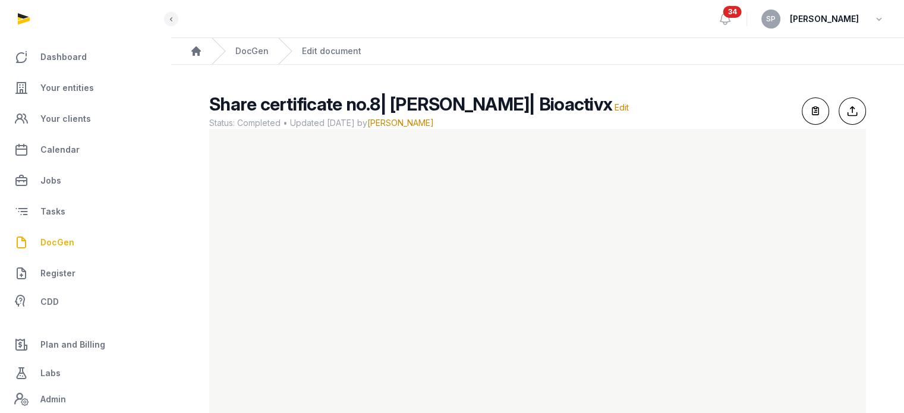
click at [50, 243] on span "DocGen" at bounding box center [57, 242] width 34 height 14
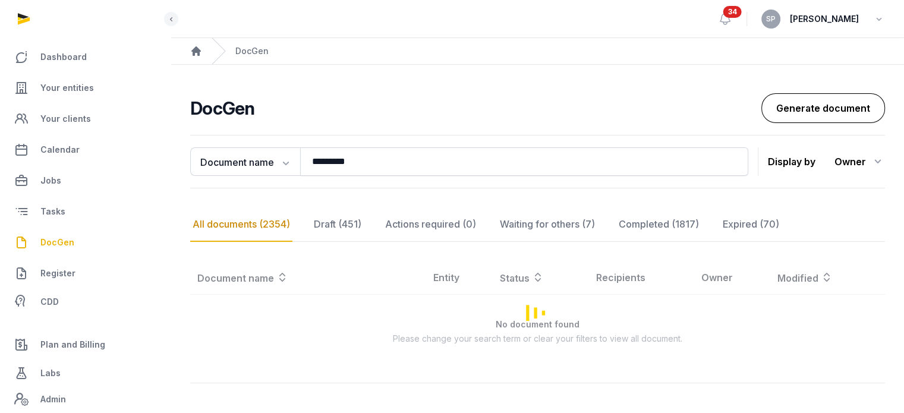
click at [822, 106] on link "Generate document" at bounding box center [824, 108] width 124 height 30
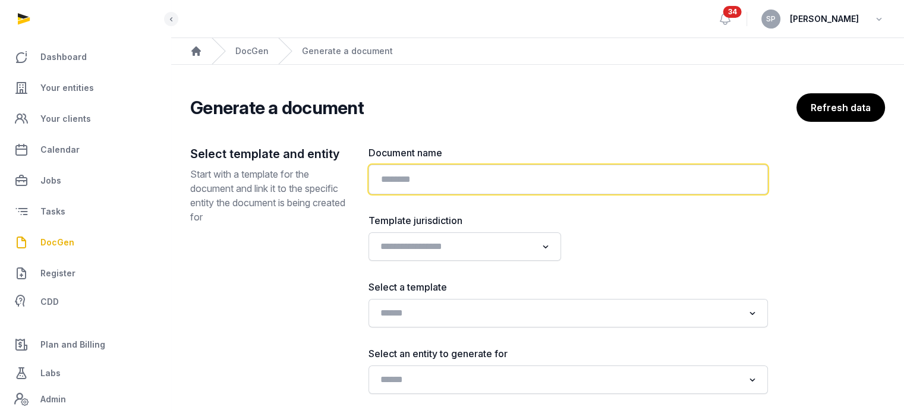
click at [407, 184] on input "text" at bounding box center [568, 180] width 399 height 30
type input "**********"
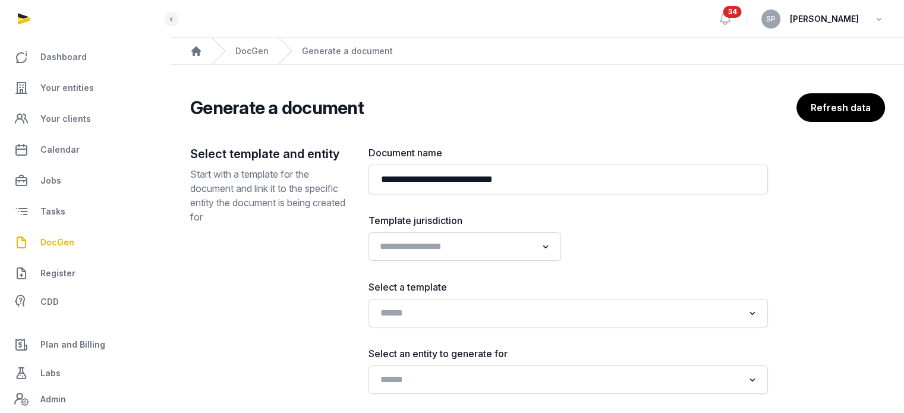
click at [442, 255] on div "Loading..." at bounding box center [465, 246] width 181 height 21
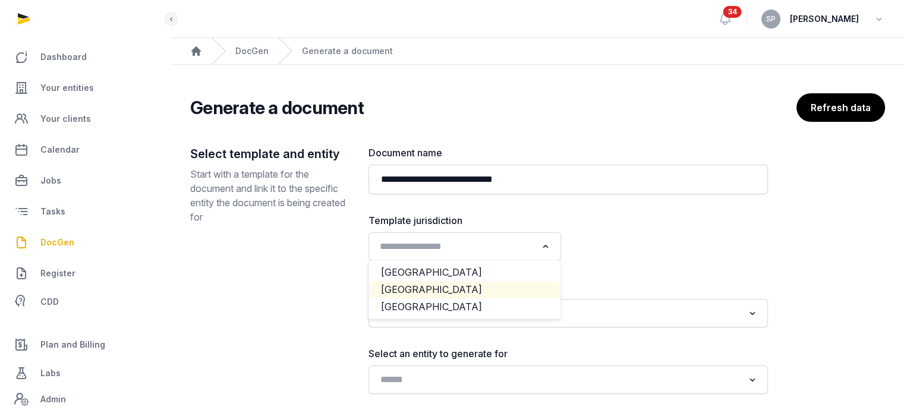
click at [430, 285] on li "Singapore" at bounding box center [464, 289] width 191 height 17
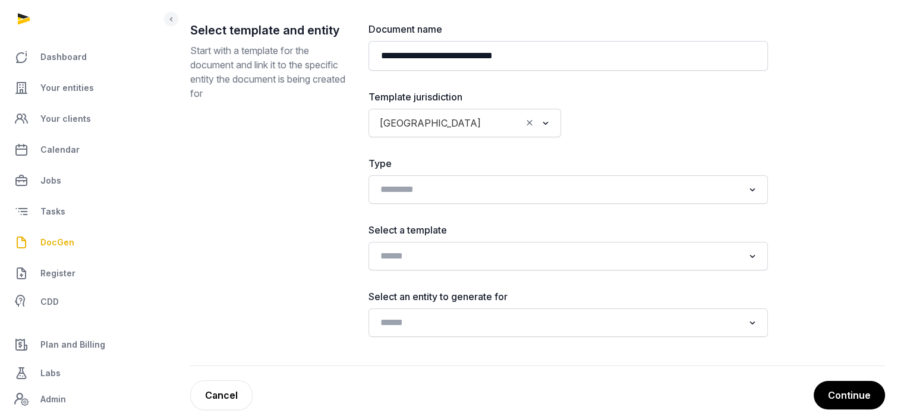
scroll to position [127, 0]
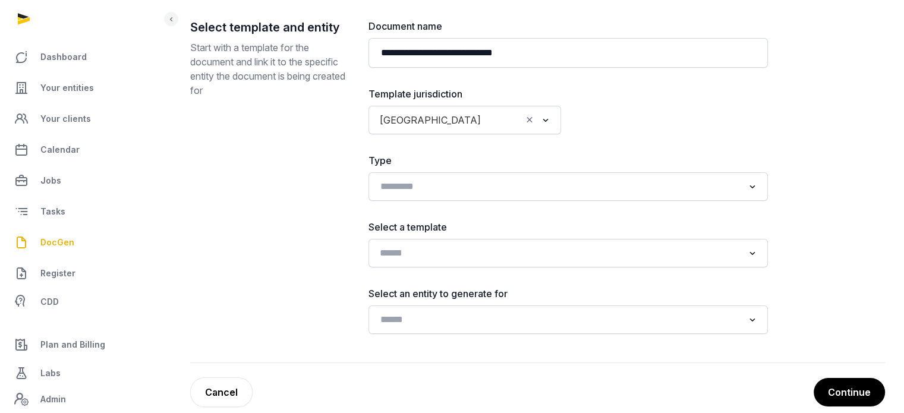
click at [518, 253] on input "Search for option" at bounding box center [560, 253] width 368 height 17
type input "*"
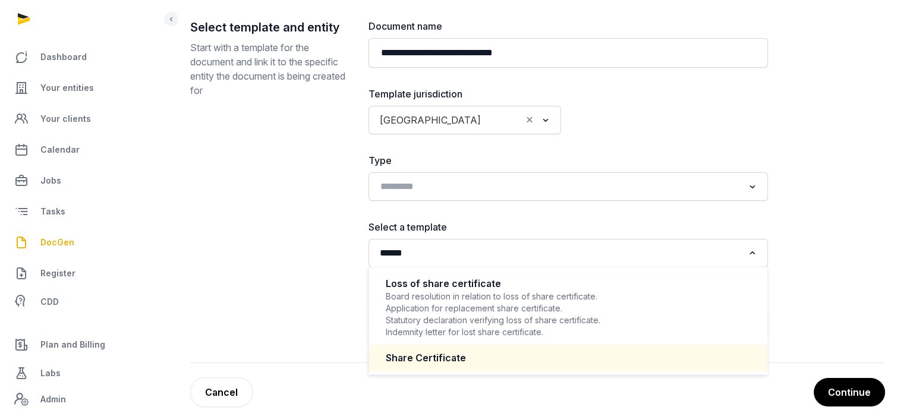
click at [464, 363] on div "Share Certificate" at bounding box center [568, 358] width 365 height 14
type input "******"
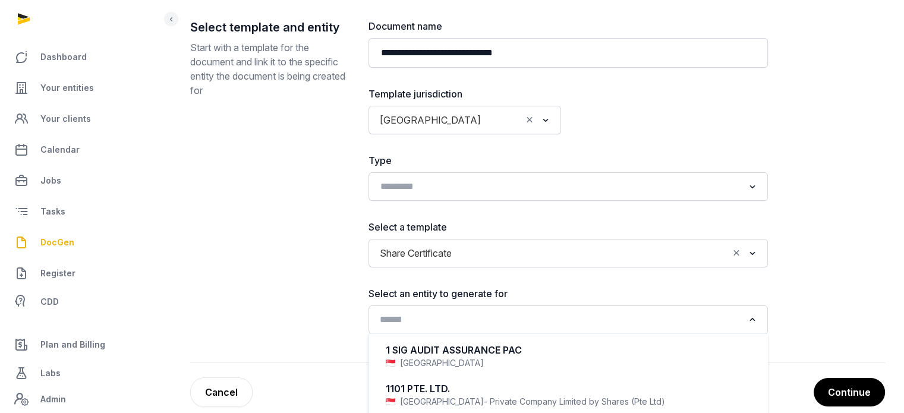
click at [490, 309] on div "Search for option" at bounding box center [560, 318] width 370 height 19
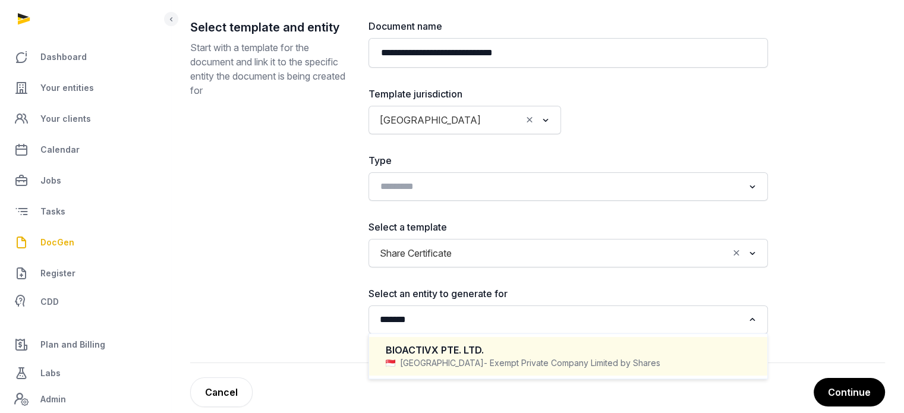
click at [484, 368] on span "- Exempt Private Company Limited by Shares" at bounding box center [572, 363] width 177 height 12
type input "*******"
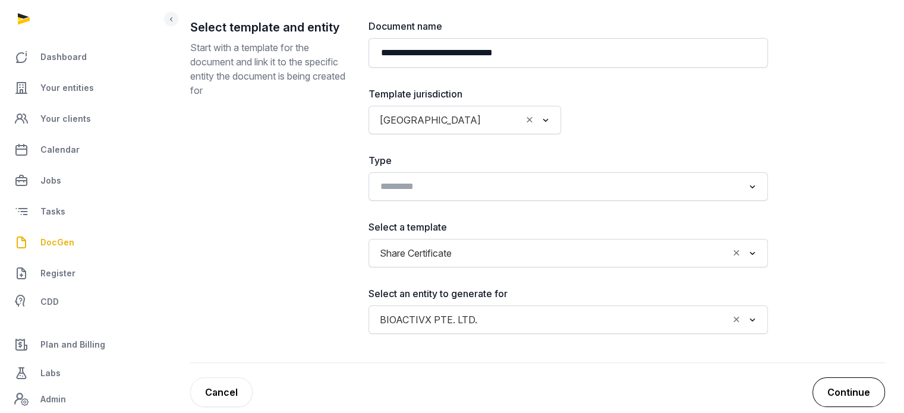
click at [861, 395] on button "Continue" at bounding box center [849, 392] width 73 height 30
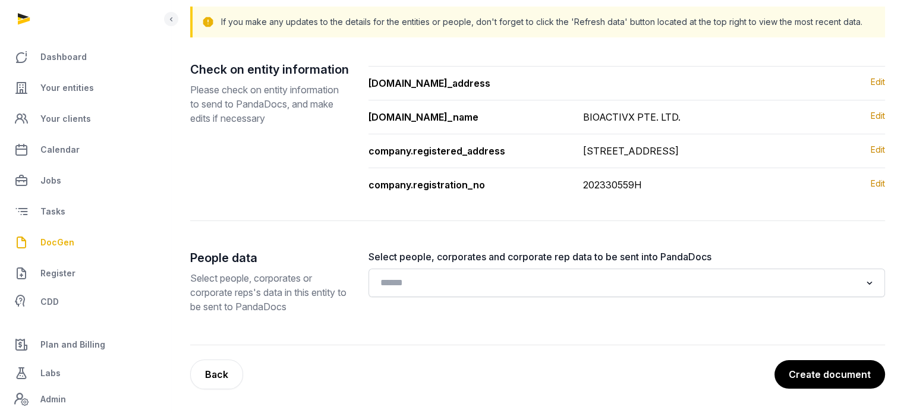
scroll to position [121, 0]
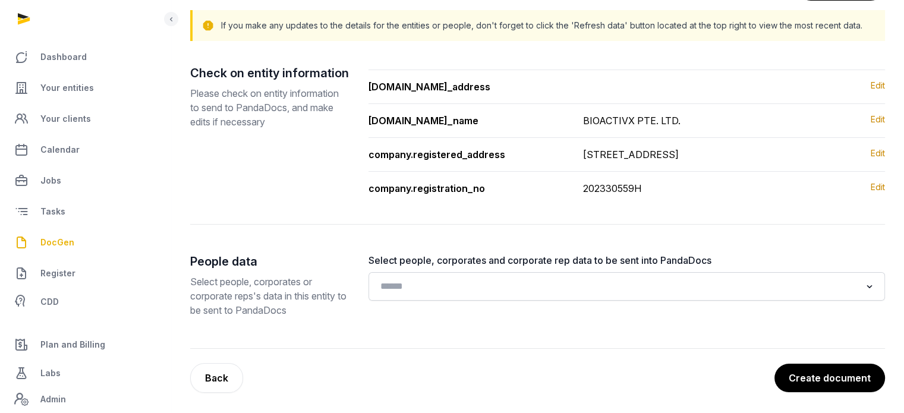
click at [861, 392] on button "Create document" at bounding box center [830, 378] width 111 height 29
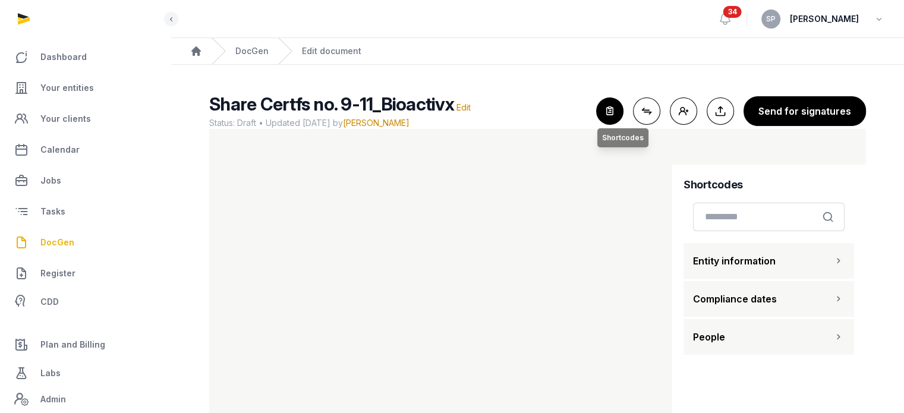
click at [606, 103] on icon "button" at bounding box center [610, 111] width 26 height 26
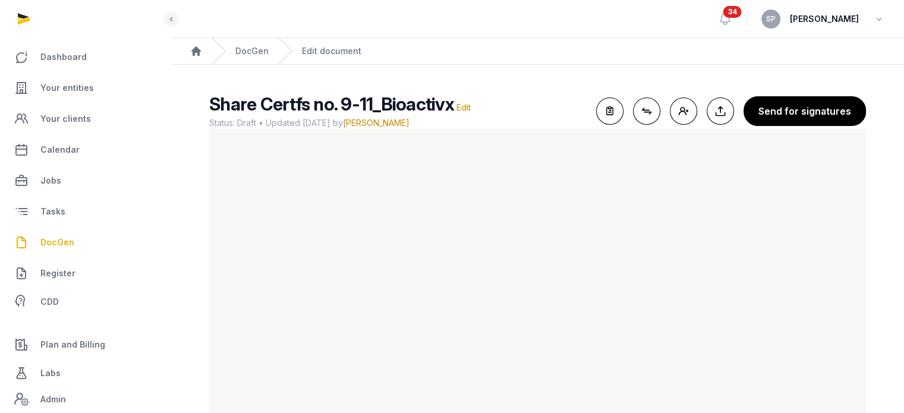
scroll to position [49, 0]
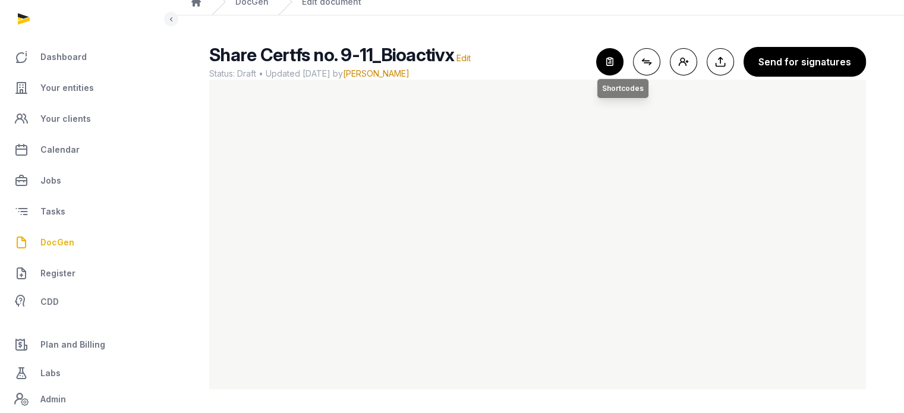
click at [611, 65] on icon "button" at bounding box center [610, 62] width 26 height 26
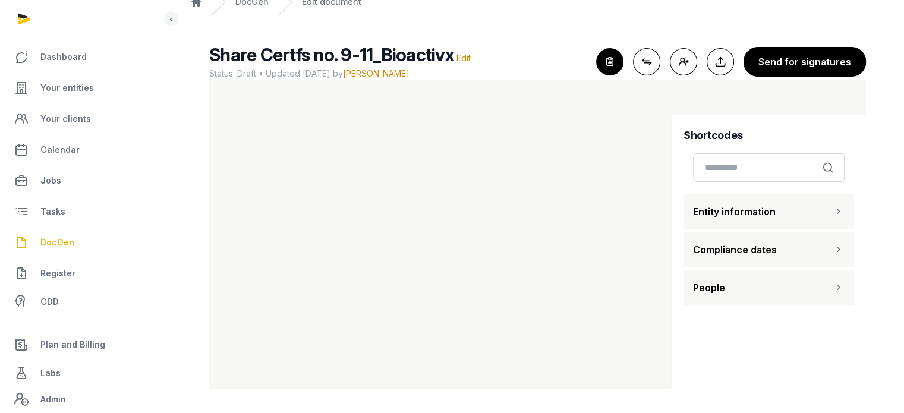
click at [723, 302] on button "People" at bounding box center [769, 288] width 171 height 36
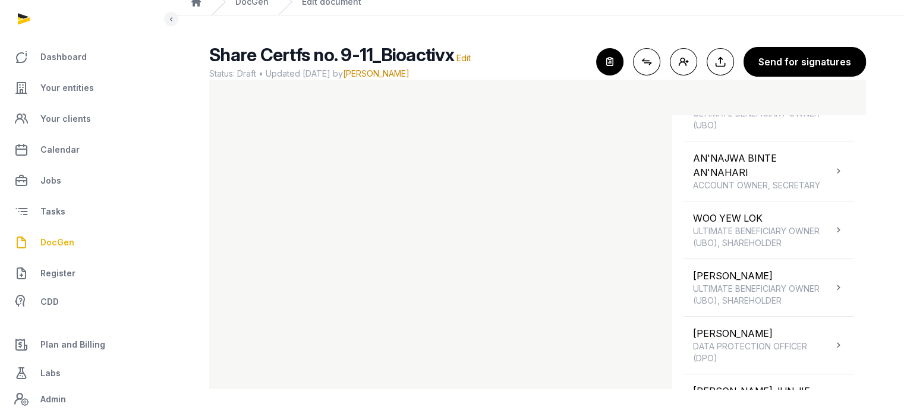
scroll to position [254, 0]
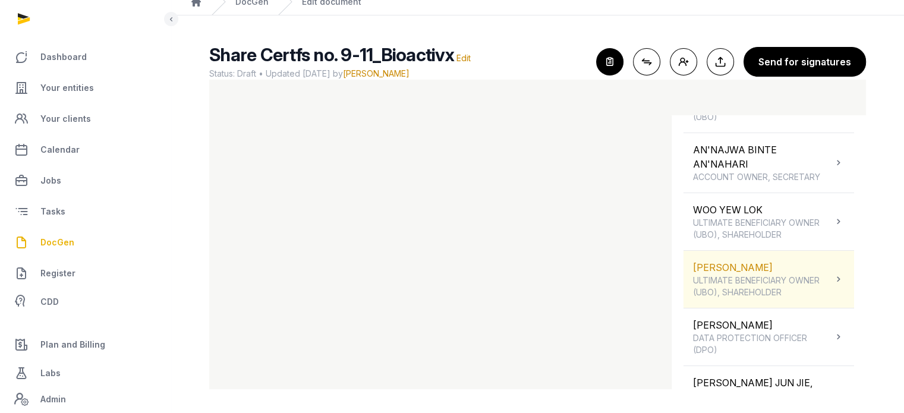
click at [782, 267] on div "TEO PEILI ULTIMATE BENEFICIARY OWNER (UBO), SHAREHOLDER" at bounding box center [763, 279] width 140 height 38
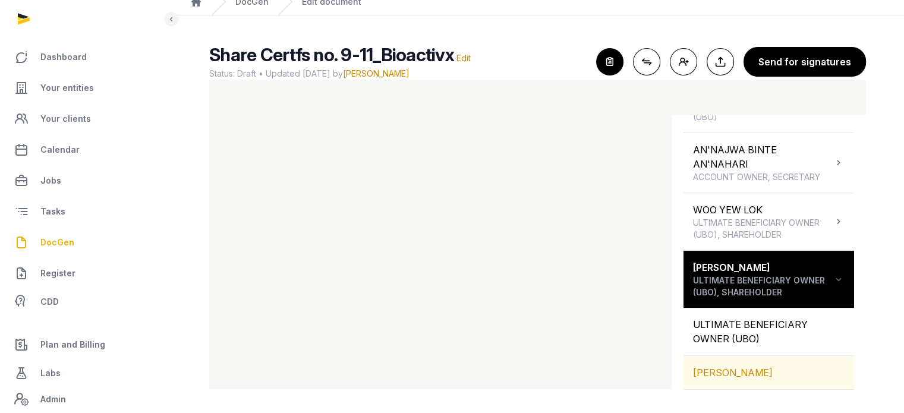
click at [770, 377] on div "TEO PEILI" at bounding box center [769, 372] width 171 height 33
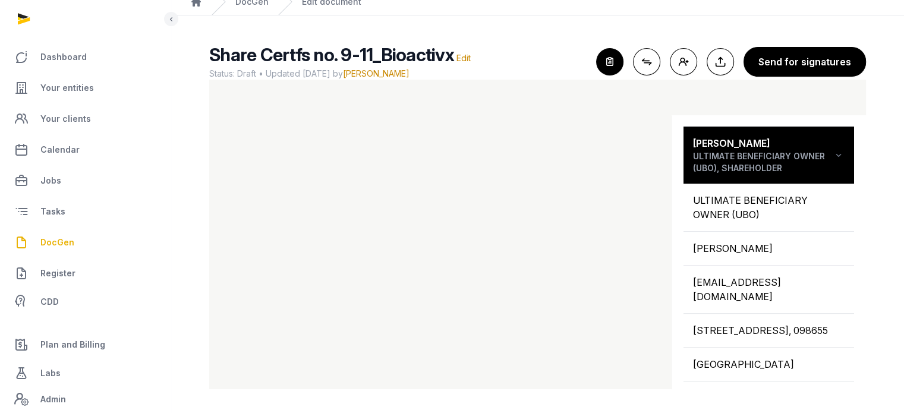
scroll to position [380, 0]
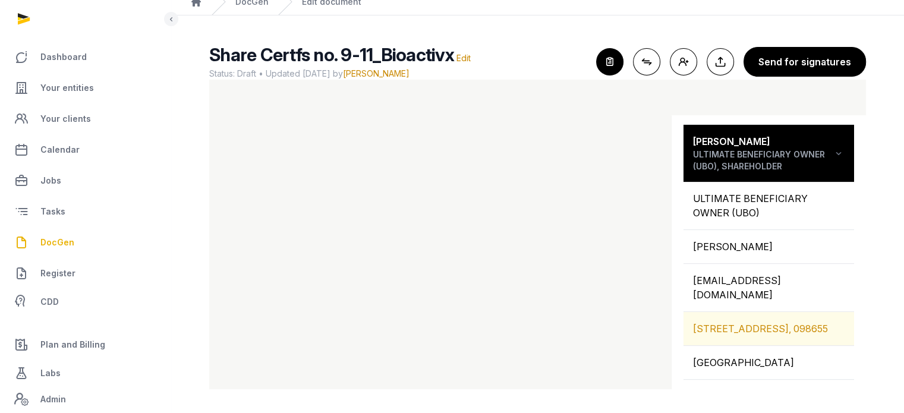
click at [777, 322] on div "40 KEPPEL BAY DRIVE #04-96, 098655" at bounding box center [769, 328] width 171 height 33
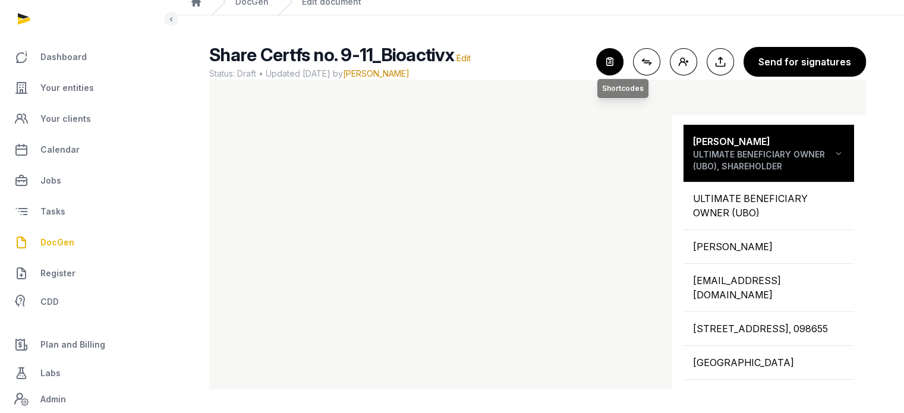
click at [608, 65] on icon "button" at bounding box center [610, 62] width 26 height 26
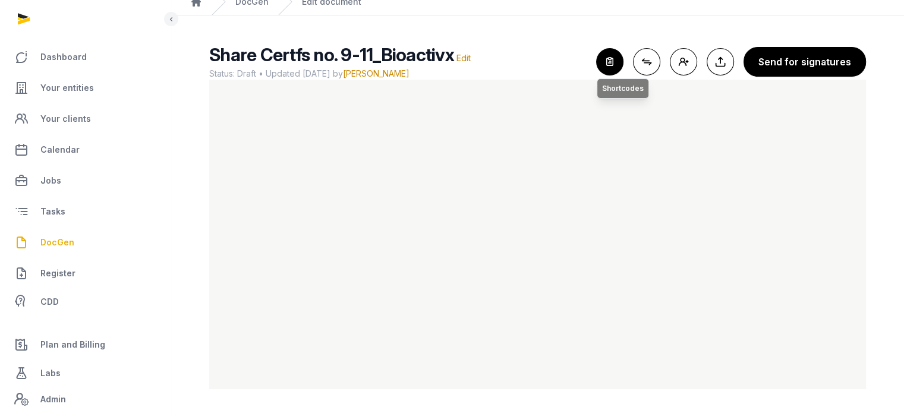
click at [606, 61] on icon "button" at bounding box center [610, 62] width 26 height 26
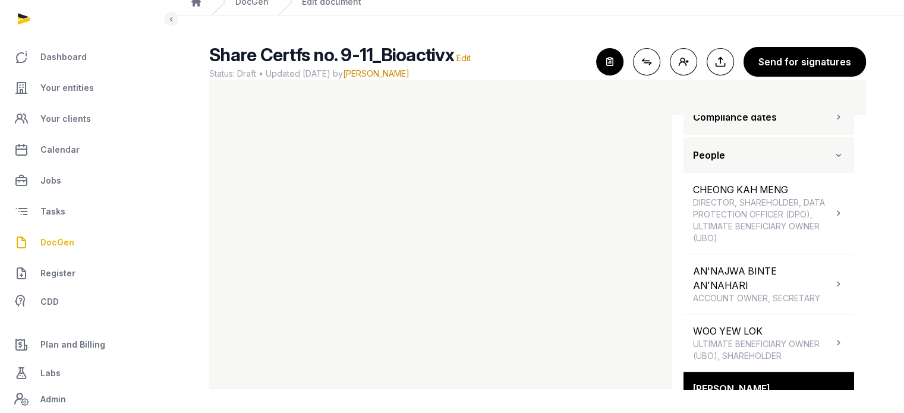
scroll to position [138, 0]
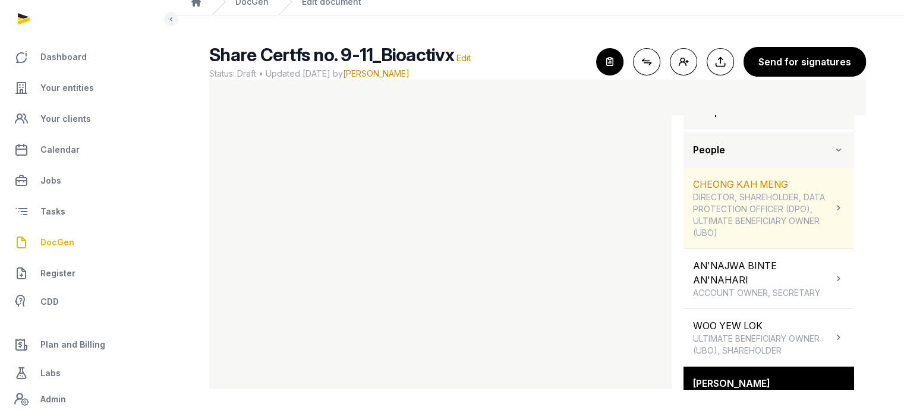
click at [829, 216] on div "CHEONG KAH MENG DIRECTOR, SHAREHOLDER, DATA PROTECTION OFFICER (DPO), ULTIMATE …" at bounding box center [769, 208] width 171 height 81
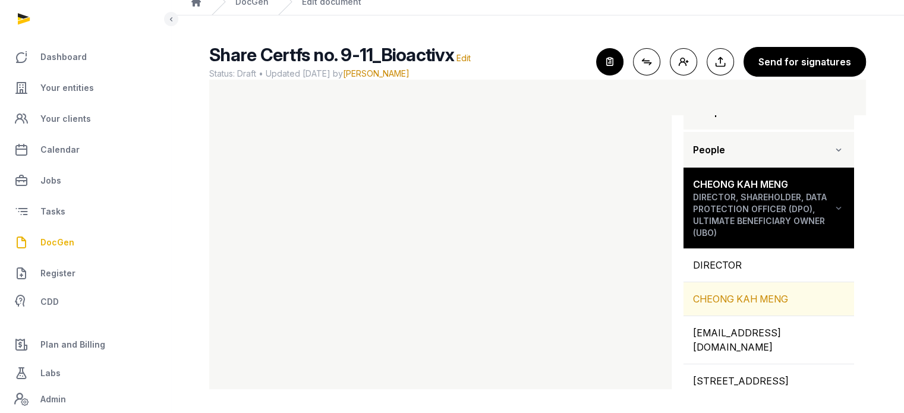
click at [798, 297] on div "CHEONG KAH MENG" at bounding box center [769, 298] width 171 height 33
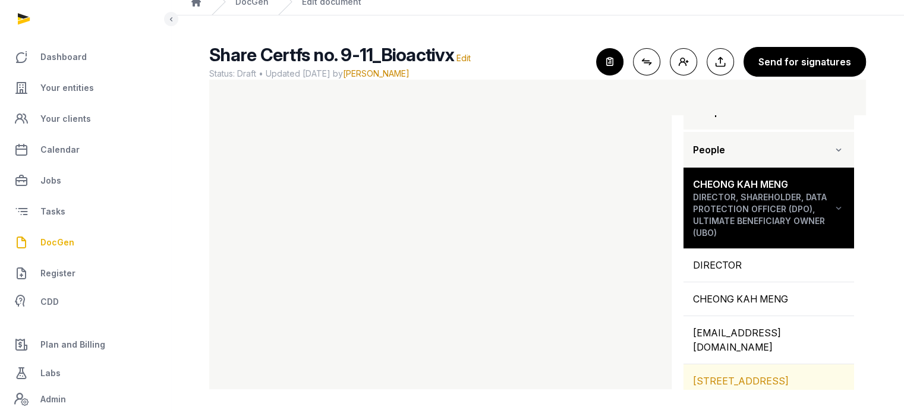
click at [737, 370] on div "6 INDUS ROAD, 11-08, SINGAPORE, 169588, SINGAPORE" at bounding box center [769, 380] width 171 height 33
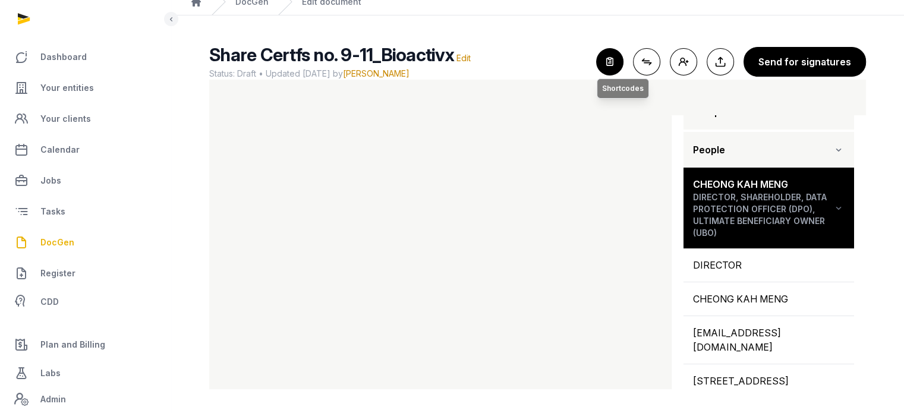
click at [623, 56] on icon "button" at bounding box center [610, 62] width 26 height 26
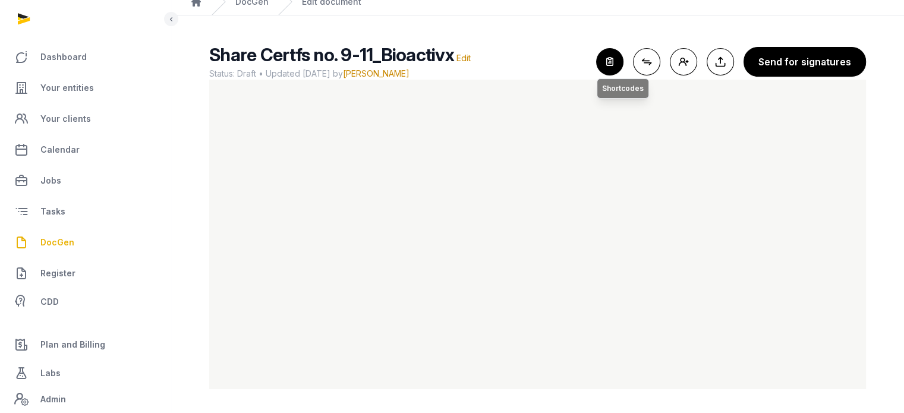
click at [613, 54] on icon "button" at bounding box center [610, 62] width 26 height 26
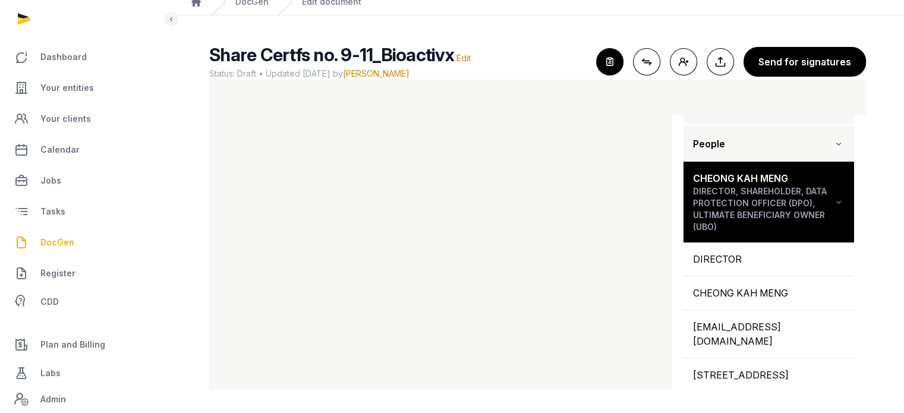
scroll to position [141, 0]
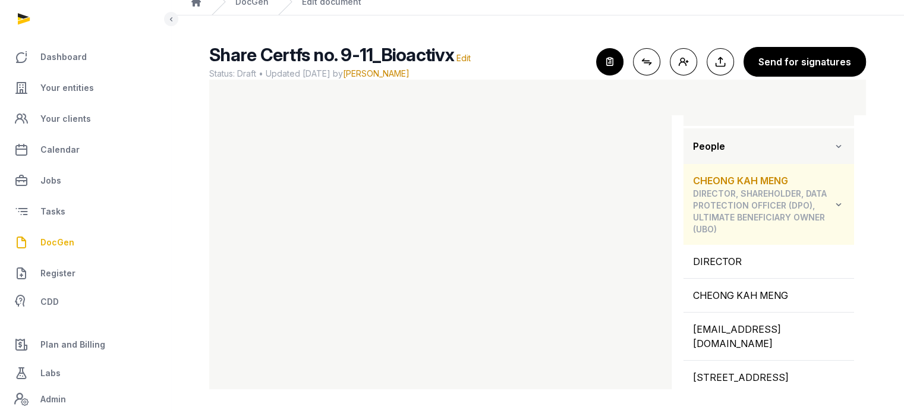
click at [833, 202] on icon at bounding box center [839, 204] width 12 height 14
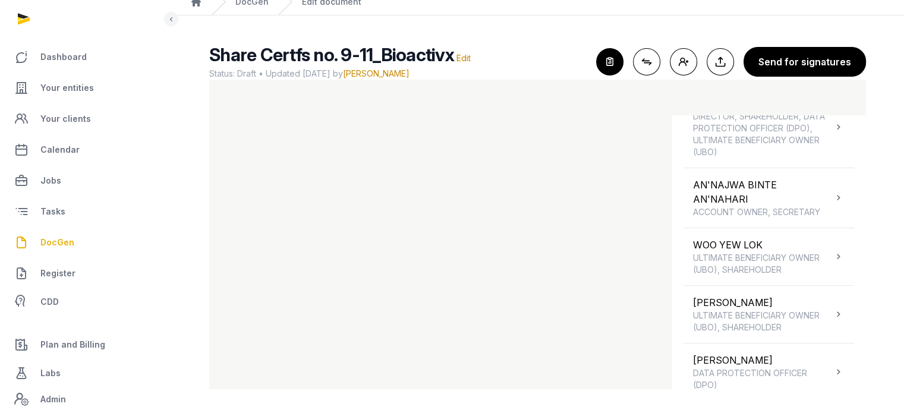
scroll to position [225, 0]
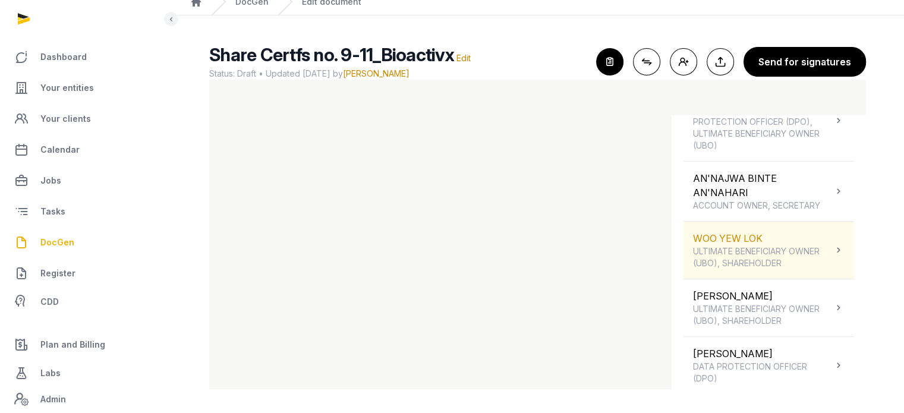
click at [820, 253] on span "ULTIMATE BENEFICIARY OWNER (UBO), SHAREHOLDER" at bounding box center [763, 258] width 140 height 24
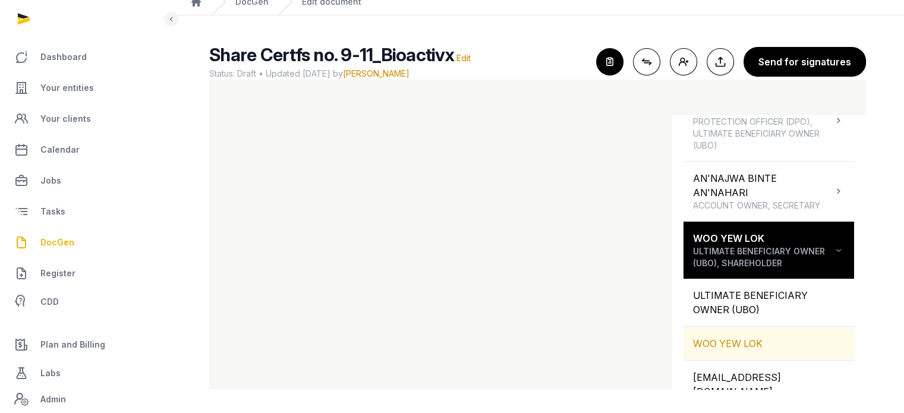
click at [763, 337] on div "WOO YEW LOK" at bounding box center [769, 343] width 171 height 33
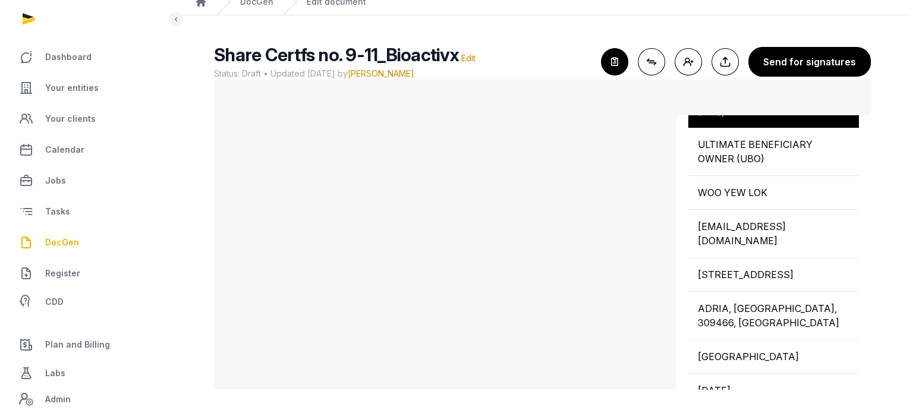
scroll to position [382, 0]
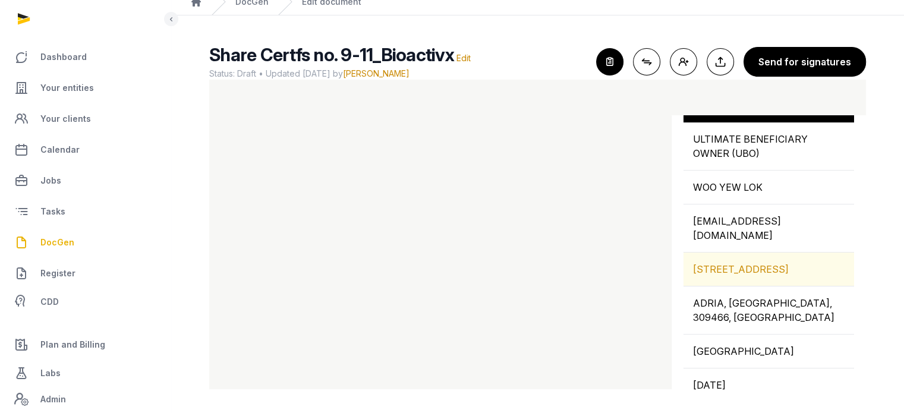
click at [752, 263] on div "12 DERBYSHIRE ROAD, #06-05, SINGAPORE, 309466" at bounding box center [769, 269] width 171 height 33
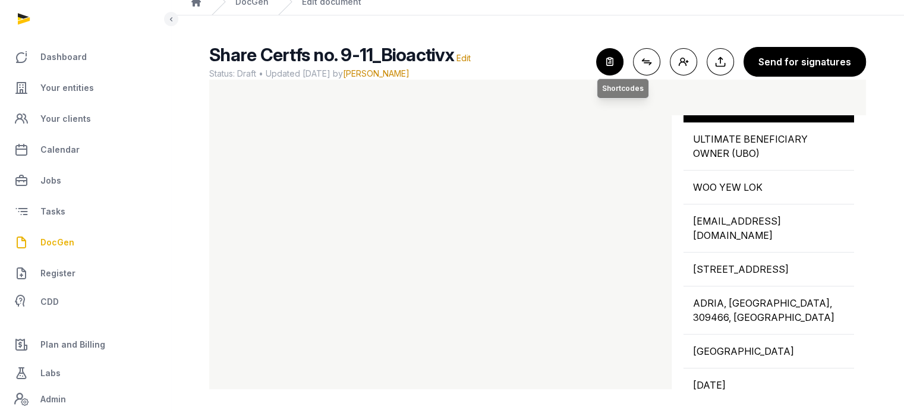
click at [614, 64] on icon "button" at bounding box center [610, 62] width 26 height 26
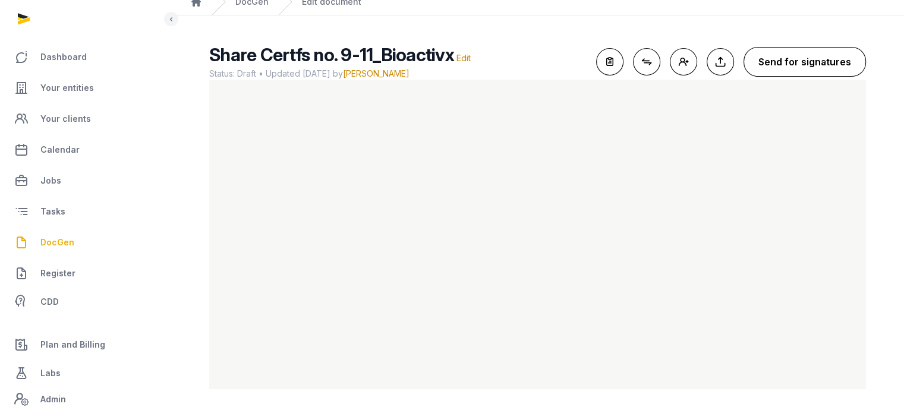
click at [809, 75] on button "Send for signatures" at bounding box center [805, 62] width 122 height 30
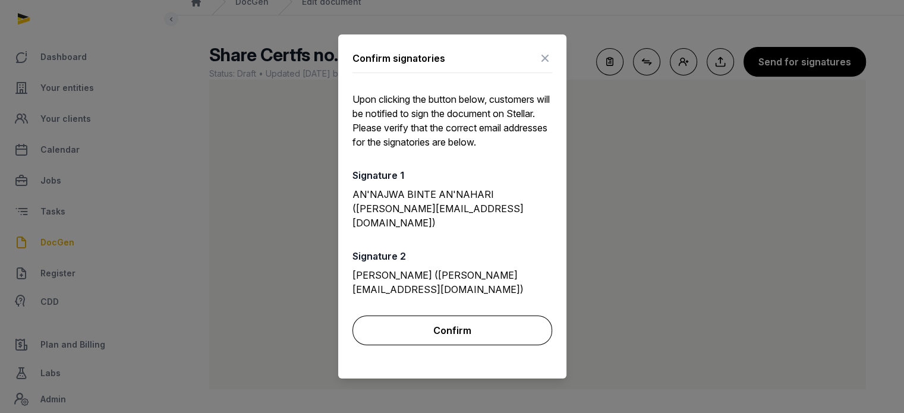
click at [479, 316] on button "Confirm" at bounding box center [453, 331] width 200 height 30
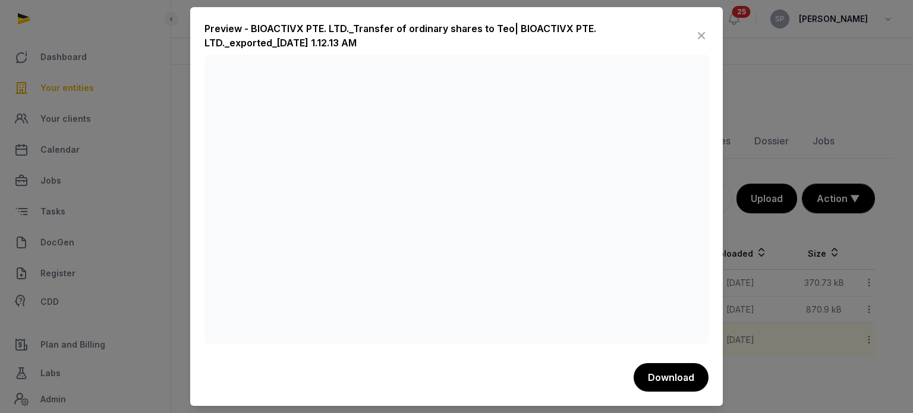
click at [700, 39] on icon at bounding box center [701, 35] width 14 height 19
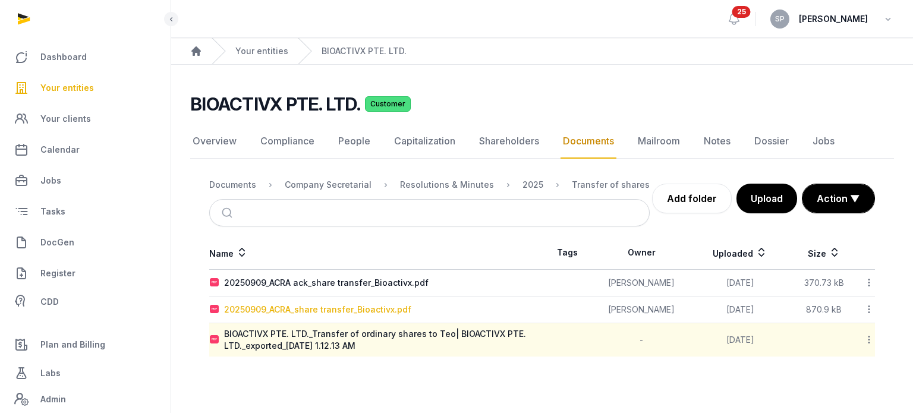
click at [353, 304] on div "20250909_ACRA_share transfer_Bioactivx.pdf" at bounding box center [317, 310] width 187 height 12
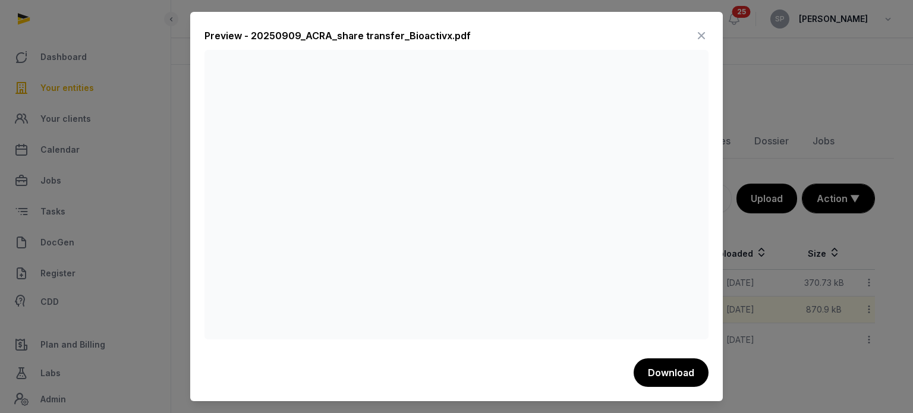
click at [697, 33] on icon at bounding box center [701, 35] width 14 height 19
